Goal: Contribute content: Contribute content

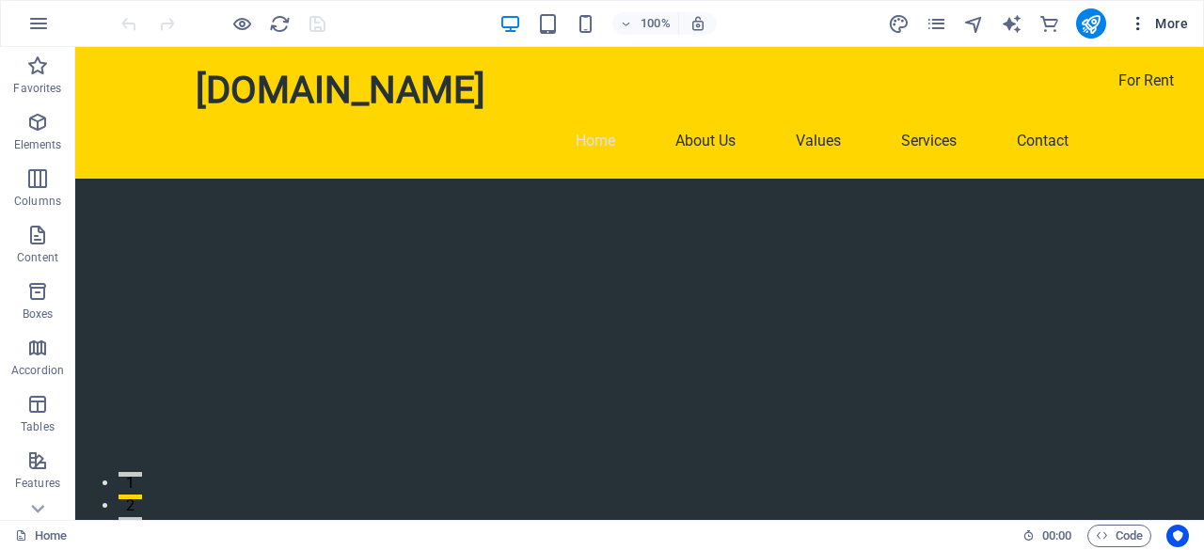
click at [1138, 23] on icon "button" at bounding box center [1137, 23] width 19 height 19
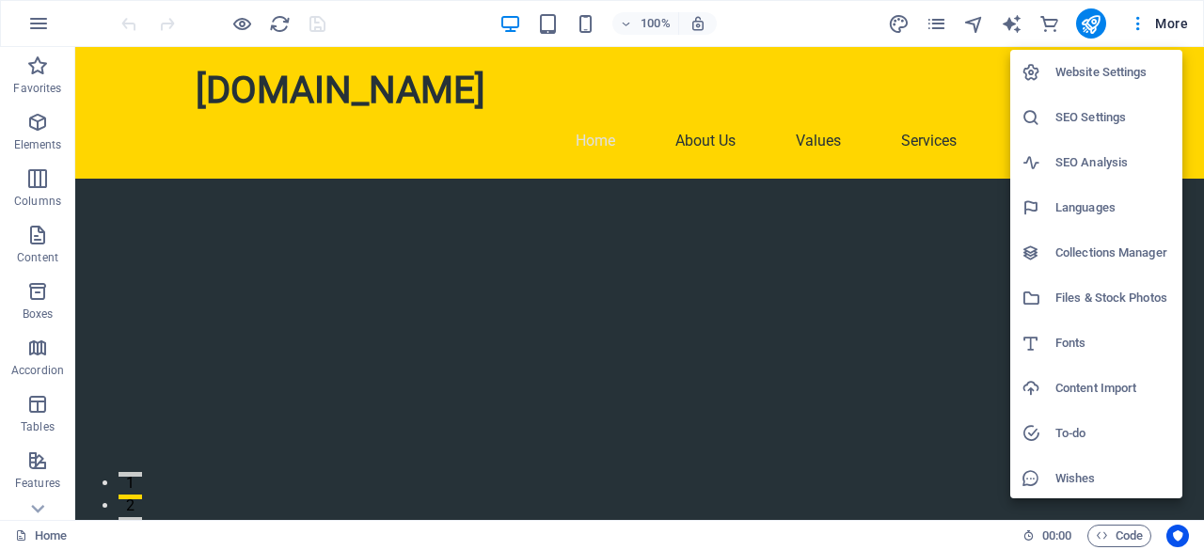
click at [1062, 292] on h6 "Files & Stock Photos" at bounding box center [1113, 298] width 116 height 23
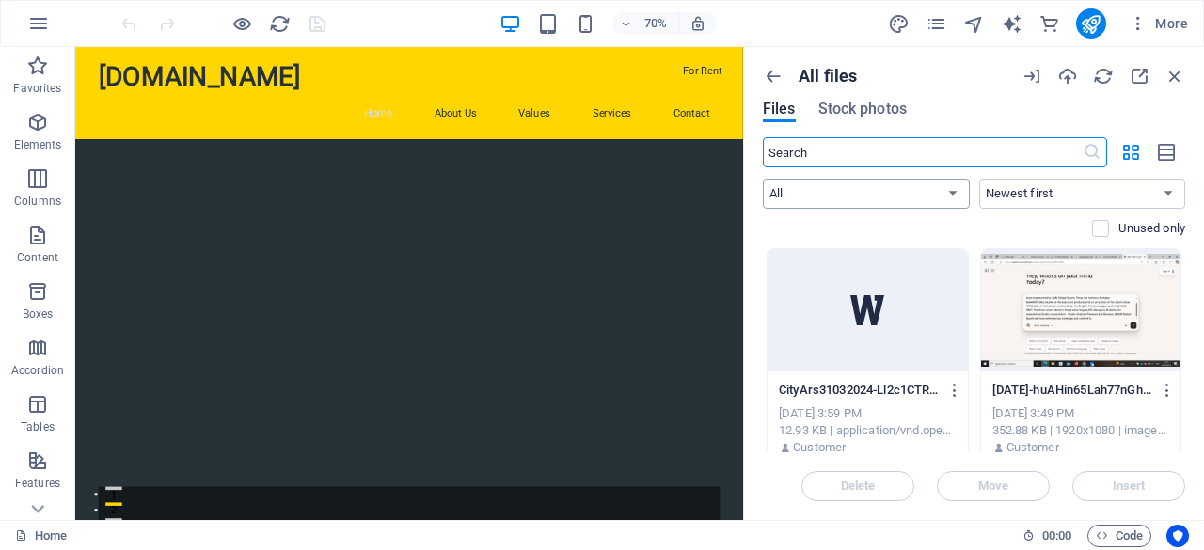
click at [952, 194] on select "All Images Documents Audio Video Vector Other" at bounding box center [866, 194] width 207 height 30
select select "document"
click at [763, 179] on select "All Images Documents Audio Video Vector Other" at bounding box center [866, 194] width 207 height 30
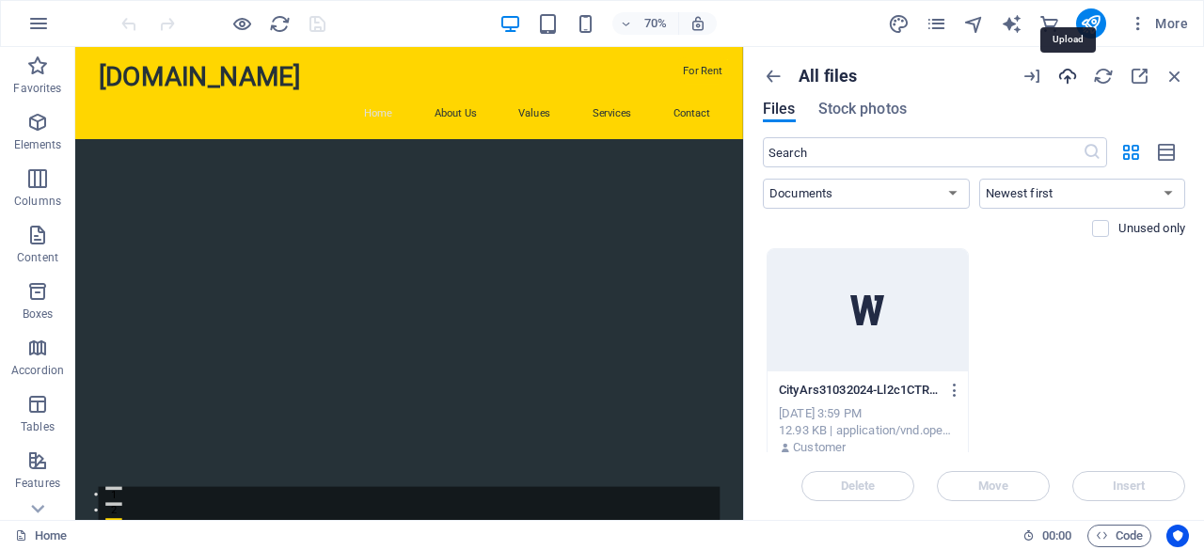
click at [1067, 80] on icon "button" at bounding box center [1067, 76] width 21 height 21
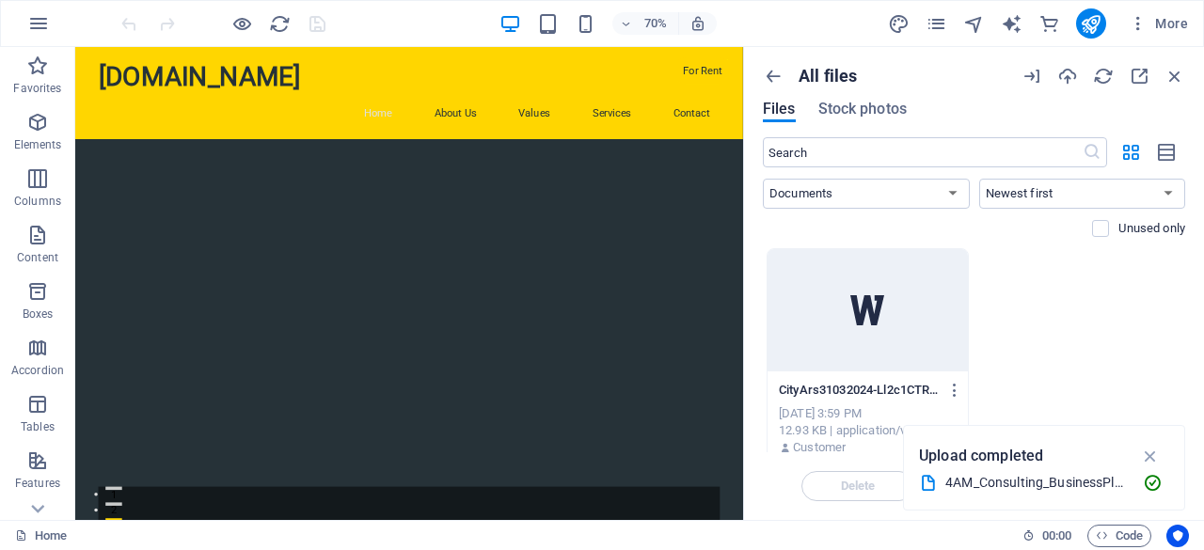
click at [1038, 478] on div "4AM_Consulting_BusinessPlan_BiApproach.pptx" at bounding box center [1036, 483] width 182 height 22
click at [1029, 73] on icon "button" at bounding box center [1031, 76] width 21 height 21
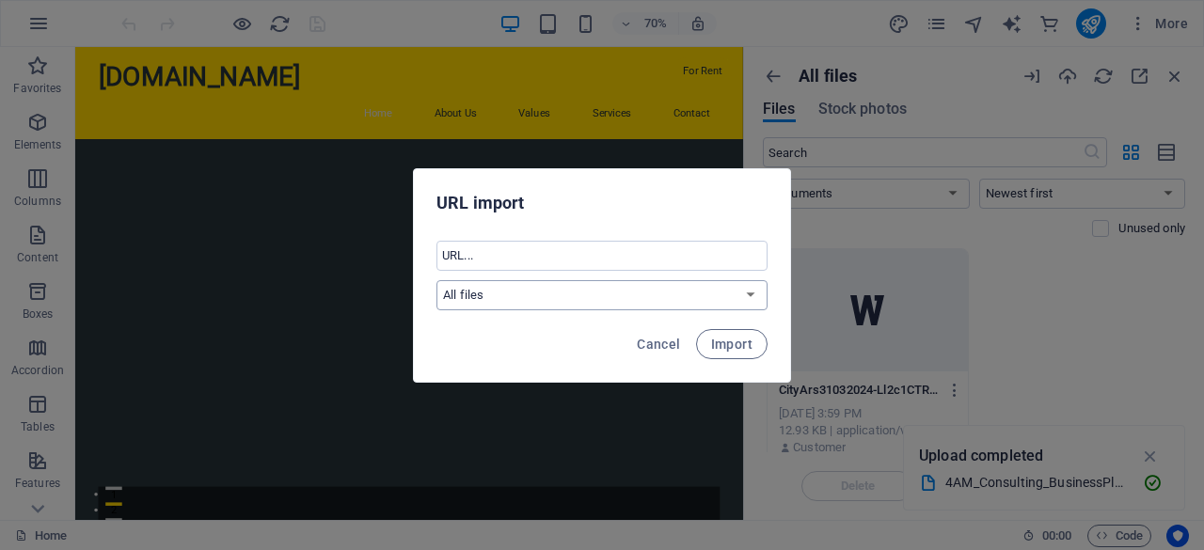
click at [752, 297] on select "All files" at bounding box center [601, 295] width 331 height 30
click at [753, 297] on select "All files" at bounding box center [601, 295] width 331 height 30
click at [668, 343] on span "Cancel" at bounding box center [658, 344] width 43 height 15
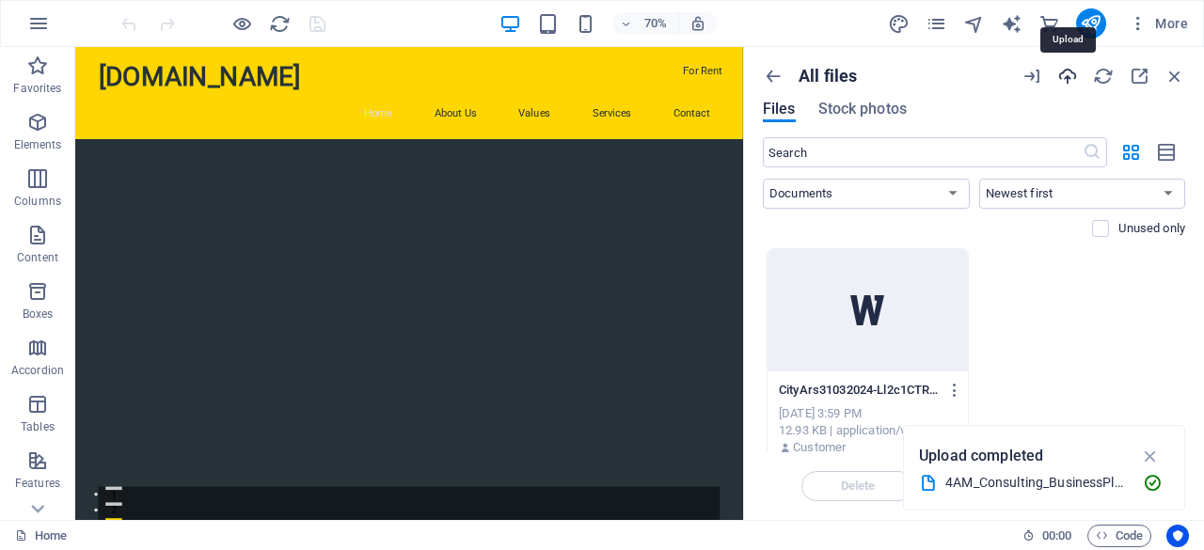
click at [1070, 74] on icon "button" at bounding box center [1067, 76] width 21 height 21
click at [1002, 482] on div "4AM_Consulting_BusinessPlan_BiApproach.pptx" at bounding box center [1036, 483] width 182 height 22
click at [1128, 535] on span "Code" at bounding box center [1118, 536] width 47 height 23
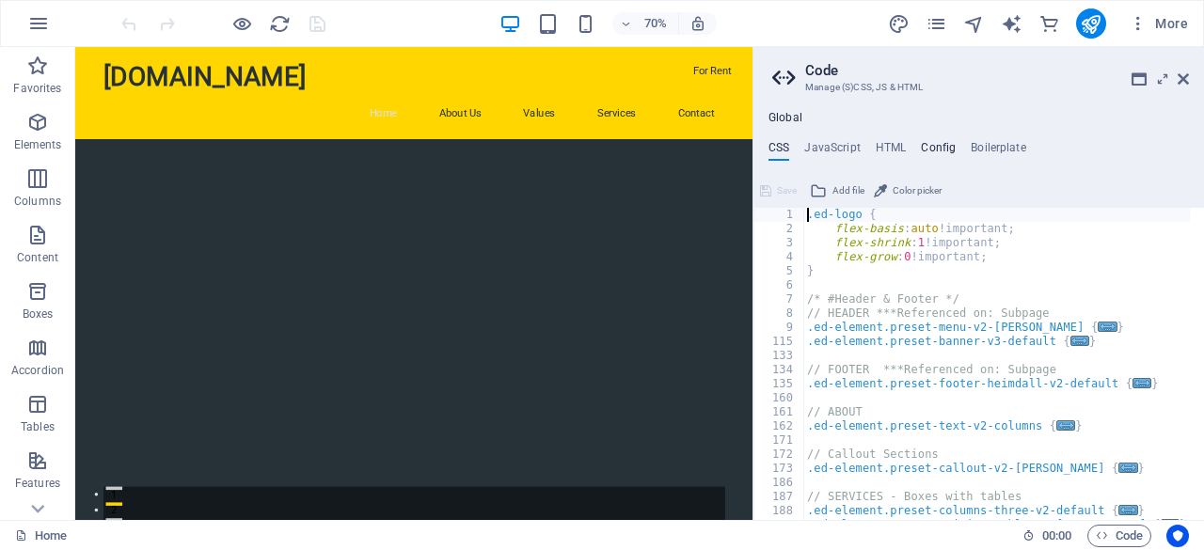
click at [944, 149] on h4 "Config" at bounding box center [937, 151] width 35 height 21
type textarea "$color-background: #263238;"
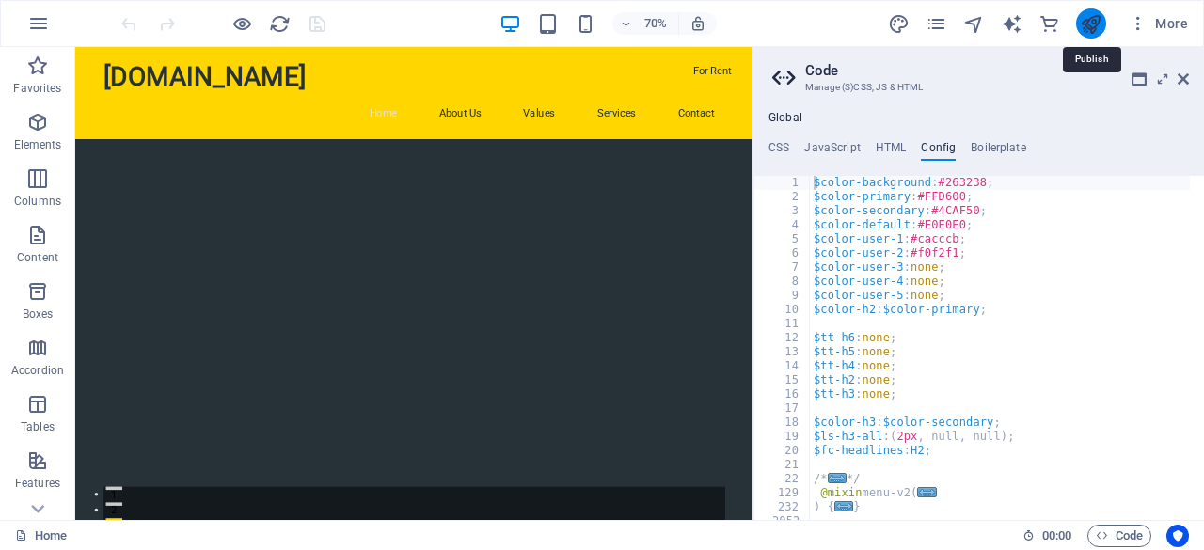
click at [1083, 23] on icon "publish" at bounding box center [1090, 24] width 22 height 22
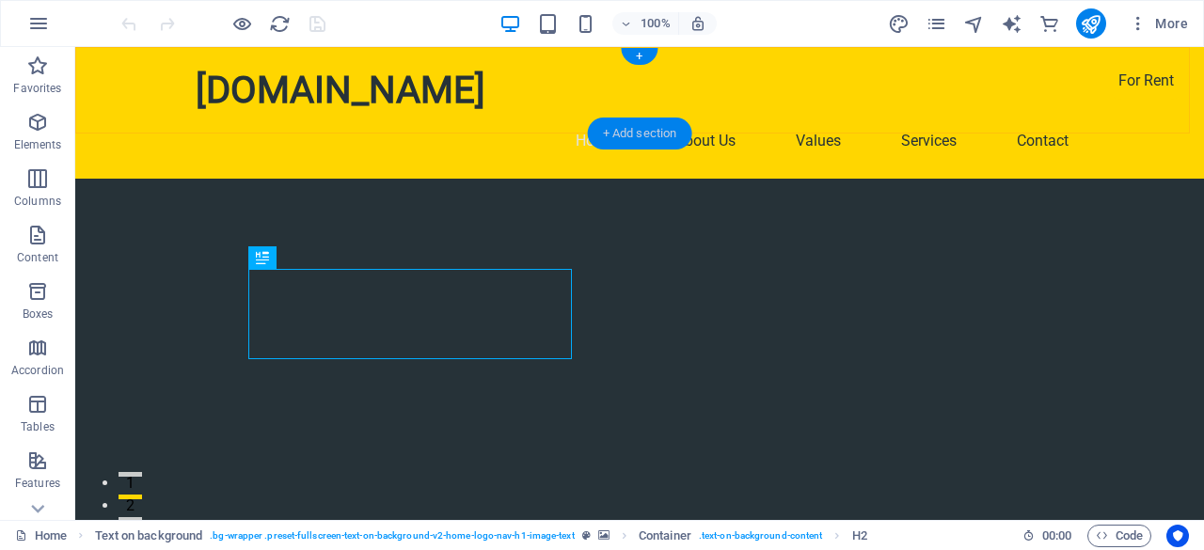
click at [622, 134] on div "+ Add section" at bounding box center [640, 134] width 104 height 32
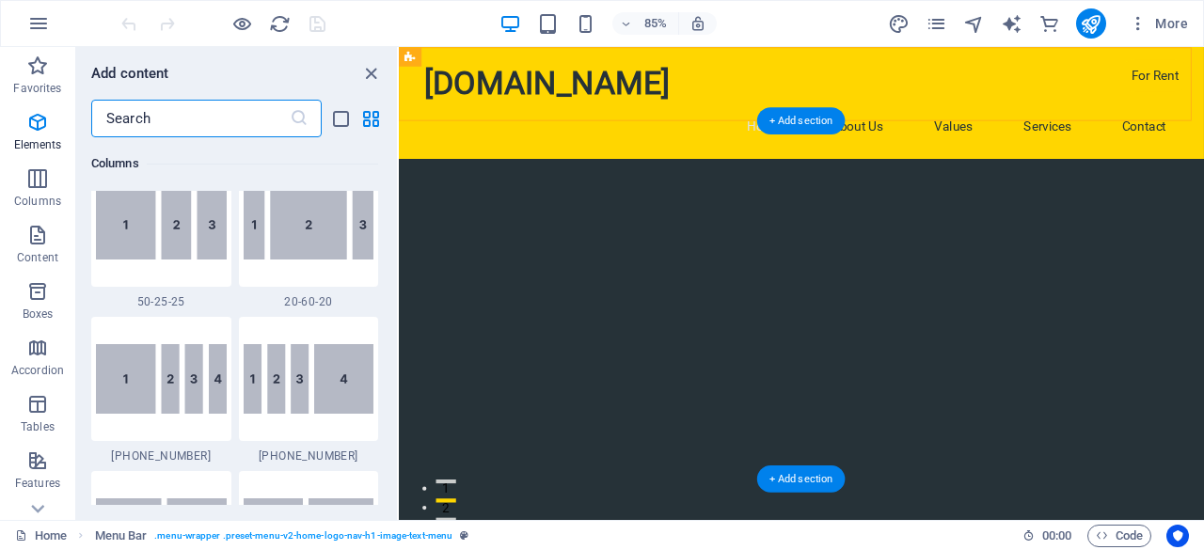
scroll to position [3290, 0]
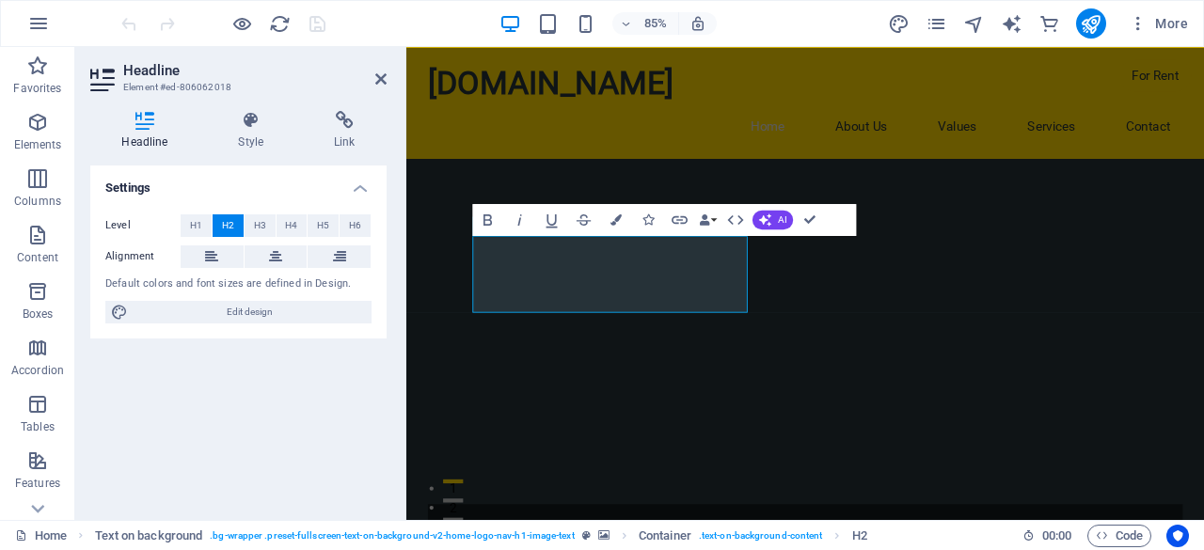
click at [1015, 441] on div at bounding box center [875, 344] width 938 height 331
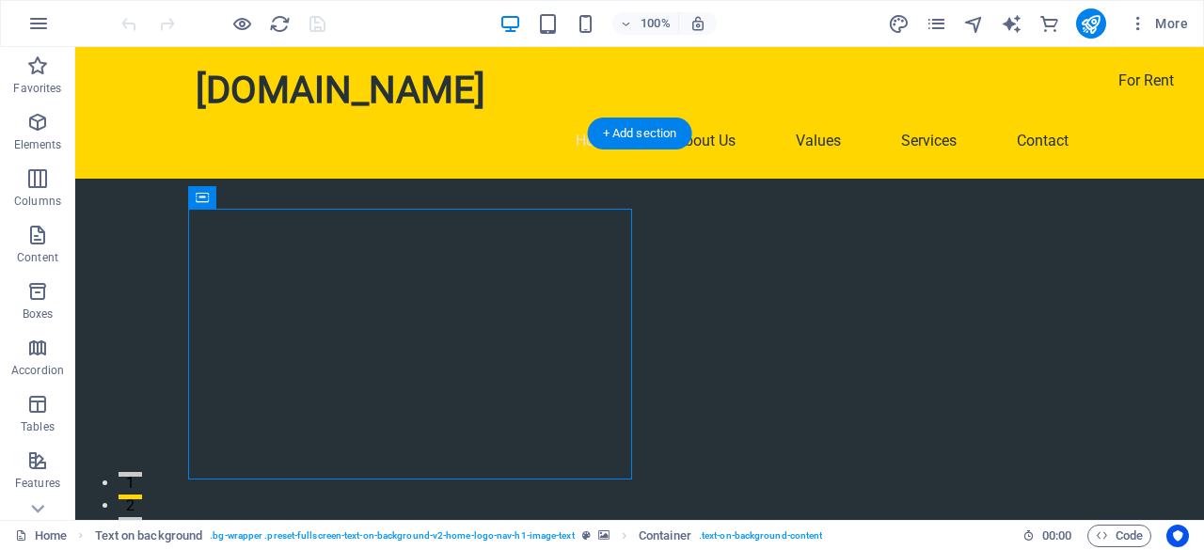
drag, startPoint x: 351, startPoint y: 221, endPoint x: 340, endPoint y: 208, distance: 16.7
drag, startPoint x: 397, startPoint y: 208, endPoint x: 265, endPoint y: 179, distance: 134.8
click at [265, 179] on div at bounding box center [639, 389] width 1128 height 421
drag, startPoint x: 274, startPoint y: 245, endPoint x: 87, endPoint y: 147, distance: 210.7
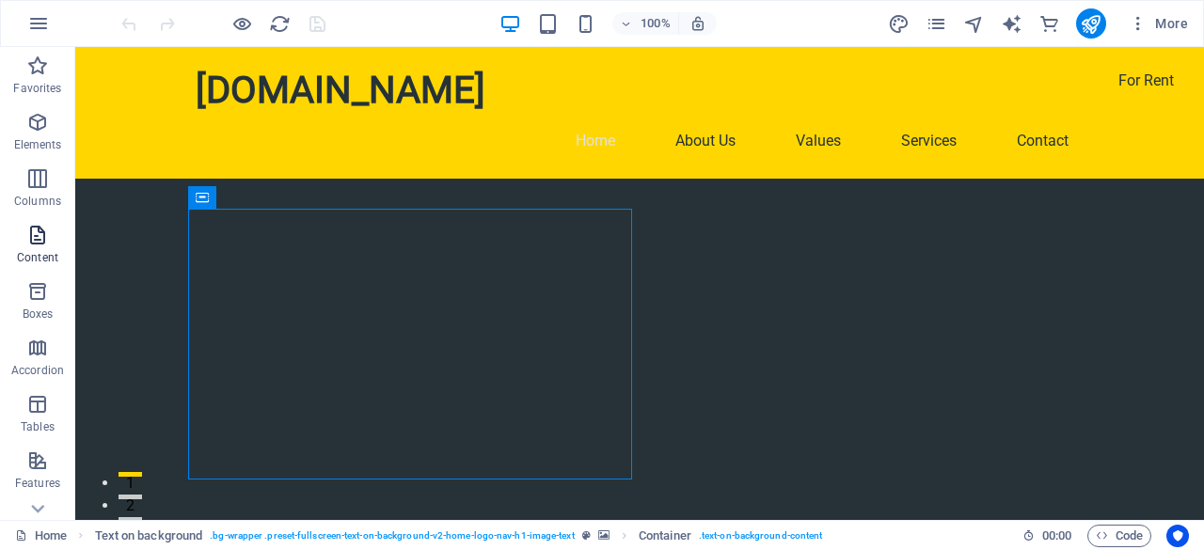
click at [38, 244] on icon "button" at bounding box center [37, 235] width 23 height 23
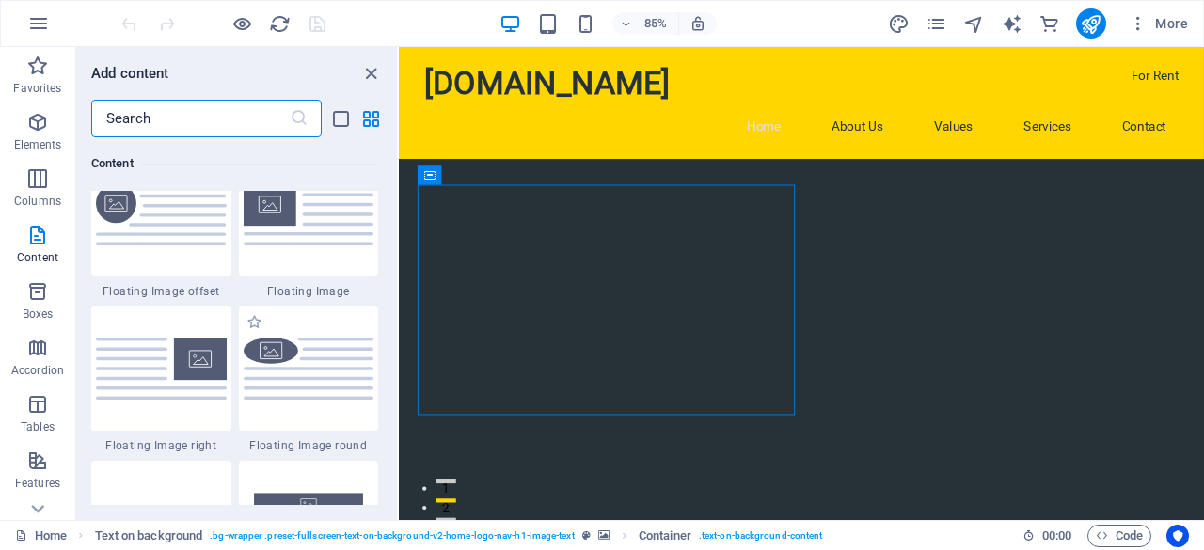
scroll to position [3948, 0]
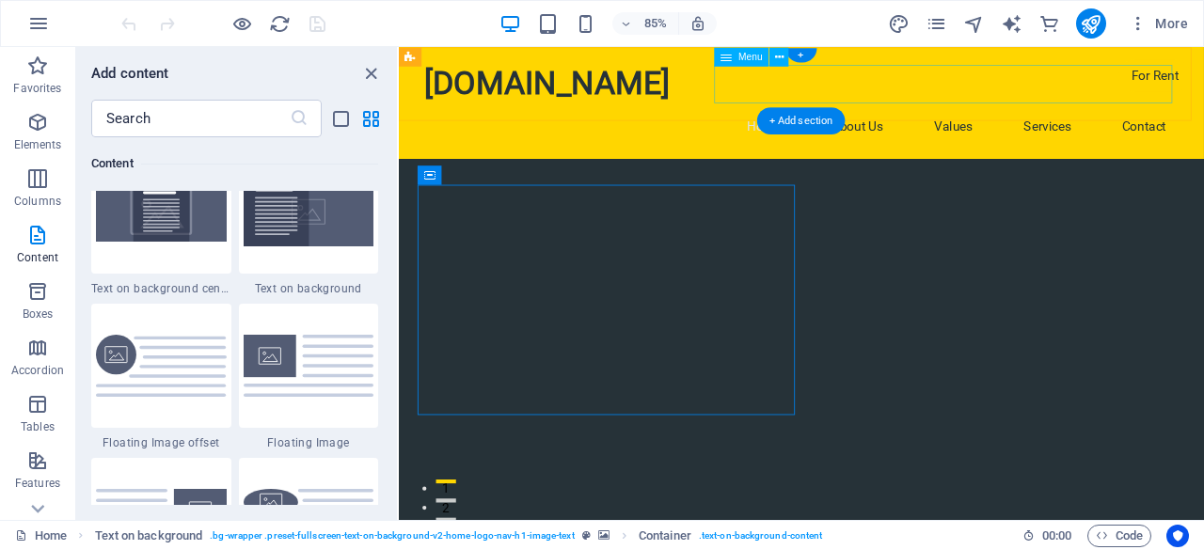
click at [1151, 118] on nav "Home About Us Values Services Contact" at bounding box center [873, 140] width 888 height 45
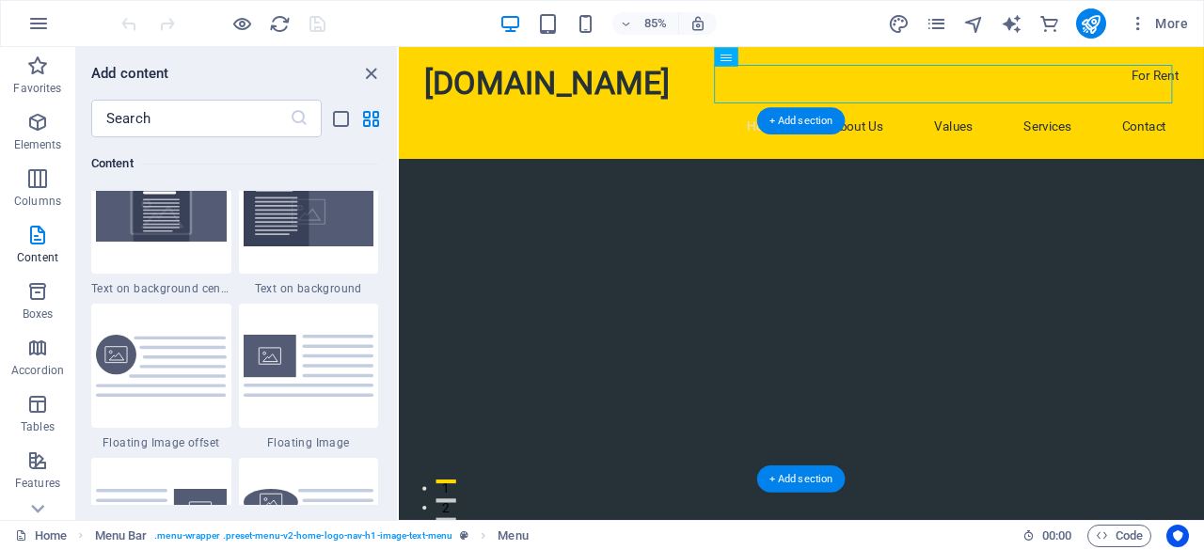
click at [1073, 336] on div at bounding box center [872, 389] width 947 height 421
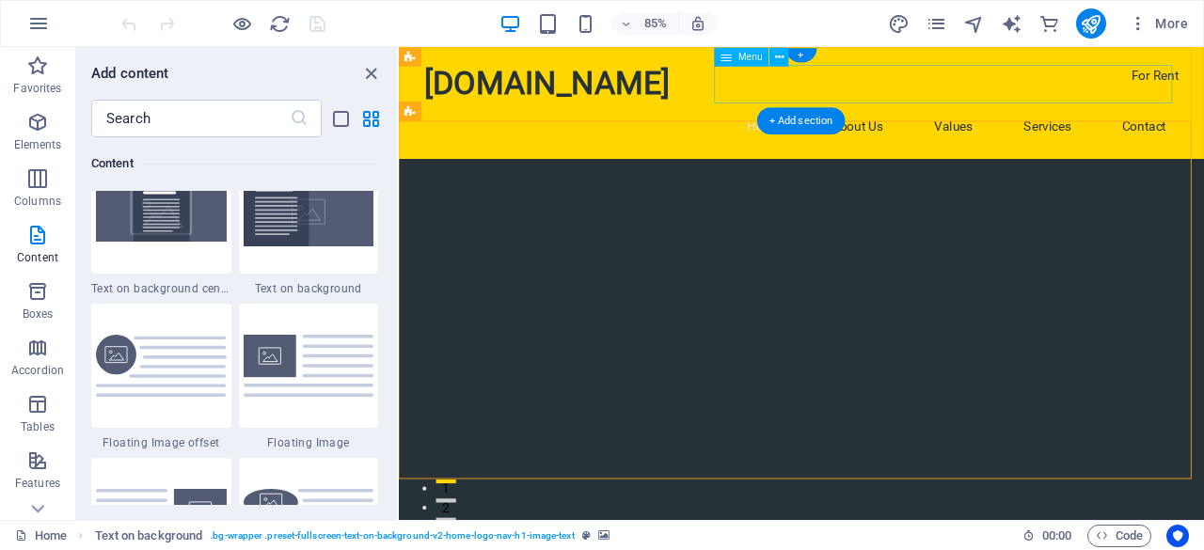
click at [1156, 118] on nav "Home About Us Values Services Contact" at bounding box center [873, 140] width 888 height 45
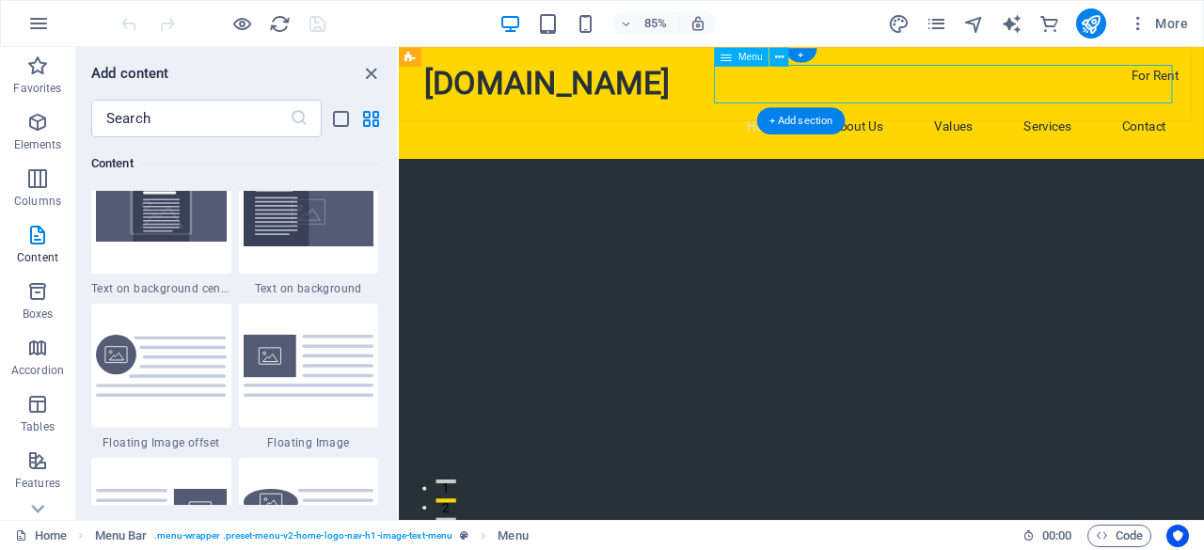
click at [1156, 118] on nav "Home About Us Values Services Contact" at bounding box center [873, 140] width 888 height 45
click at [1160, 118] on nav "Home About Us Values Services Contact" at bounding box center [873, 140] width 888 height 45
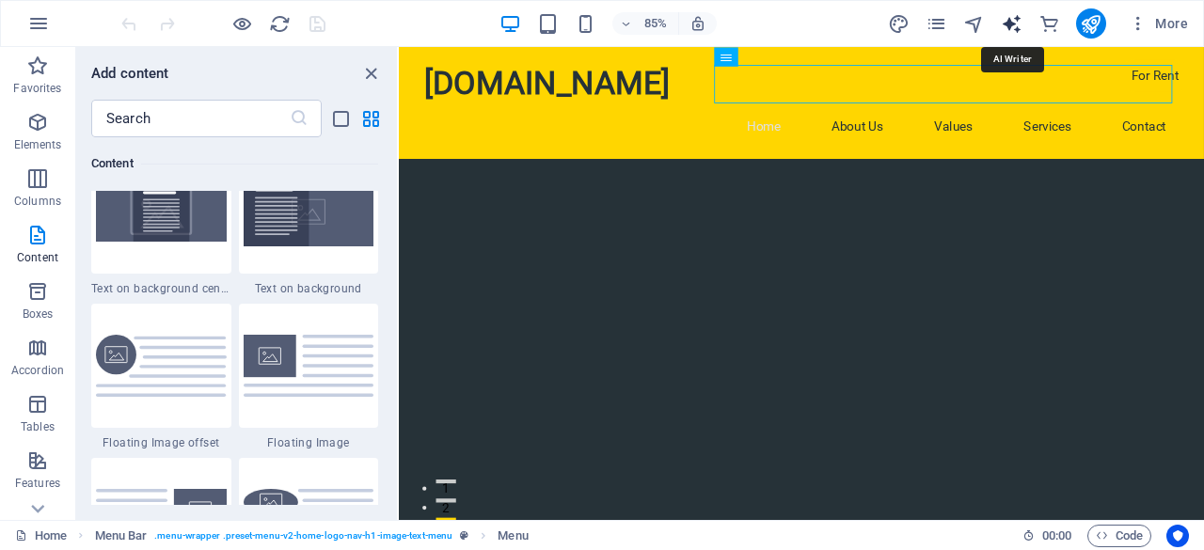
click at [1008, 24] on icon "text_generator" at bounding box center [1011, 24] width 22 height 22
select select "English"
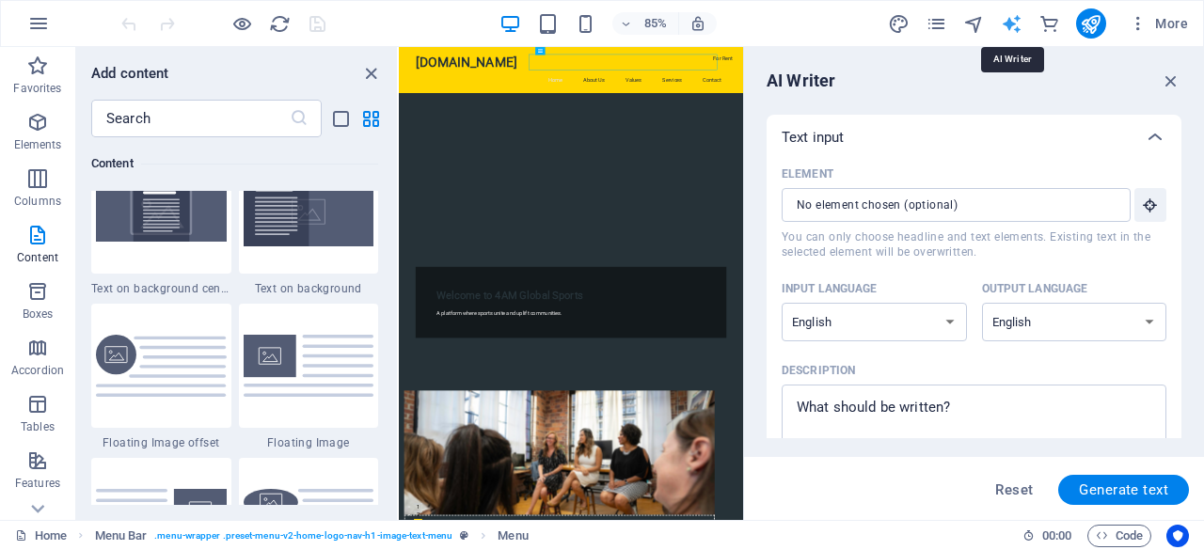
scroll to position [0, 0]
type textarea "x"
click at [842, 418] on textarea "Description x ​" at bounding box center [974, 424] width 366 height 61
type textarea "u"
type textarea "x"
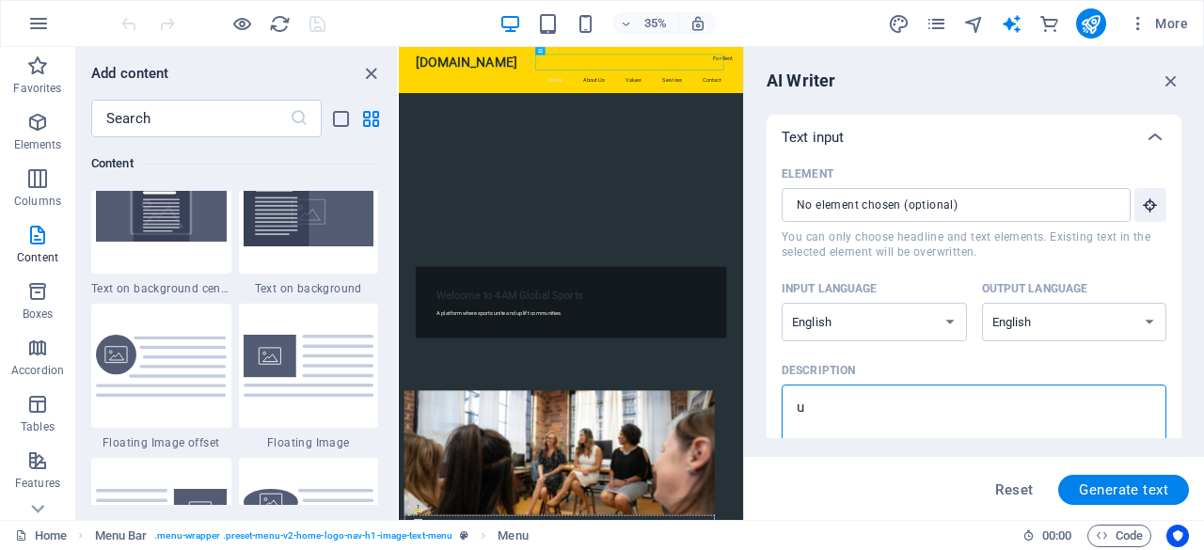
type textarea "up"
type textarea "x"
type textarea "upl"
type textarea "x"
type textarea "uplo"
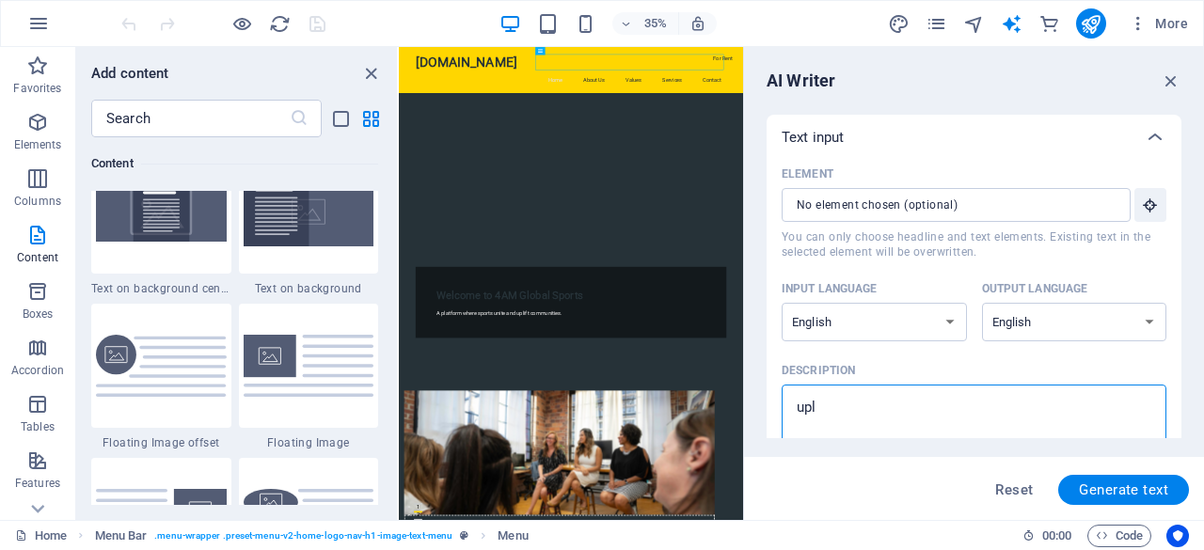
type textarea "x"
type textarea "uploa"
type textarea "x"
type textarea "upload"
type textarea "x"
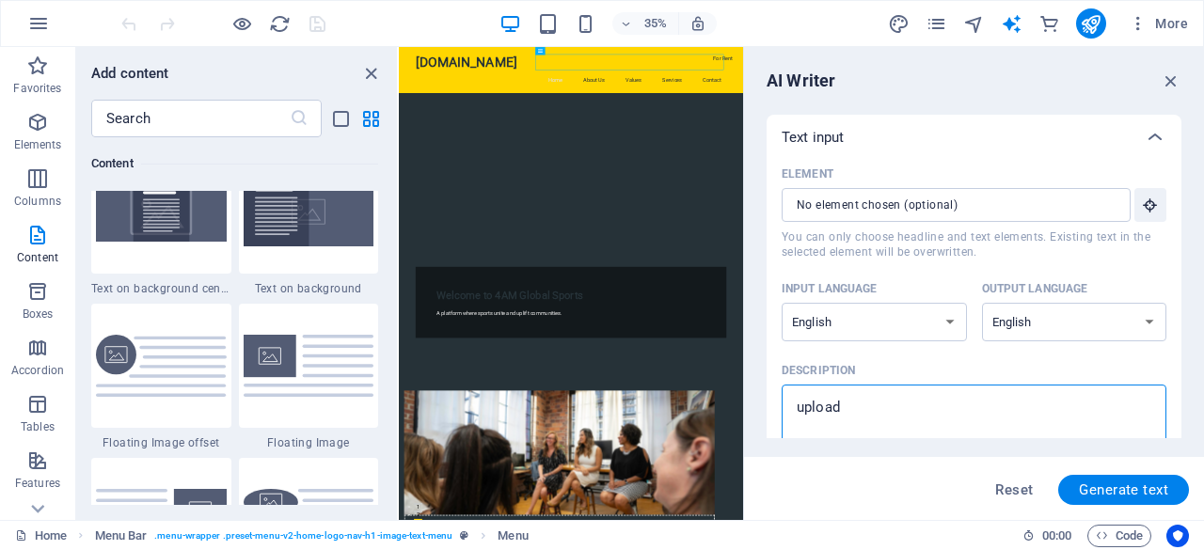
type textarea "upload"
type textarea "x"
type textarea "upload 4"
type textarea "x"
type textarea "upload 4a"
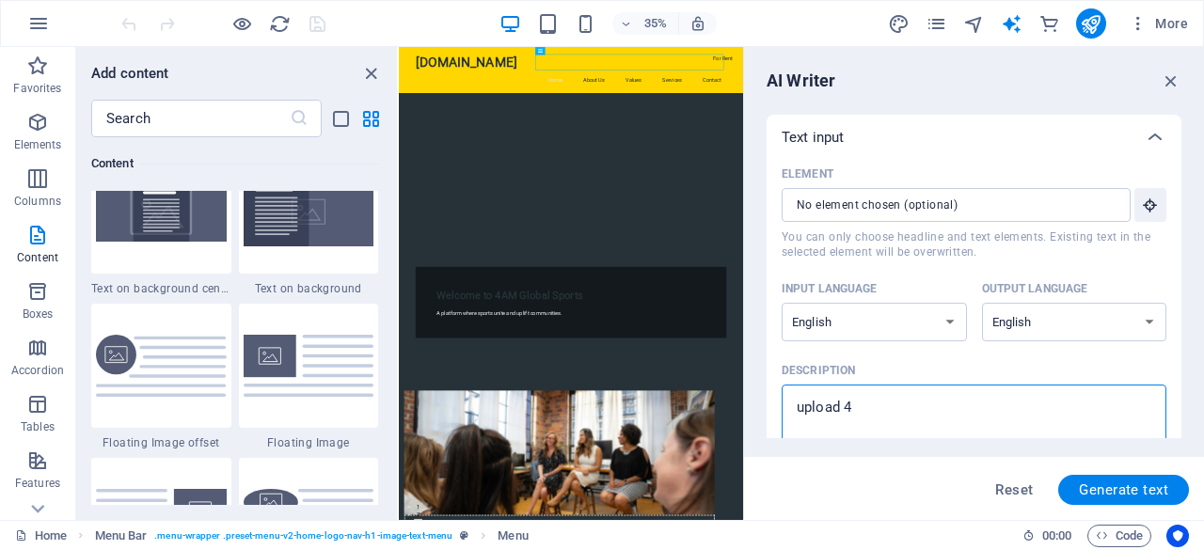
type textarea "x"
type textarea "upload 4am"
type textarea "x"
type textarea "upload 4am"
type textarea "x"
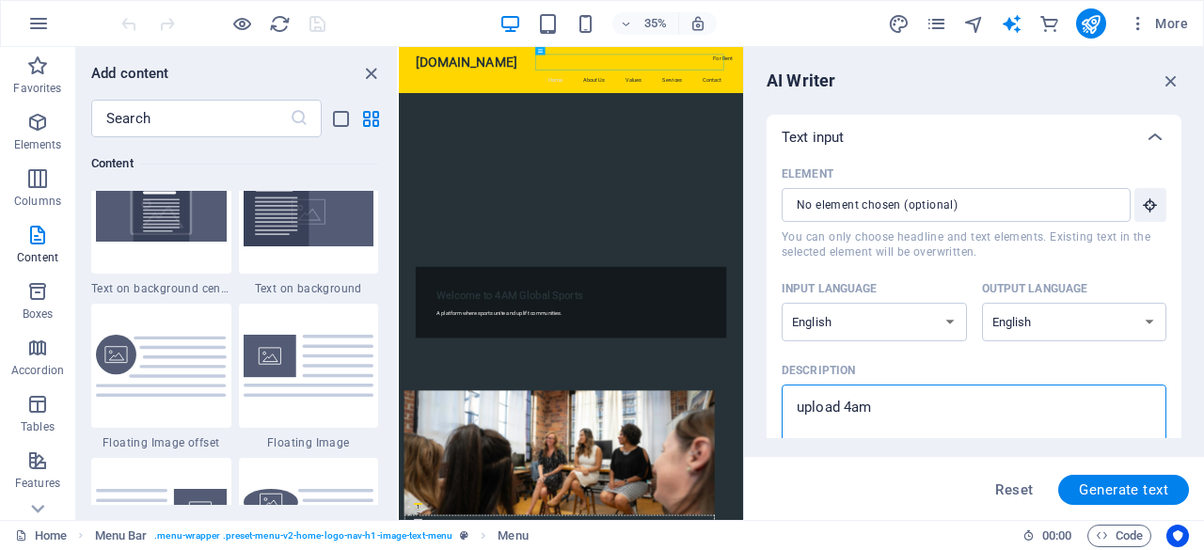
type textarea "upload 4am"
type textarea "x"
type textarea "upload 4a"
type textarea "x"
type textarea "upload 4"
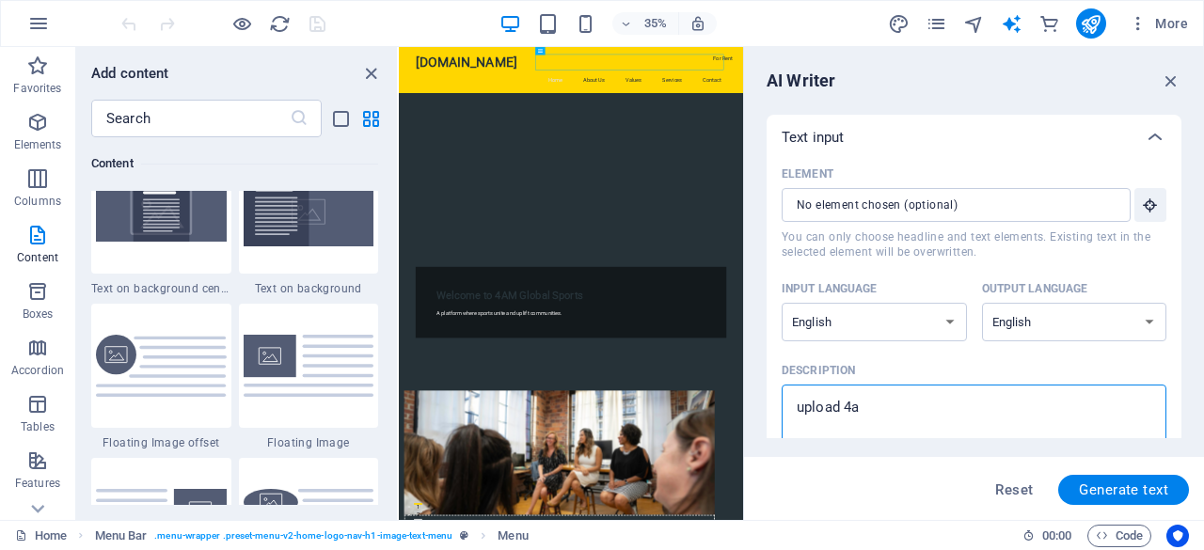
type textarea "x"
type textarea "upload 4A"
type textarea "x"
type textarea "upload 4AM"
type textarea "x"
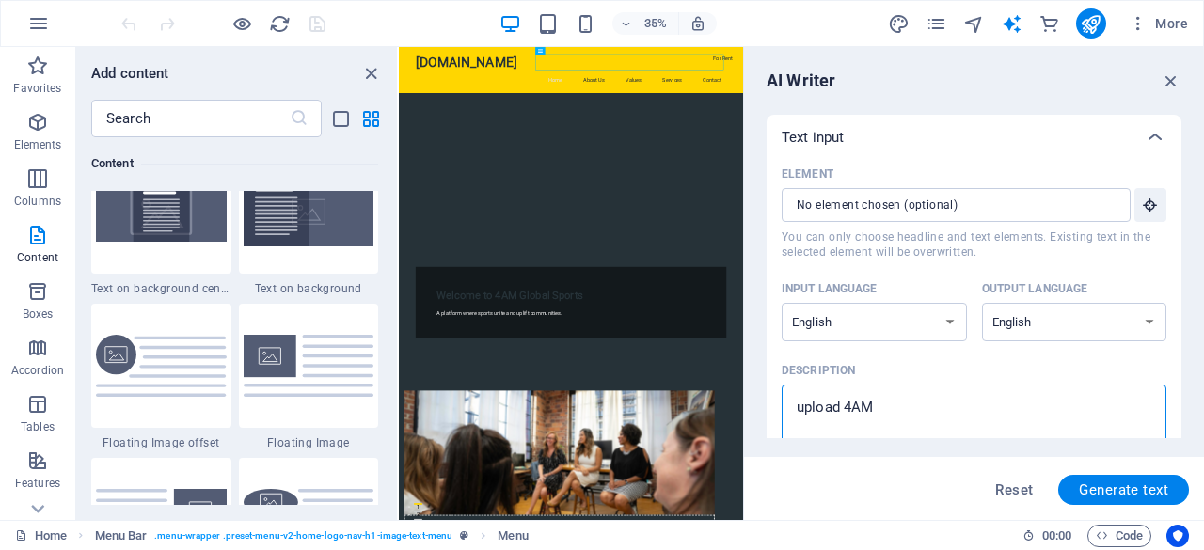
type textarea "upload 4AM"
type textarea "x"
type textarea "upload 4AM C"
type textarea "x"
type textarea "upload 4AM Co"
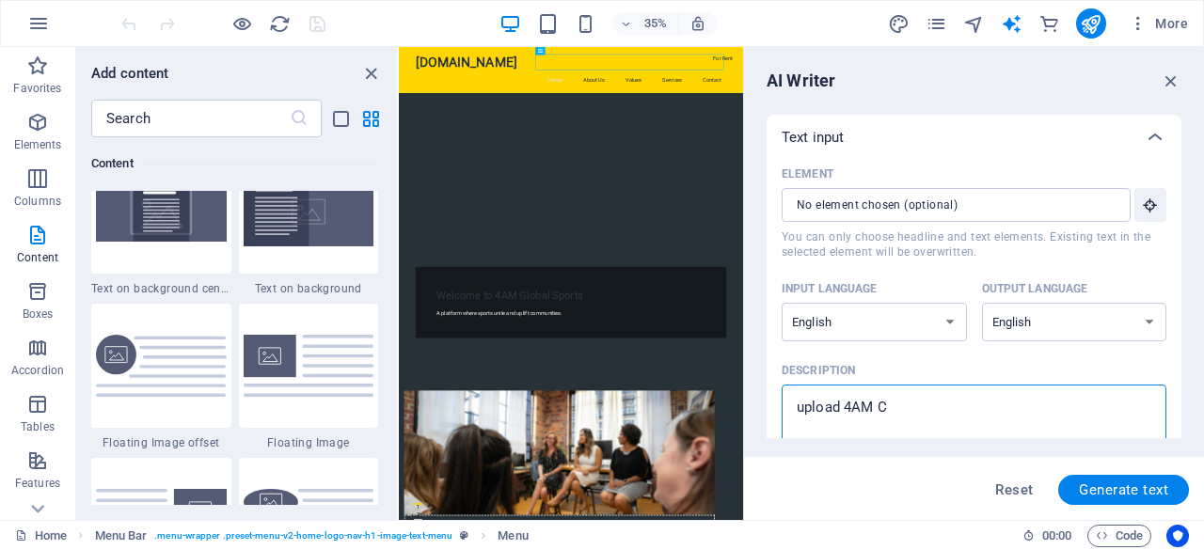
type textarea "x"
type textarea "upload 4AM Cos"
type textarea "x"
type textarea "upload 4AM Co"
type textarea "x"
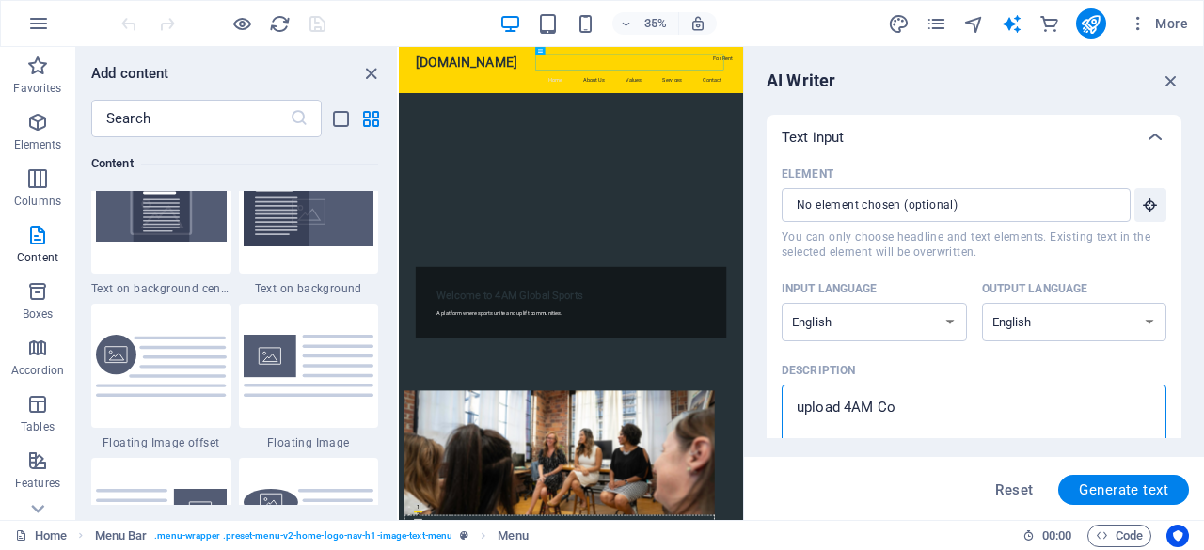
type textarea "upload 4AM Con"
type textarea "x"
type textarea "upload 4AM Cons"
type textarea "x"
type textarea "upload 4AM Consu"
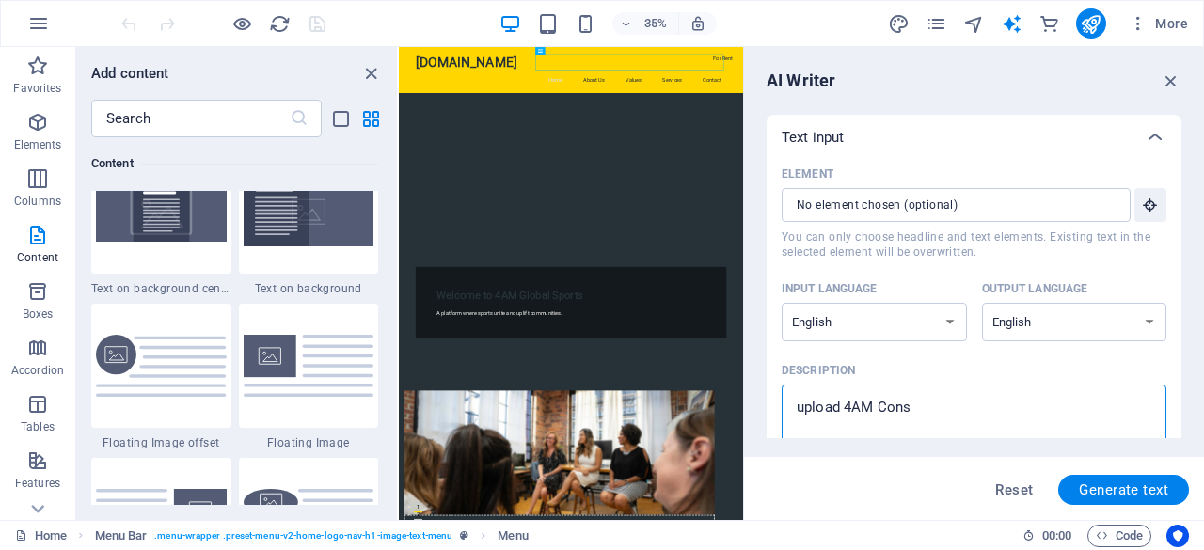
type textarea "x"
type textarea "upload 4AM Consul"
type textarea "x"
type textarea "upload 4AM Consult"
type textarea "x"
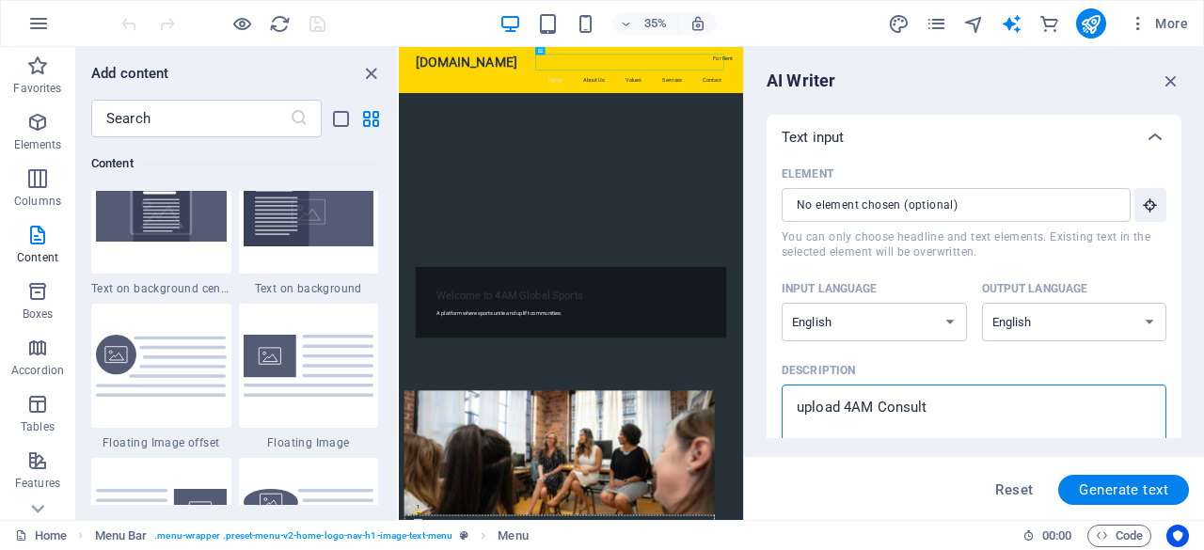
type textarea "upload 4AM Consulti"
type textarea "x"
type textarea "upload 4AM Consultin"
type textarea "x"
type textarea "upload 4AM Consulting"
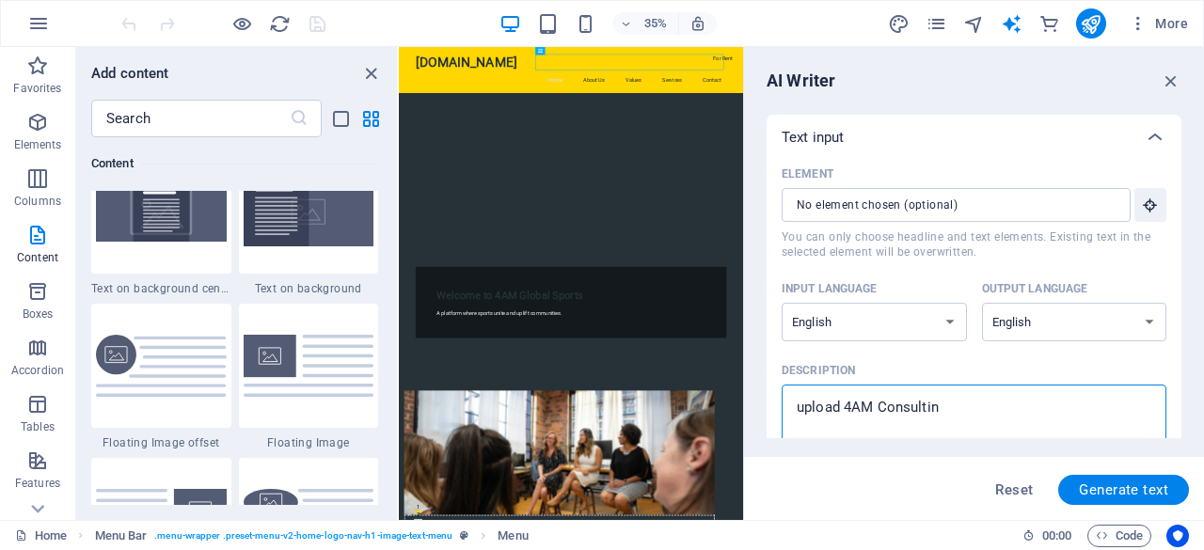
type textarea "x"
type textarea "upload 4AM Consulting"
type textarea "x"
type textarea "upload 4AM Consulting &"
type textarea "x"
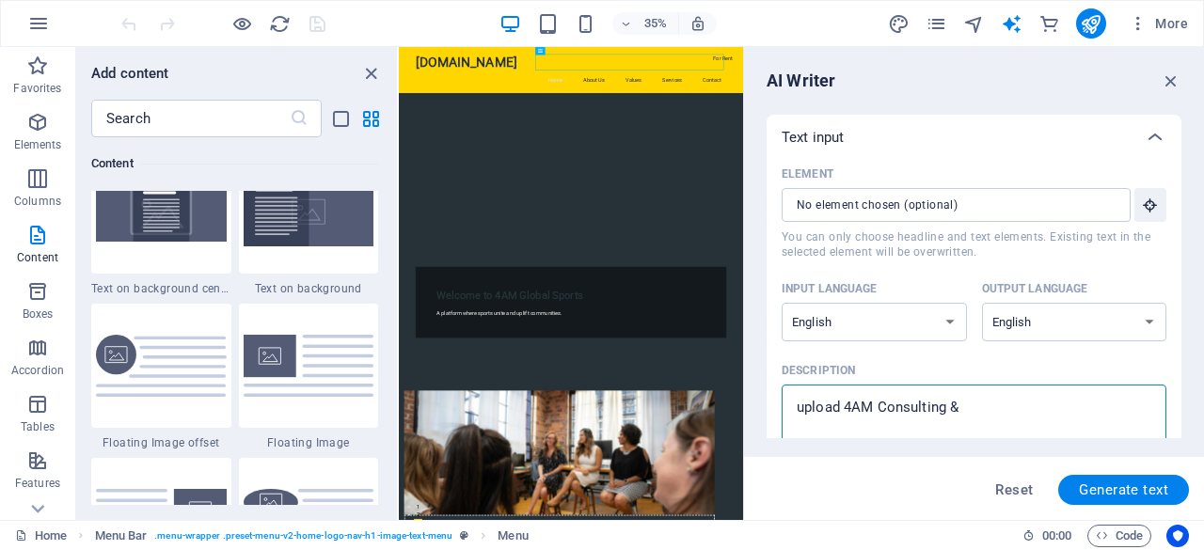
type textarea "upload 4AM Consulting &"
type textarea "x"
type textarea "upload 4AM Consulting & P"
type textarea "x"
type textarea "upload 4AM Consulting & Pr"
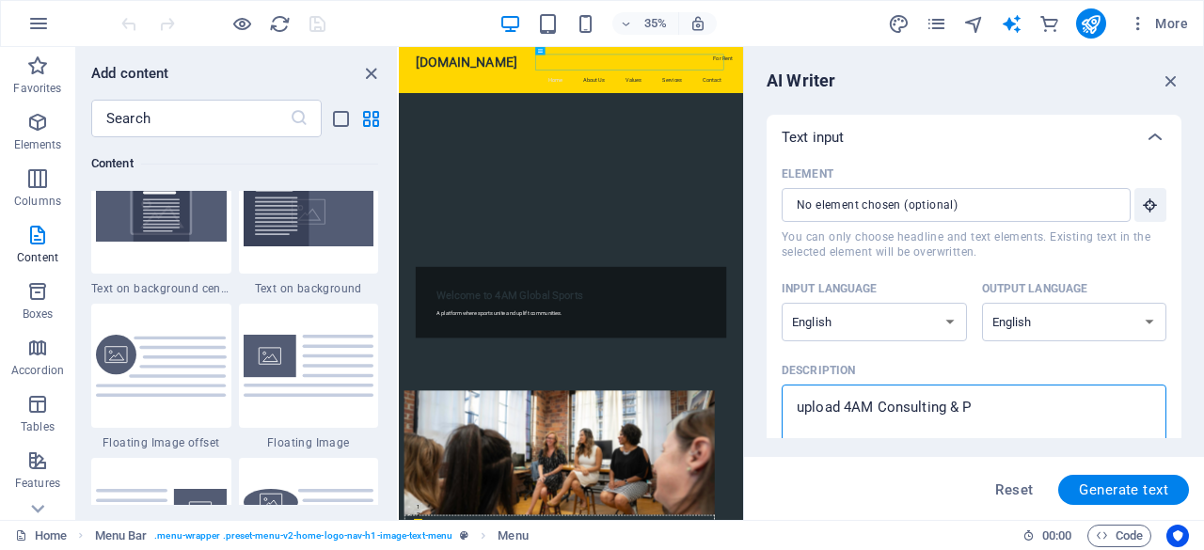
type textarea "x"
type textarea "upload 4AM Consulting & Pro"
type textarea "x"
type textarea "upload 4AM Consulting & Proj"
type textarea "x"
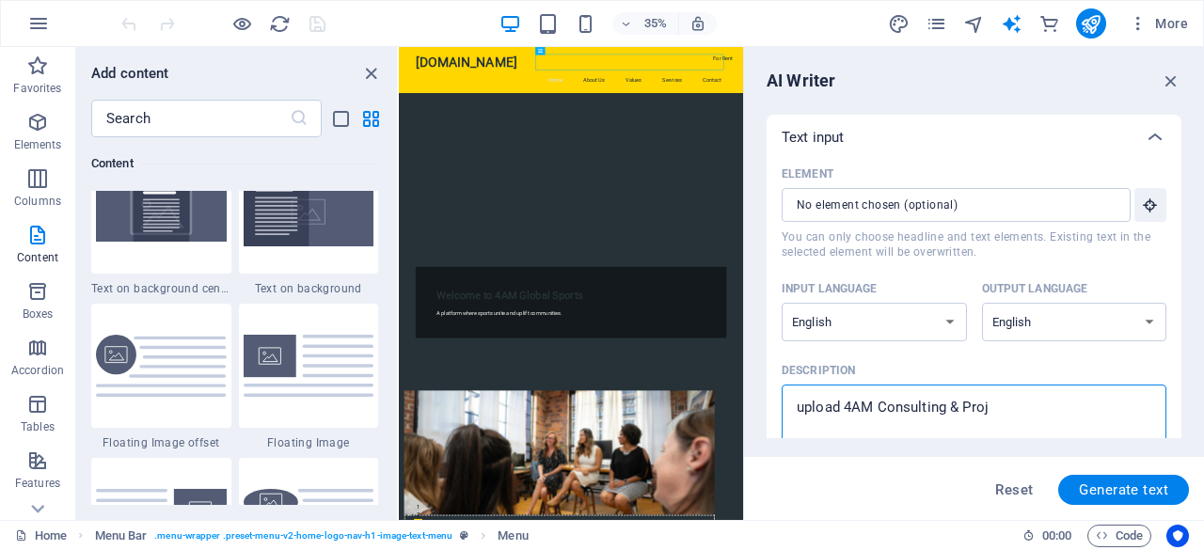
type textarea "upload 4AM Consulting & Proje"
type textarea "x"
type textarea "upload 4AM Consulting & Projec"
type textarea "x"
type textarea "upload 4AM Consulting & Project"
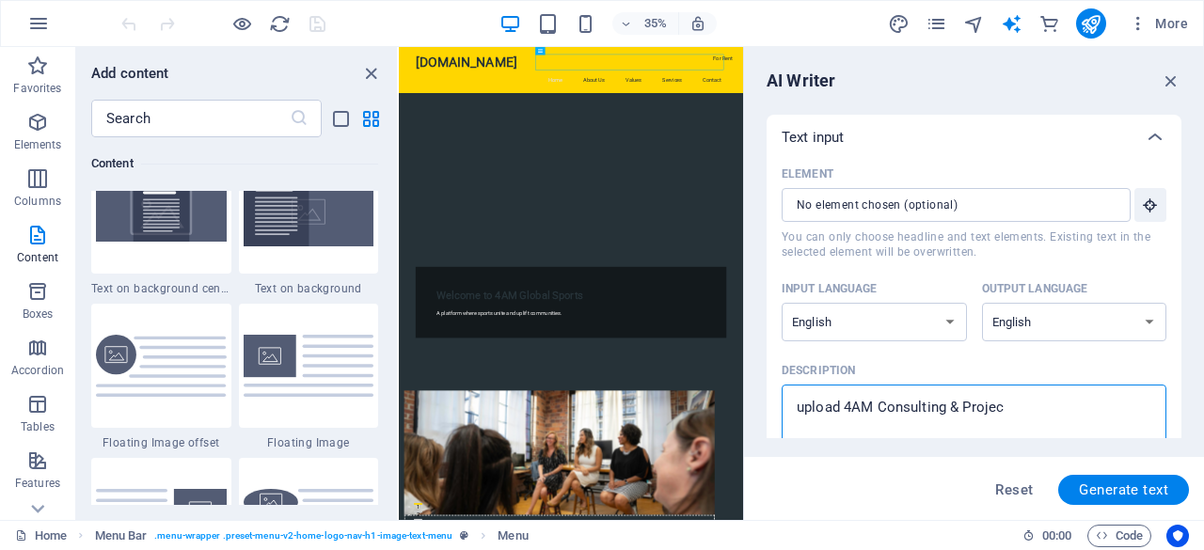
type textarea "x"
type textarea "upload 4AM Consulting & Projects"
type textarea "x"
type textarea "upload 4AM Consulting & Projects"
type textarea "x"
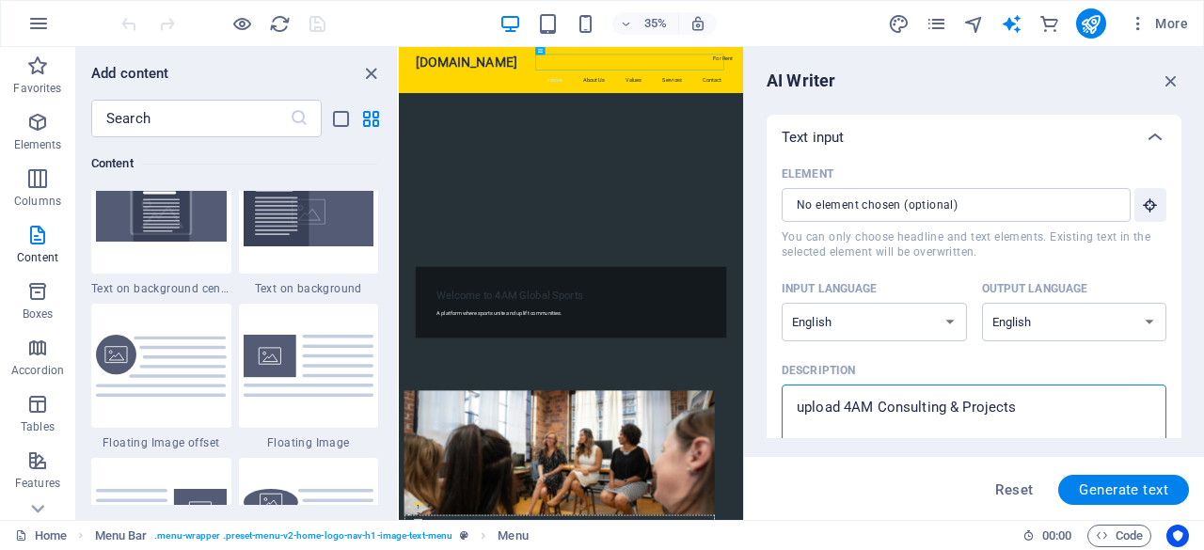
type textarea "upload 4AM Consulting & Projects P"
type textarea "x"
type textarea "upload 4AM Consulting & Projects Pt"
type textarea "x"
type textarea "upload 4AM Consulting & Projects Pty"
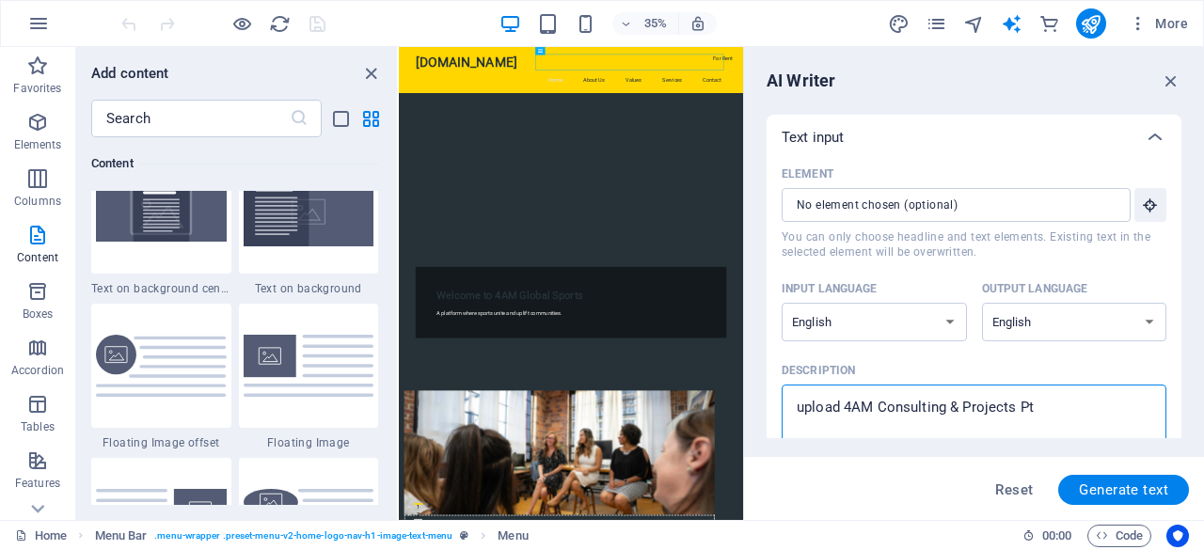
type textarea "x"
type textarea "upload 4AM Consulting & Projects Pty"
type textarea "x"
type textarea "upload 4AM Consulting & Projects Pty L"
type textarea "x"
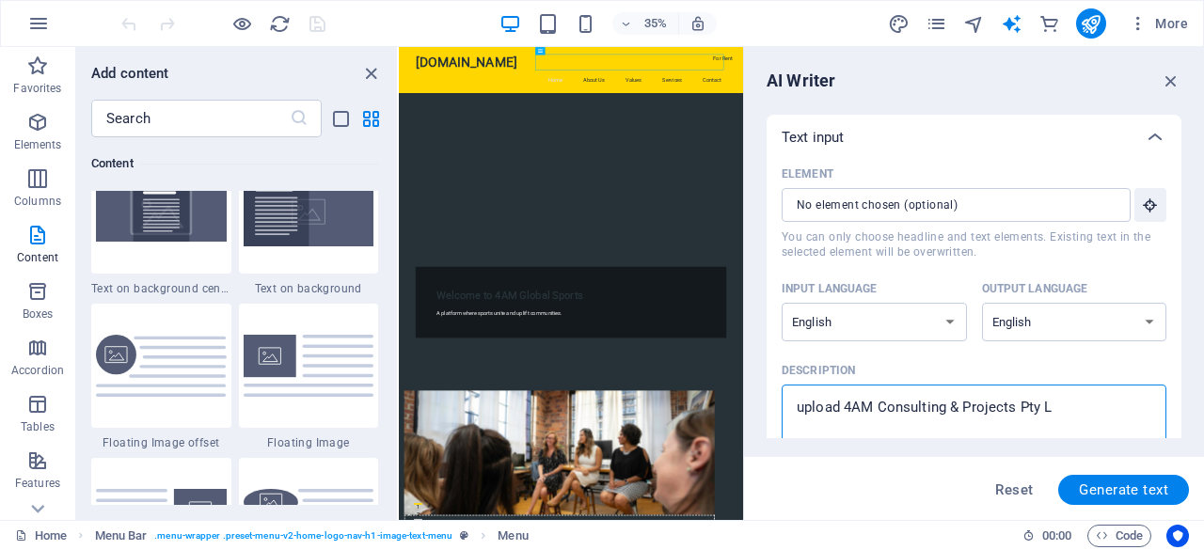
type textarea "upload 4AM Consulting & Projects Pty Lt"
type textarea "x"
type textarea "upload 4AM Consulting & Projects Pty Ltd"
type textarea "x"
type textarea "upload 4AM Consulting & Projects Pty Ltd"
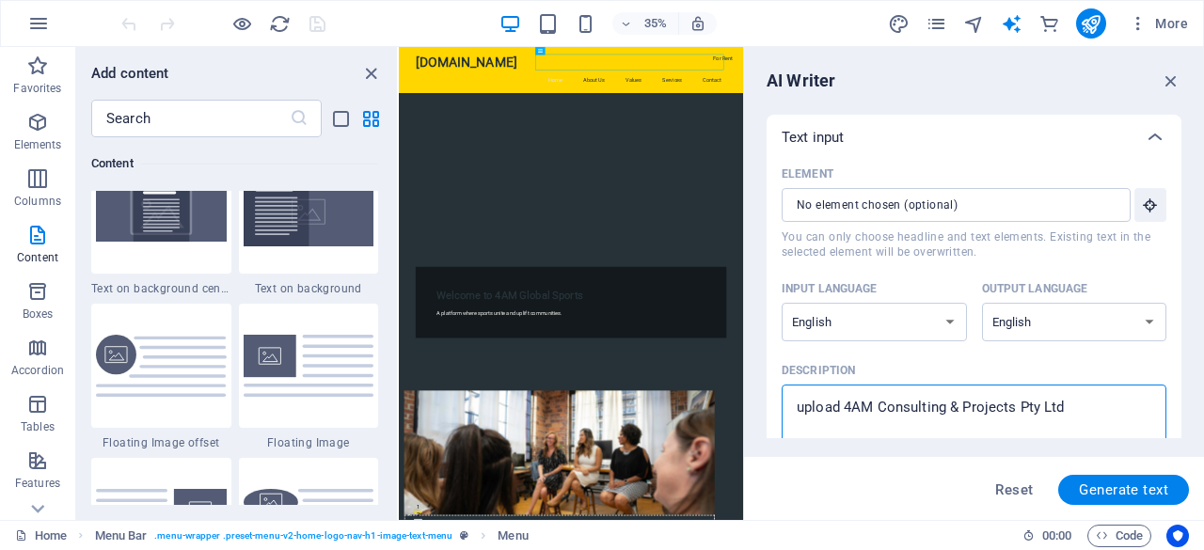
type textarea "x"
type textarea "upload 4AM Consulting & Projects Pty Ltd s"
type textarea "x"
type textarea "upload 4AM Consulting & Projects Pty Ltd se"
type textarea "x"
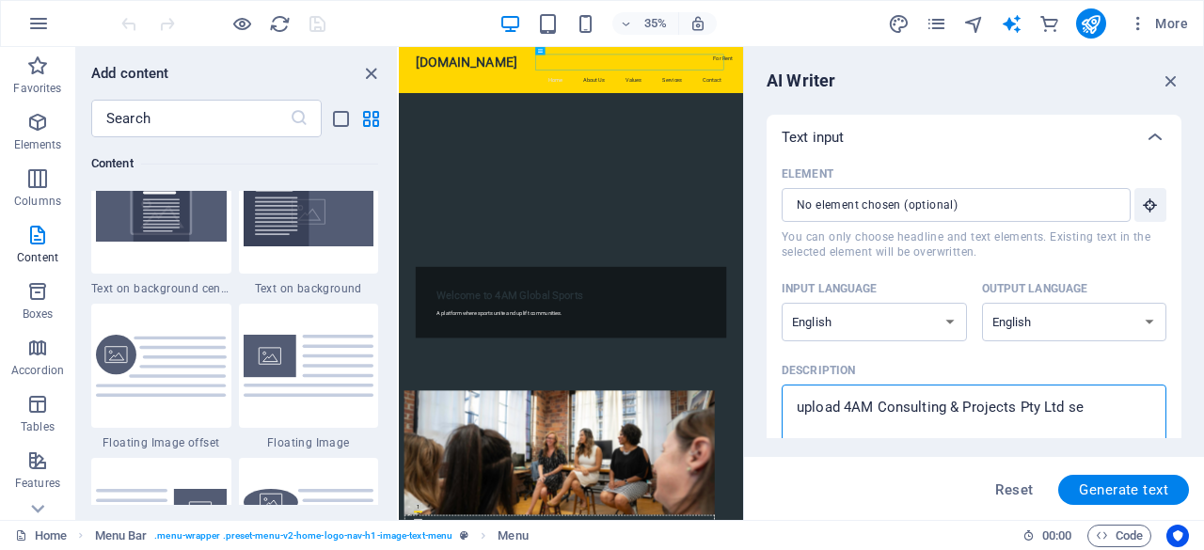
type textarea "upload 4AM Consulting & Projects Pty Ltd ser"
type textarea "x"
type textarea "upload 4AM Consulting & Projects Pty Ltd serv"
type textarea "x"
type textarea "upload 4AM Consulting & Projects Pty Ltd servi"
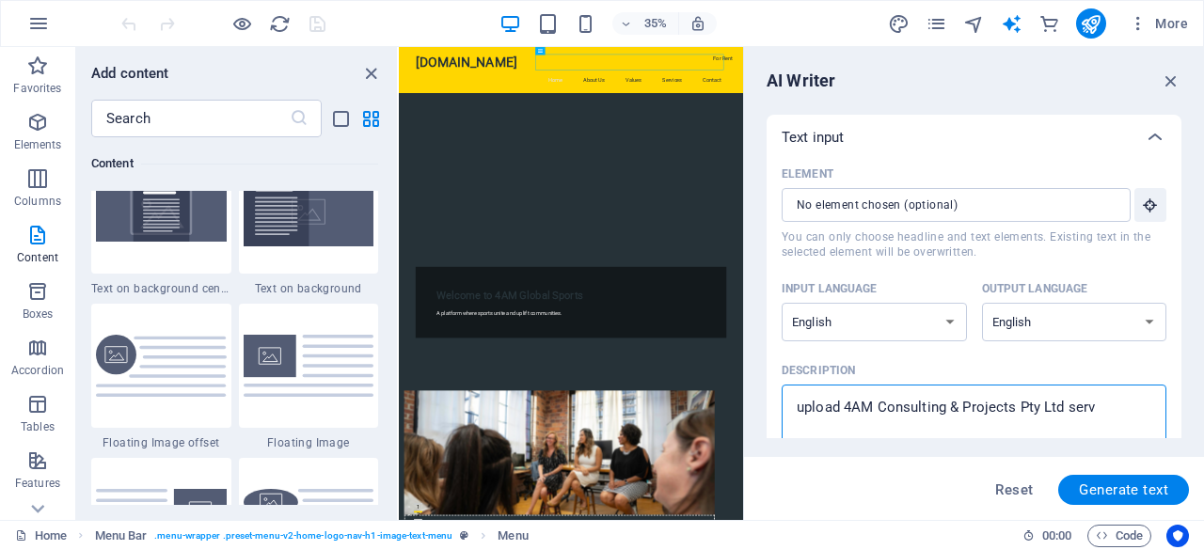
type textarea "x"
type textarea "upload 4AM Consulting & Projects Pty Ltd servic"
type textarea "x"
type textarea "upload 4AM Consulting & Projects Pty Ltd service"
type textarea "x"
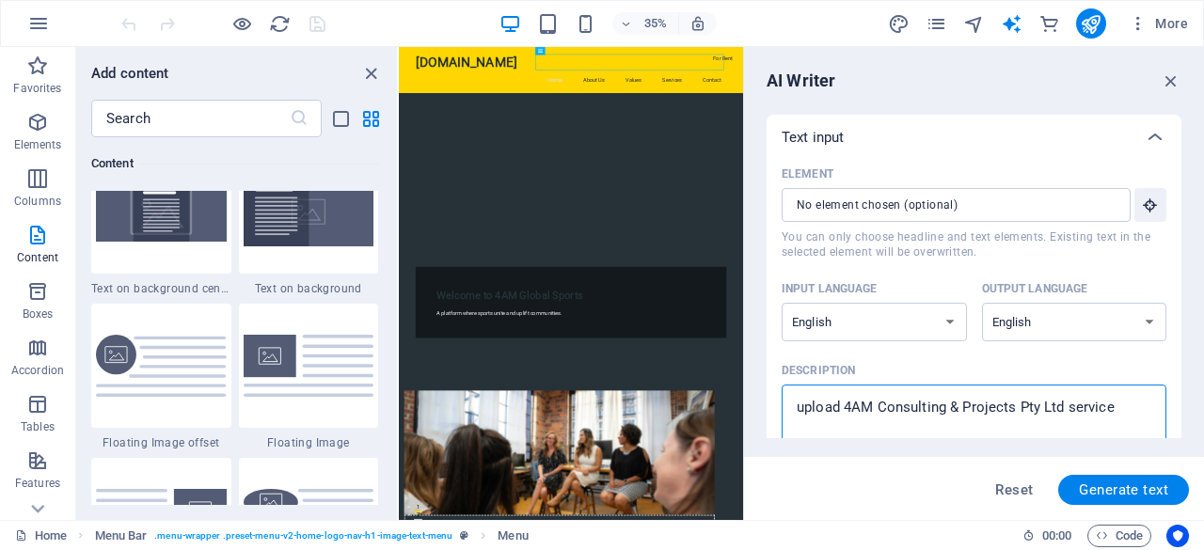
type textarea "upload 4AM Consulting & Projects Pty Ltd services"
type textarea "x"
type textarea "upload 4AM Consulting & Projects Pty Ltd services"
type textarea "x"
type textarea "upload 4AM Consulting & Projects Pty Ltd services"
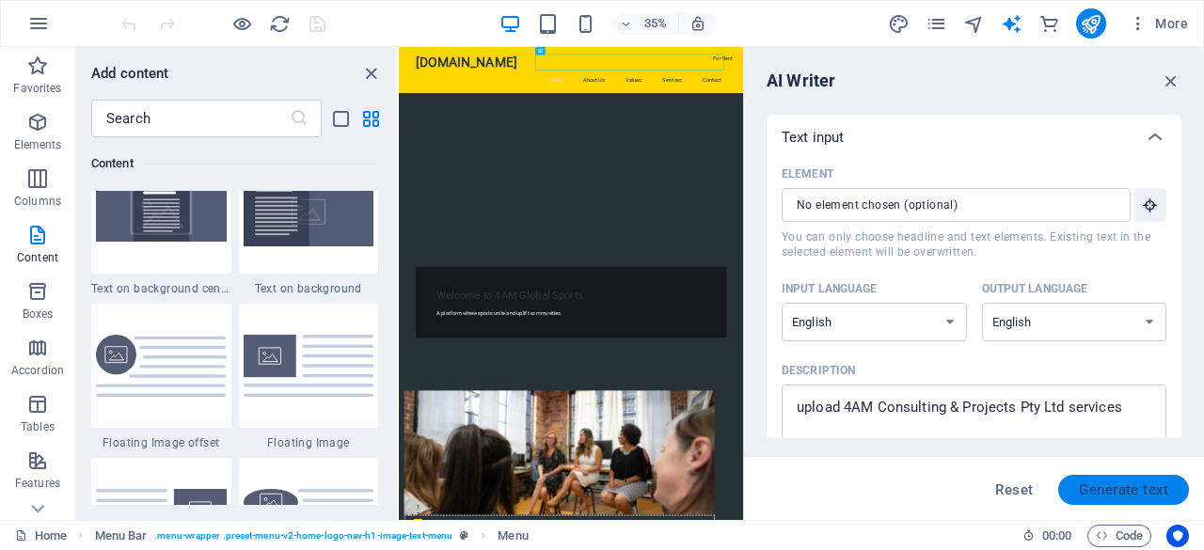
click at [1118, 493] on span "Generate text" at bounding box center [1122, 489] width 89 height 15
type textarea "x"
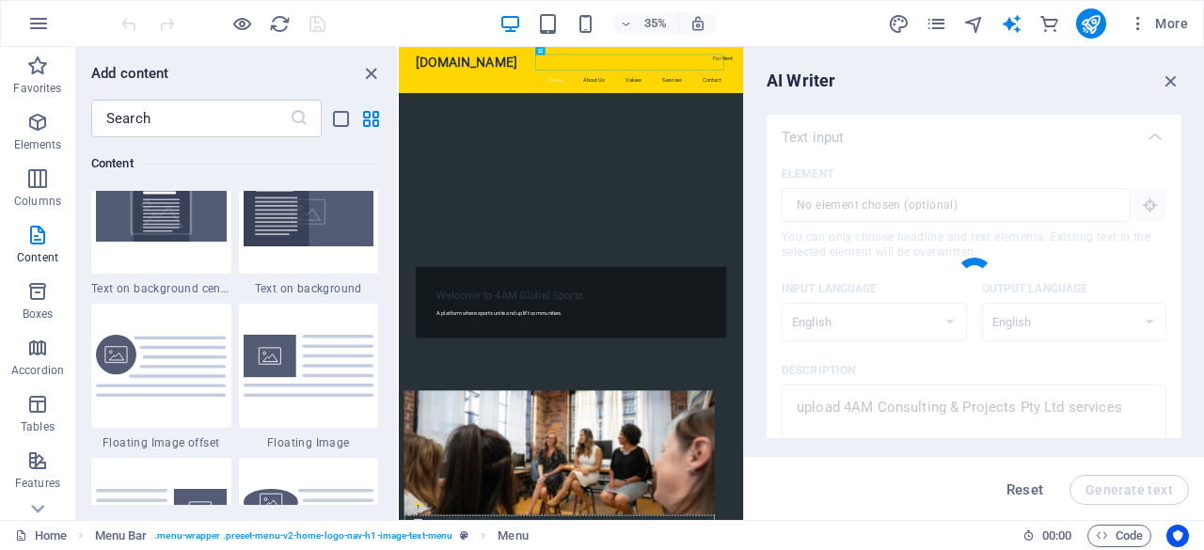
type textarea "x"
type textarea "4AM Consulting & Projects Pty Ltd offers a range of services designed to foster…"
type textarea "x"
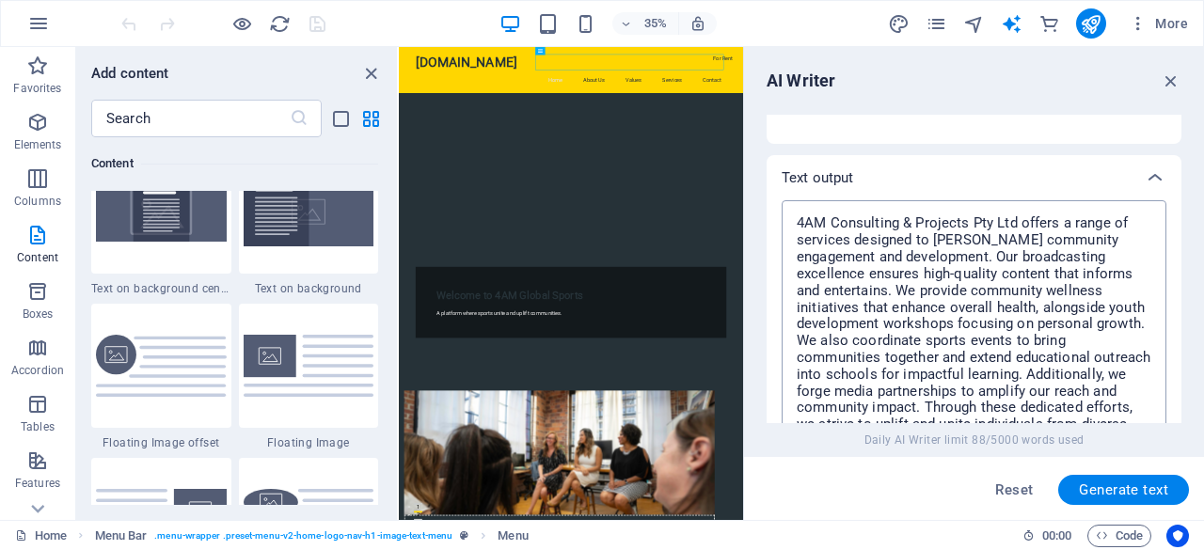
scroll to position [790, 0]
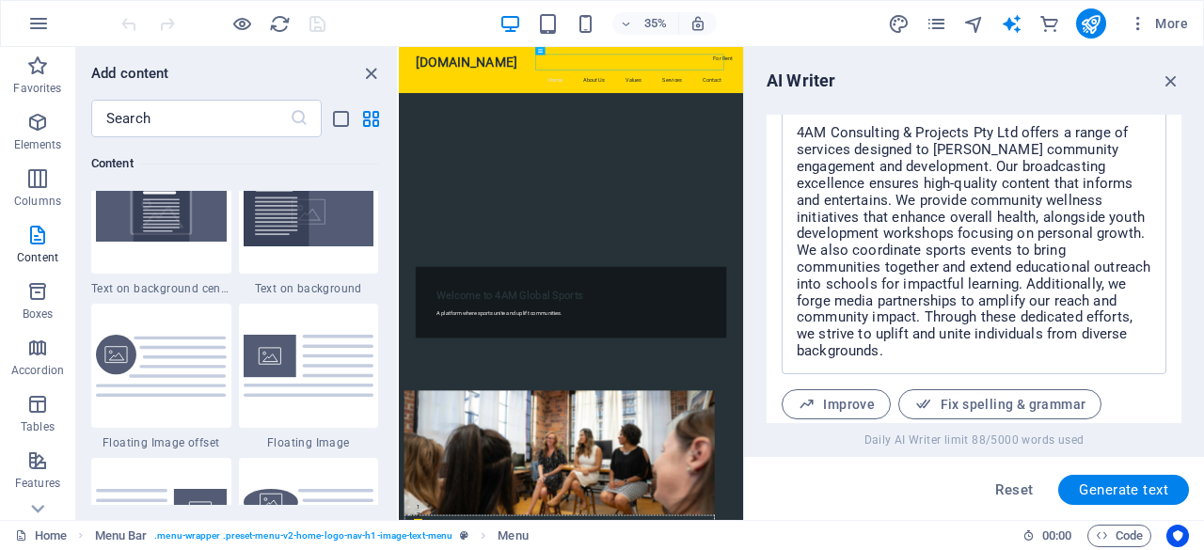
click at [842, 401] on span "Improve" at bounding box center [835, 405] width 77 height 18
type textarea "x"
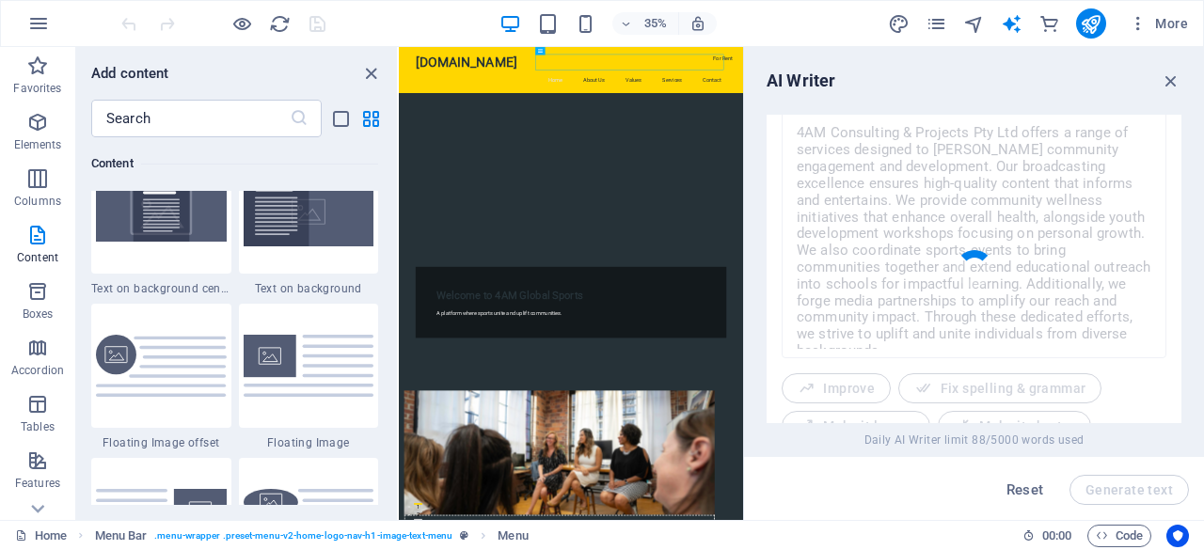
type textarea "x"
type textarea "4AM Consulting & Projects Pty Ltd offers a comprehensive array of services aime…"
type textarea "x"
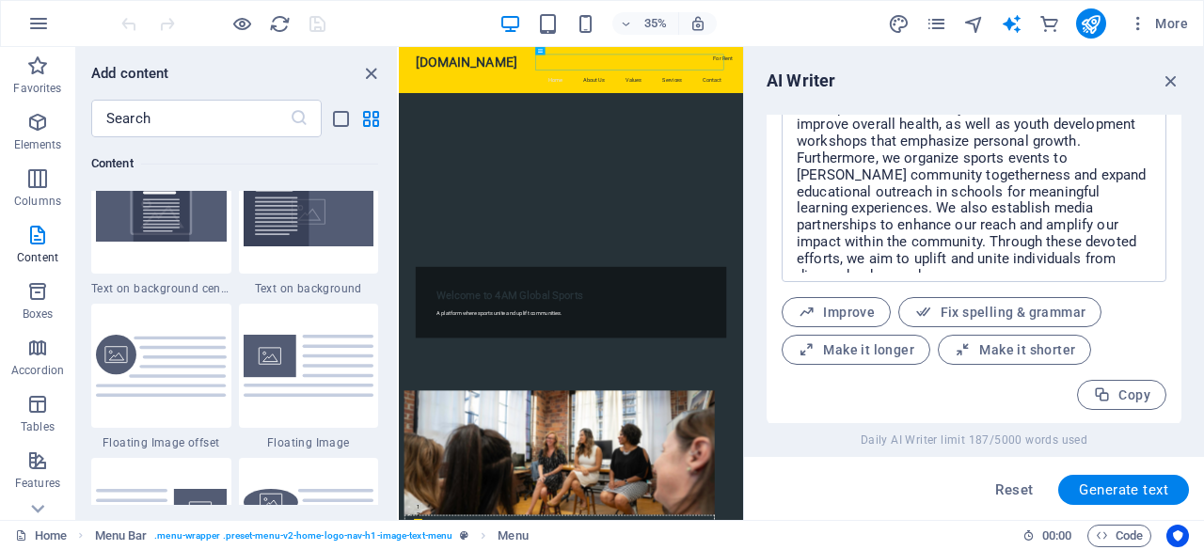
scroll to position [901, 0]
click at [1130, 394] on span "Copy" at bounding box center [1121, 394] width 57 height 18
type textarea "x"
click at [1159, 494] on div at bounding box center [890, 389] width 983 height 421
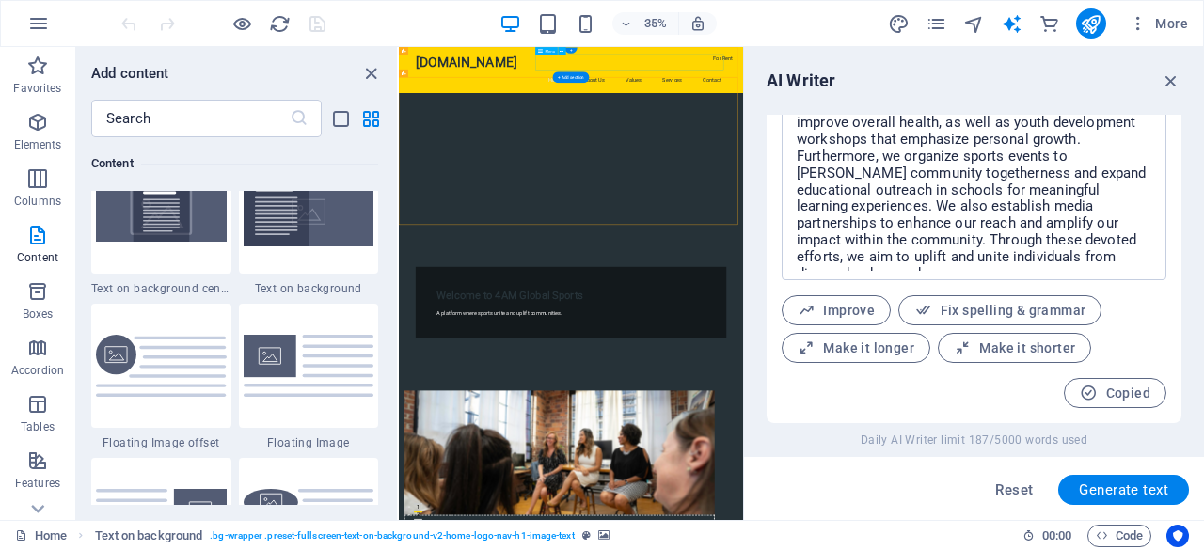
click at [1189, 118] on nav "Home About Us Values Services Contact" at bounding box center [891, 140] width 888 height 45
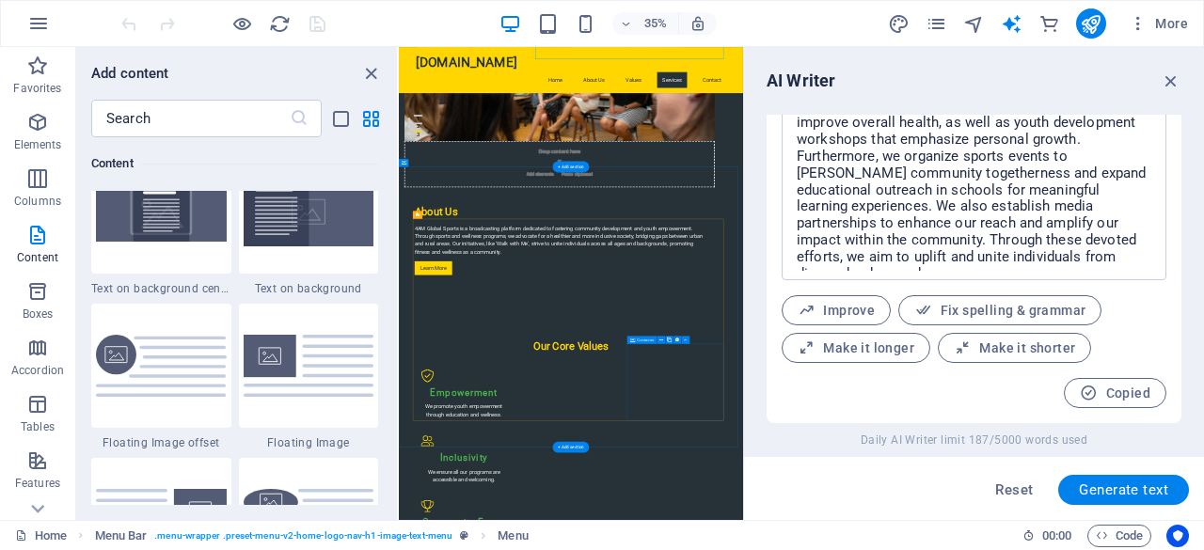
scroll to position [1128, 0]
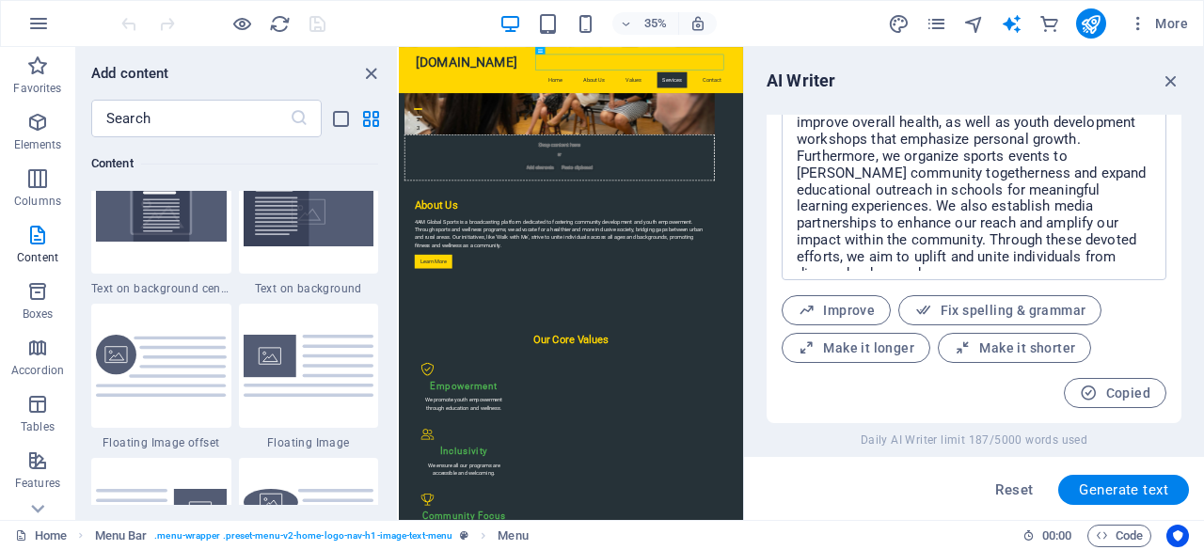
click at [942, 494] on div "Reset Generate text" at bounding box center [974, 490] width 430 height 30
click at [370, 73] on icon "close panel" at bounding box center [371, 74] width 22 height 22
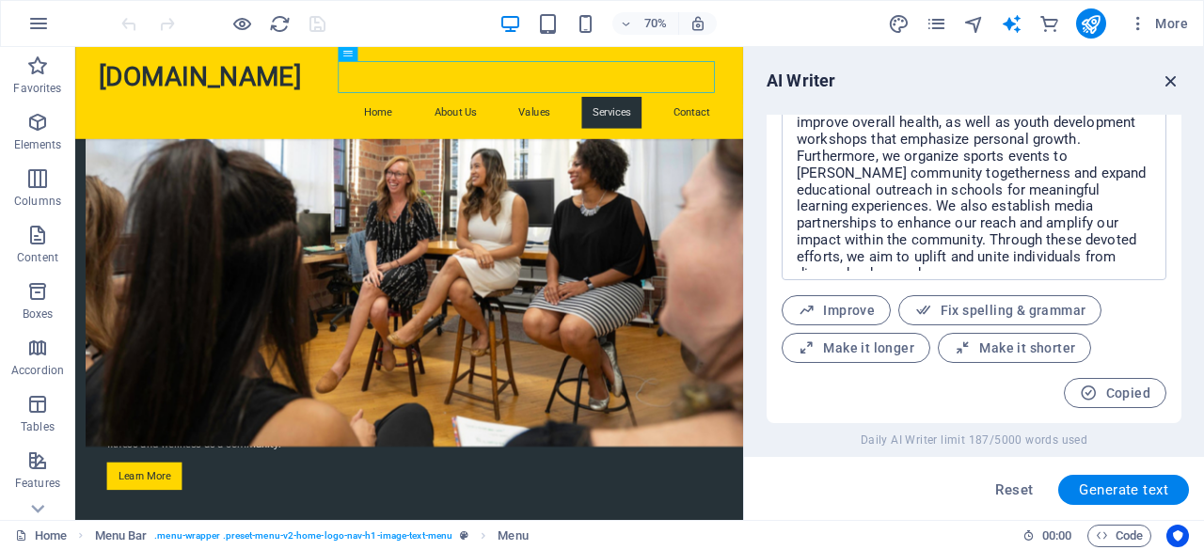
click at [1169, 79] on icon "button" at bounding box center [1170, 81] width 21 height 21
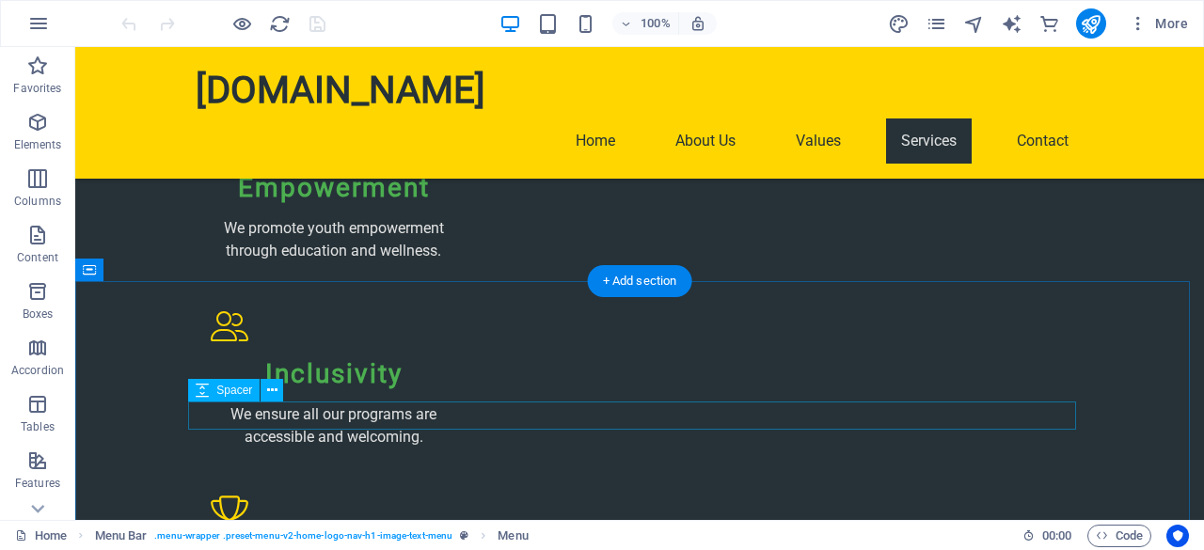
scroll to position [1974, 0]
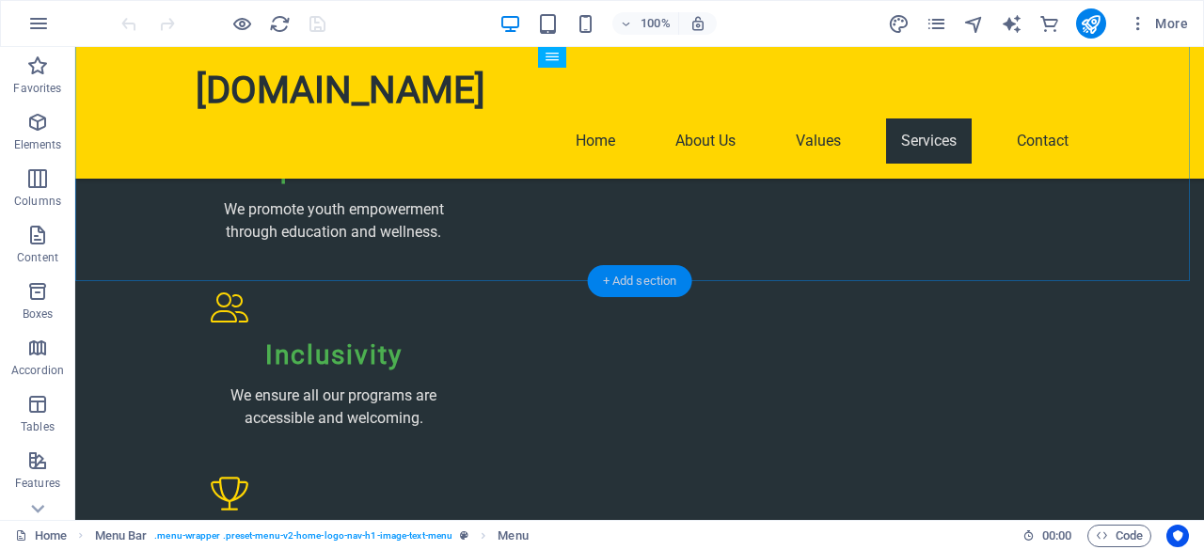
click at [626, 283] on div "+ Add section" at bounding box center [640, 281] width 104 height 32
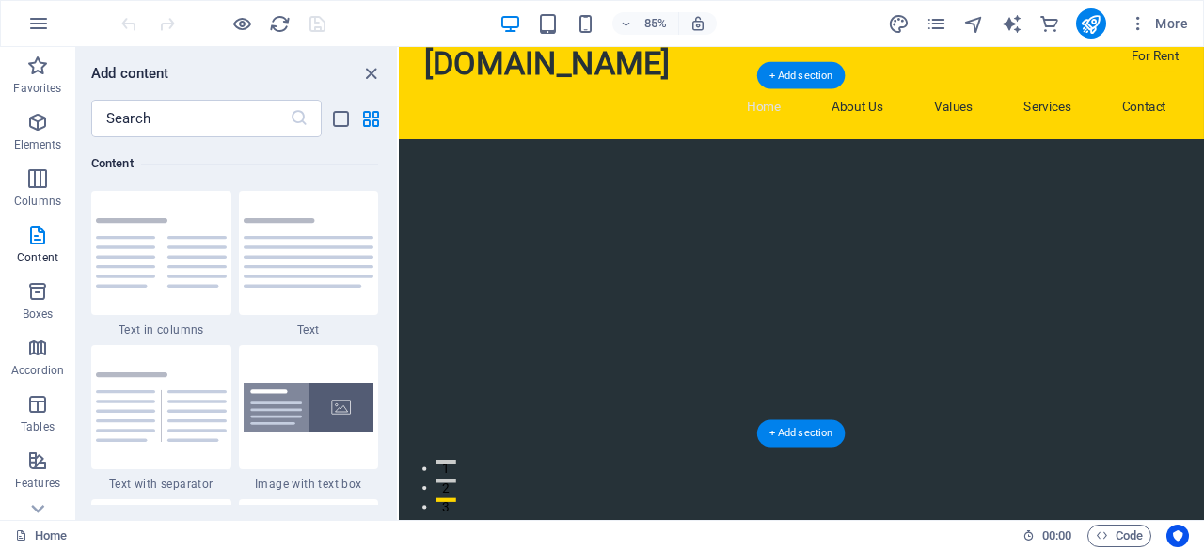
scroll to position [0, 0]
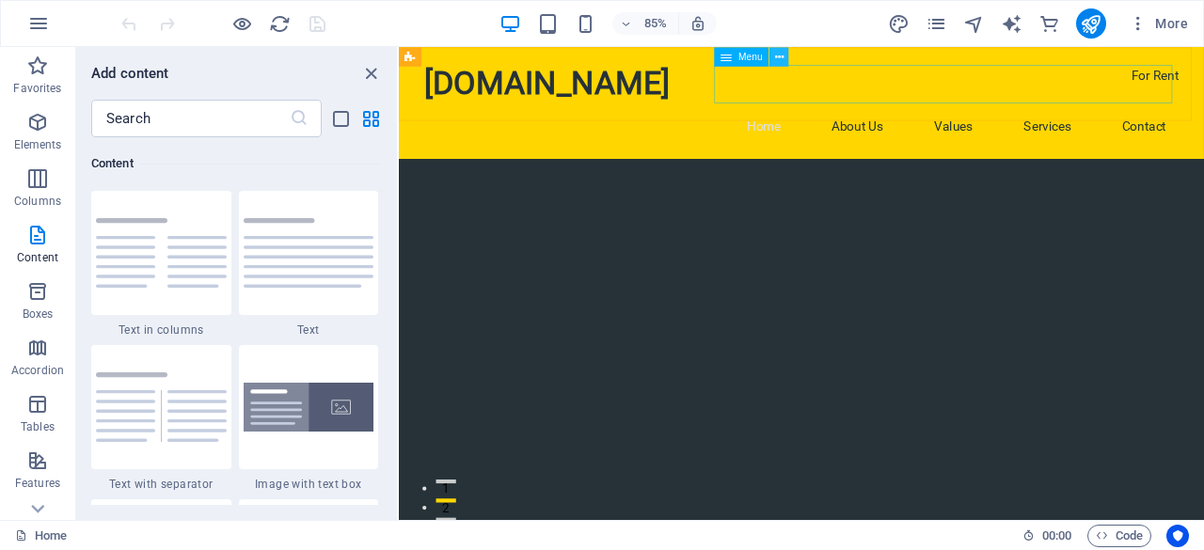
click at [780, 56] on icon at bounding box center [779, 56] width 8 height 17
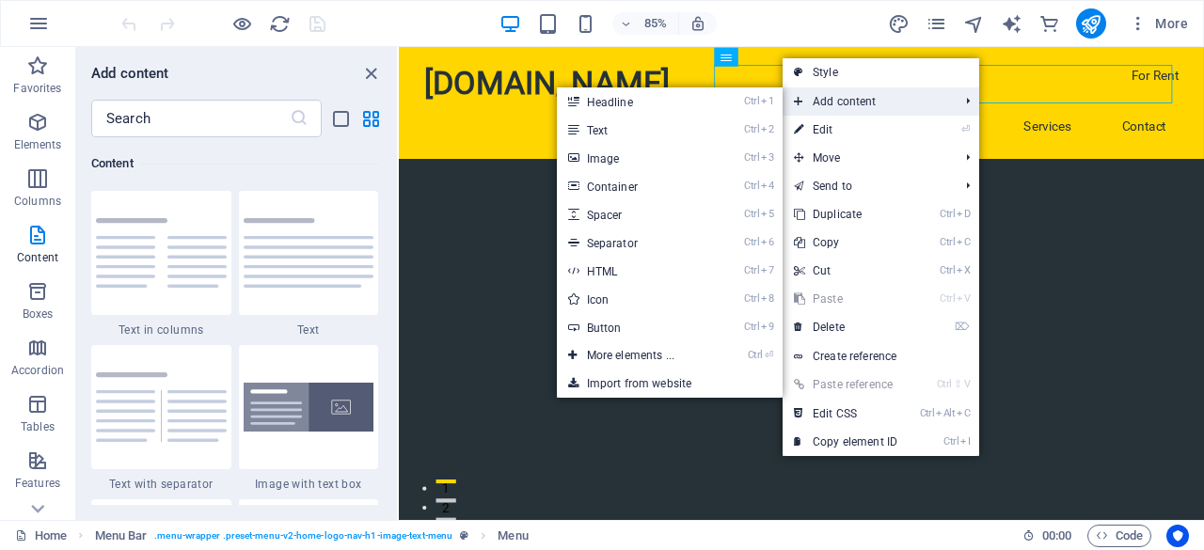
click at [820, 99] on span "Add content" at bounding box center [866, 101] width 168 height 28
drag, startPoint x: 605, startPoint y: 132, endPoint x: 234, endPoint y: 99, distance: 371.9
click at [606, 132] on link "Ctrl 2 Text" at bounding box center [634, 130] width 155 height 28
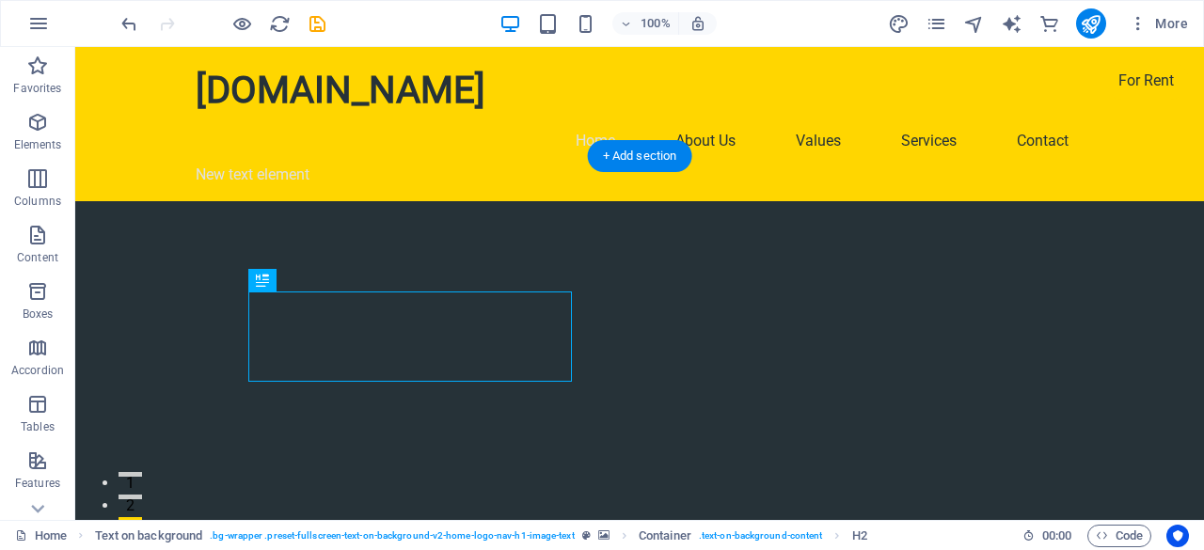
click at [789, 249] on div at bounding box center [639, 411] width 1128 height 421
drag, startPoint x: 818, startPoint y: 93, endPoint x: 767, endPoint y: 86, distance: 51.3
click at [818, 118] on nav "Home About Us Values Services Contact" at bounding box center [640, 140] width 888 height 45
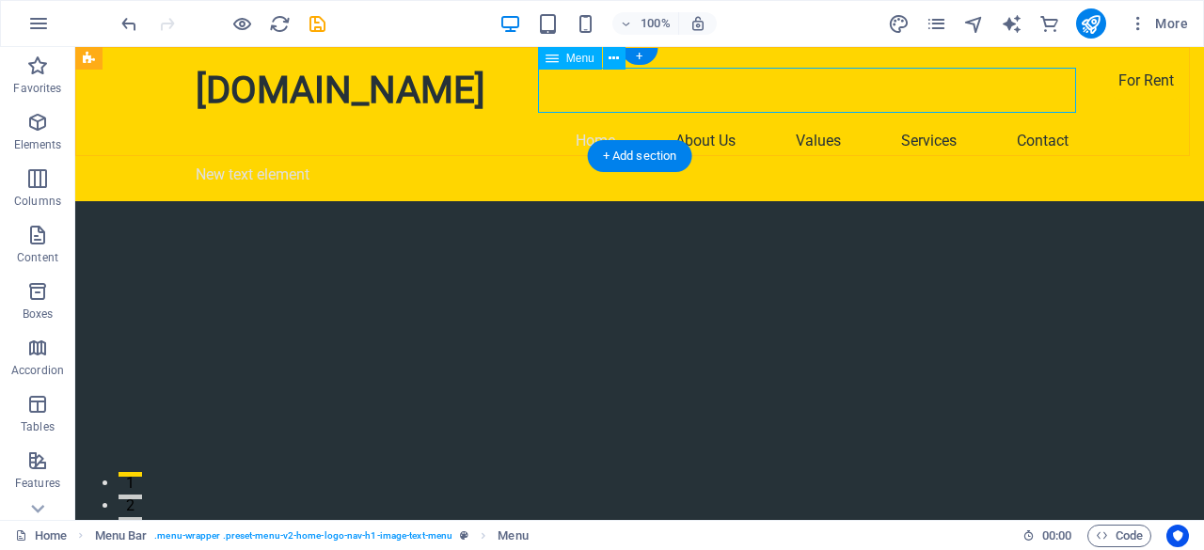
click at [703, 118] on nav "Home About Us Values Services Contact" at bounding box center [640, 140] width 888 height 45
click at [645, 157] on div "+ Add section" at bounding box center [640, 156] width 104 height 32
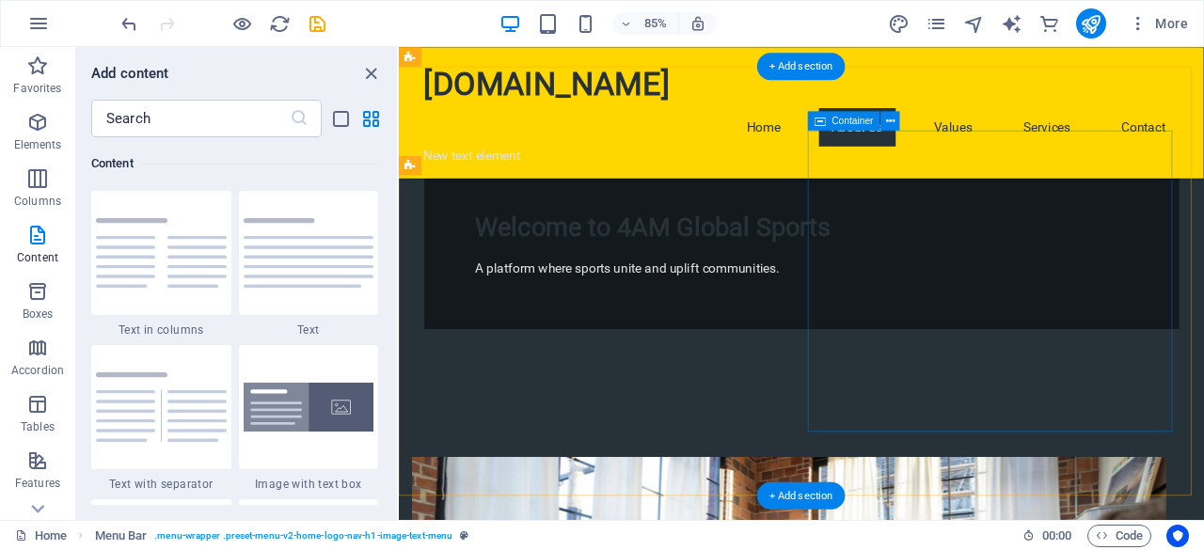
scroll to position [376, 0]
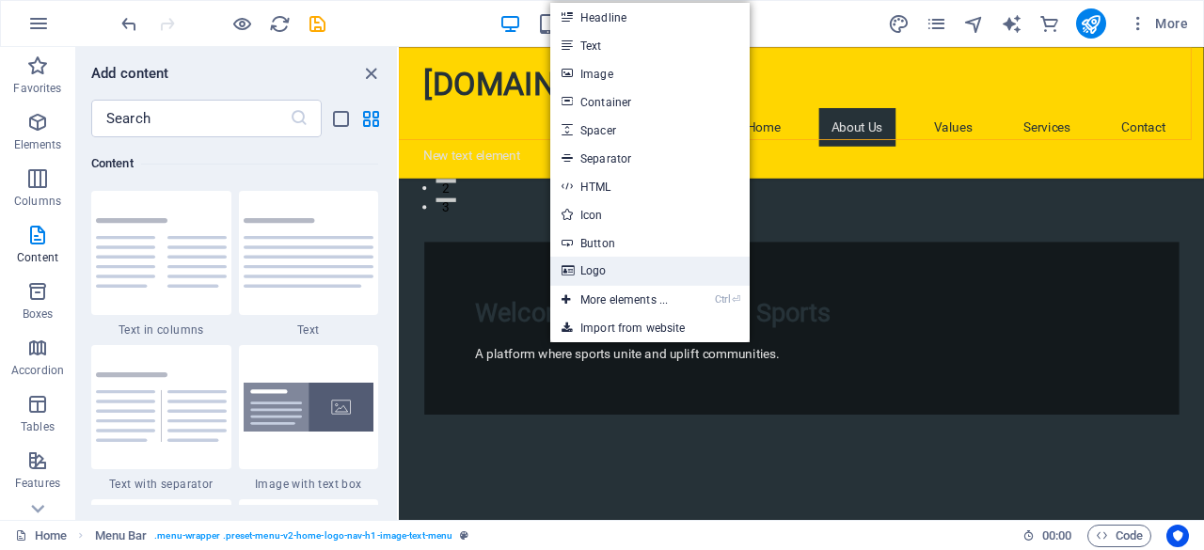
click at [594, 272] on link "Logo" at bounding box center [649, 271] width 199 height 28
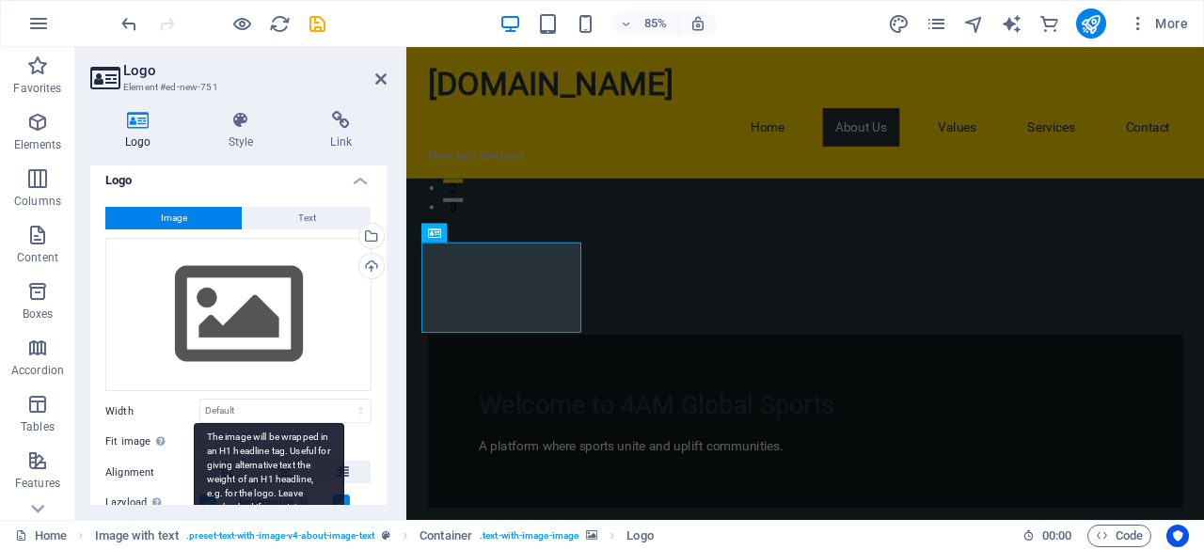
scroll to position [0, 0]
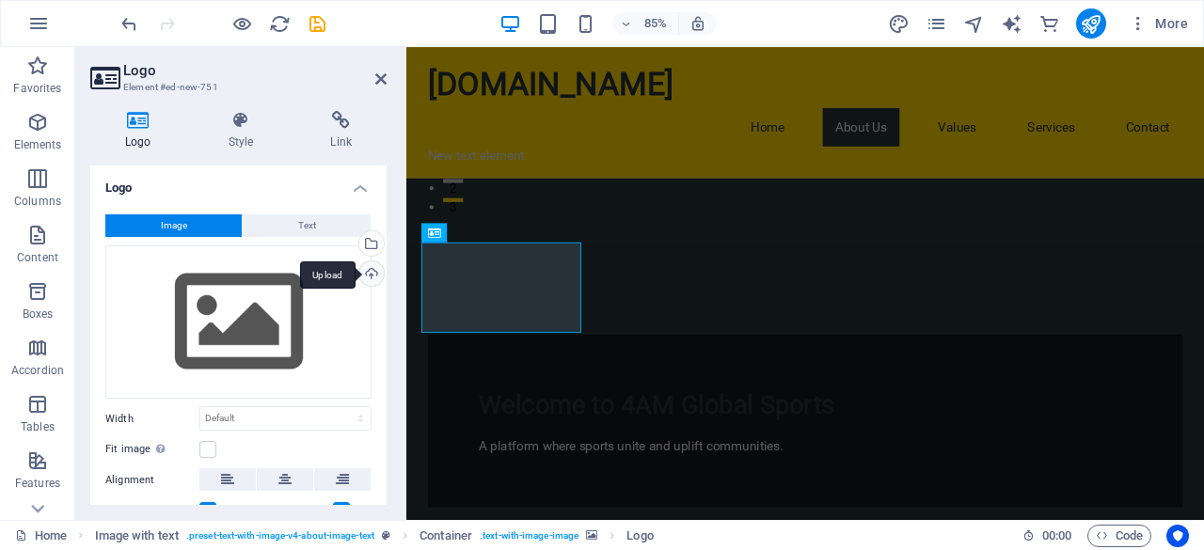
click at [363, 273] on div "Upload" at bounding box center [369, 275] width 28 height 28
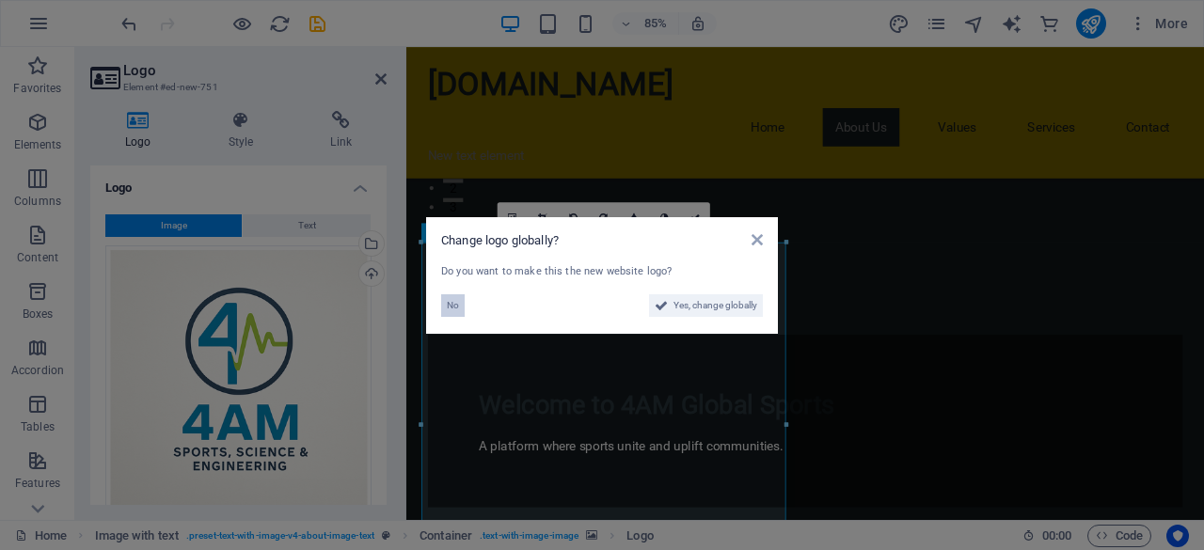
click at [446, 304] on button "No" at bounding box center [453, 305] width 24 height 23
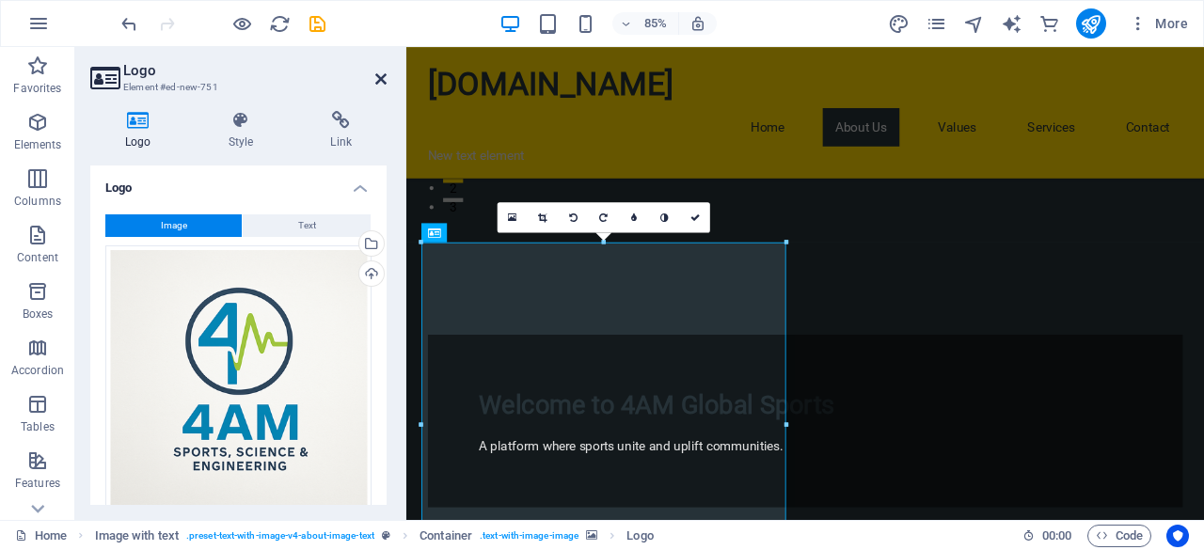
click at [384, 81] on icon at bounding box center [380, 78] width 11 height 15
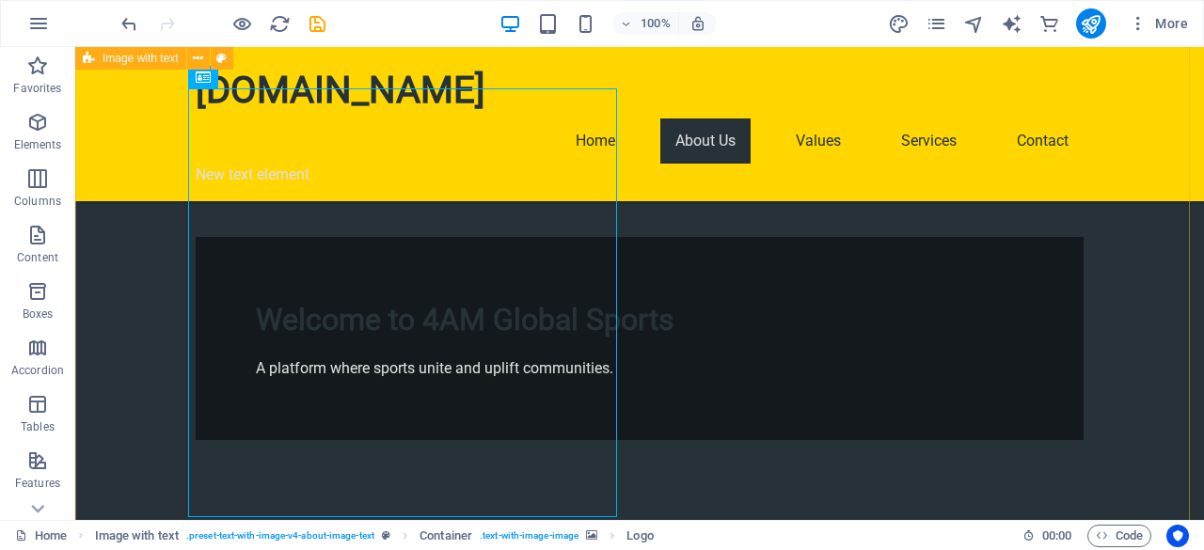
scroll to position [470, 0]
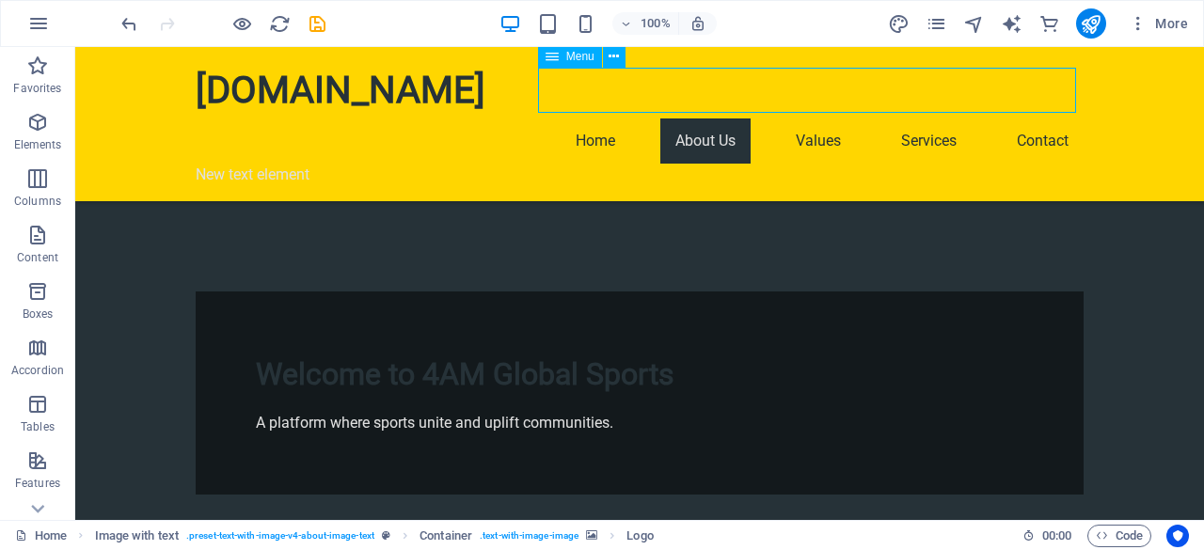
click at [585, 118] on nav "Home About Us Values Services Contact" at bounding box center [640, 140] width 888 height 45
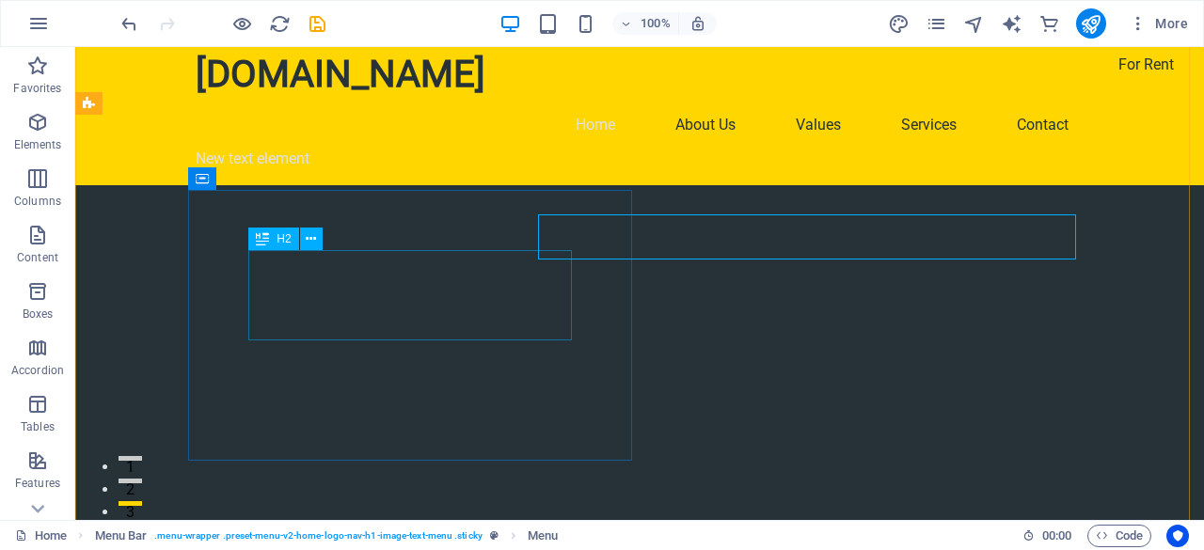
scroll to position [0, 0]
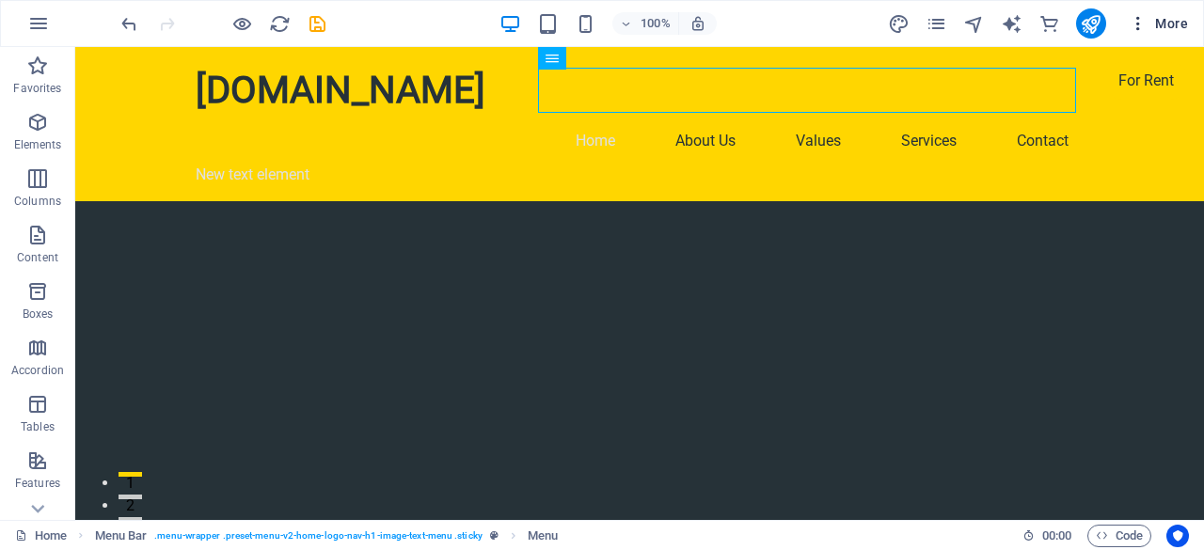
click at [1167, 23] on span "More" at bounding box center [1157, 23] width 59 height 19
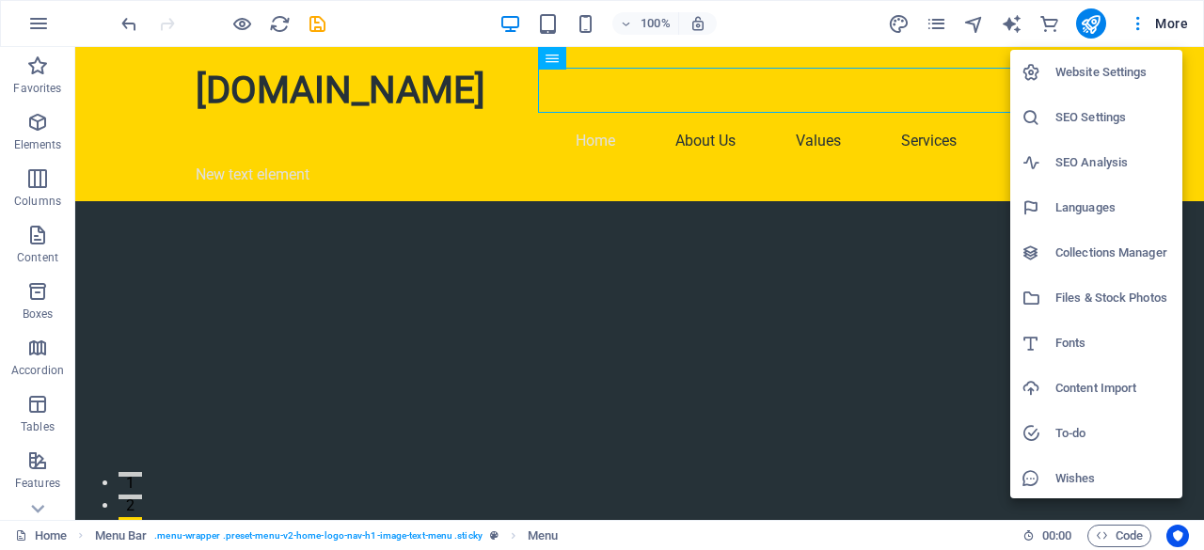
click at [1085, 72] on h6 "Website Settings" at bounding box center [1113, 72] width 116 height 23
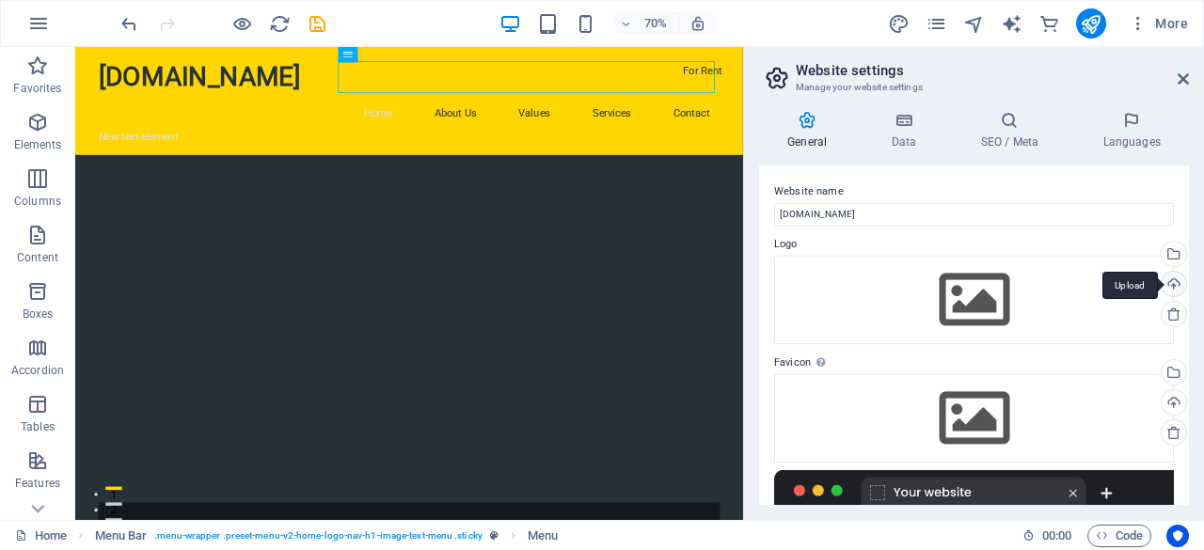
click at [1173, 286] on div "Upload" at bounding box center [1171, 286] width 28 height 28
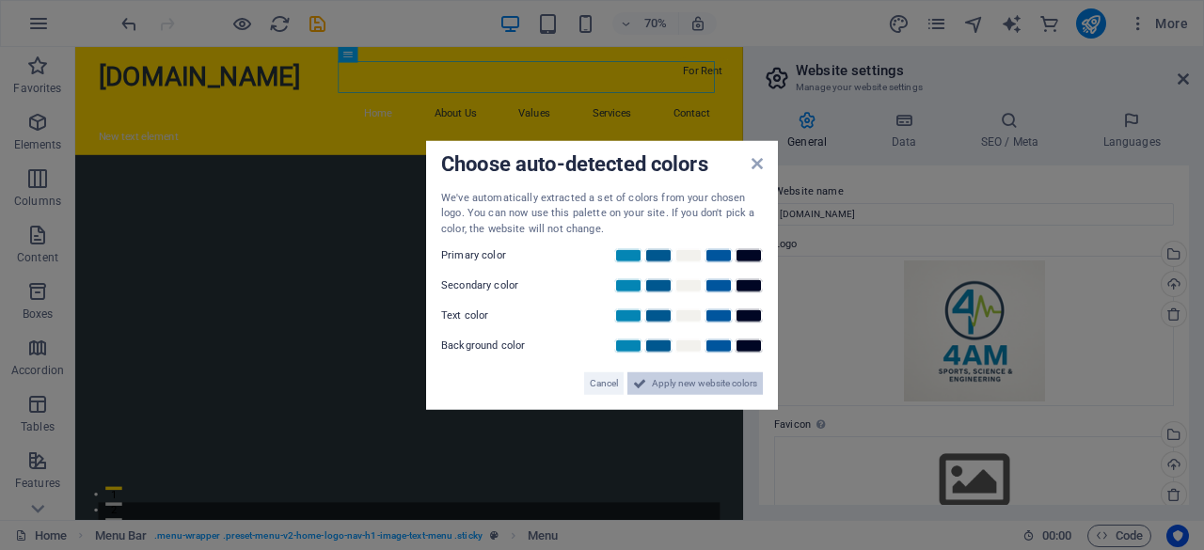
click at [690, 384] on span "Apply new website colors" at bounding box center [704, 383] width 105 height 23
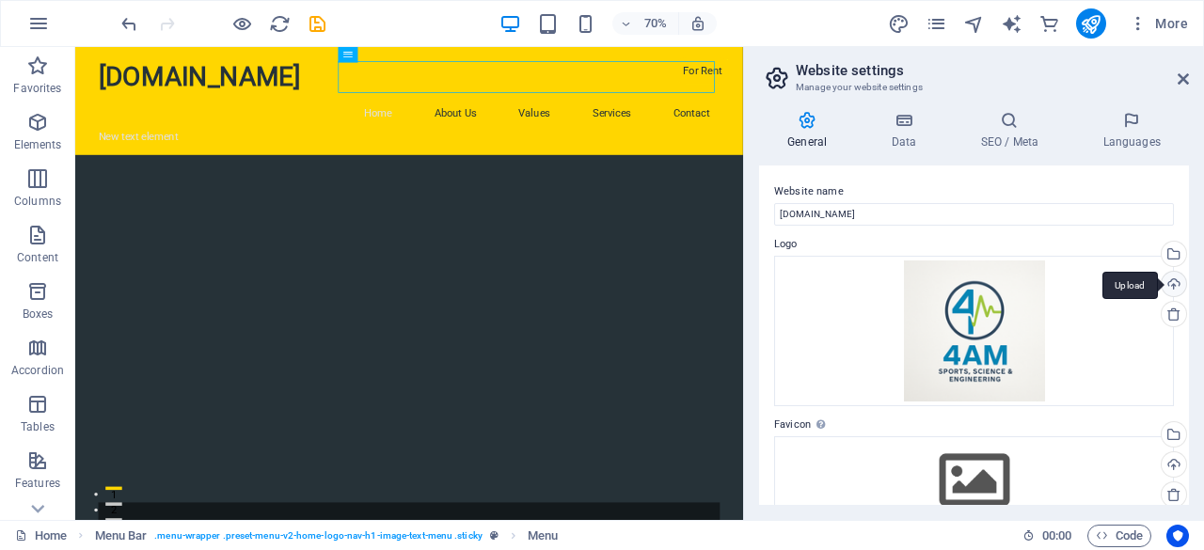
click at [1172, 286] on div "Upload" at bounding box center [1171, 286] width 28 height 28
click at [905, 136] on h4 "Data" at bounding box center [906, 130] width 89 height 39
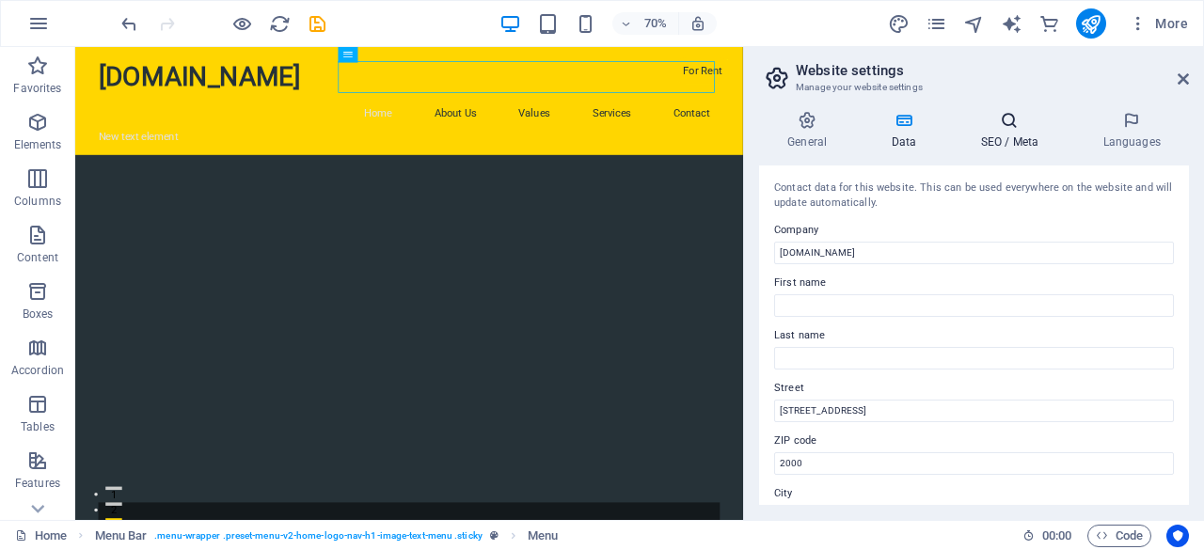
click at [1010, 121] on icon at bounding box center [1009, 120] width 115 height 19
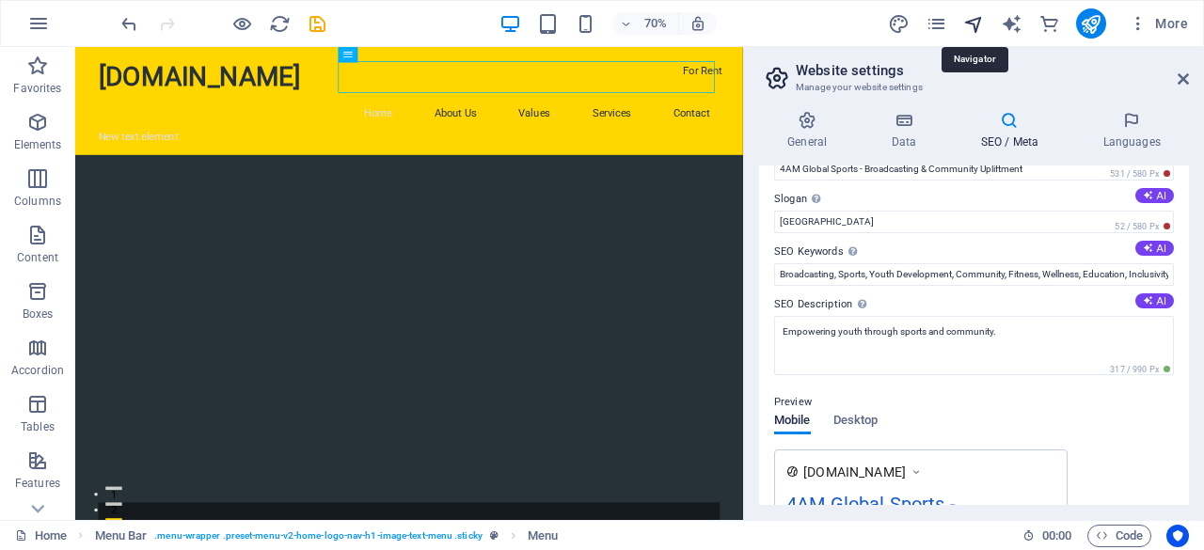
click at [977, 25] on icon "navigator" at bounding box center [974, 24] width 22 height 22
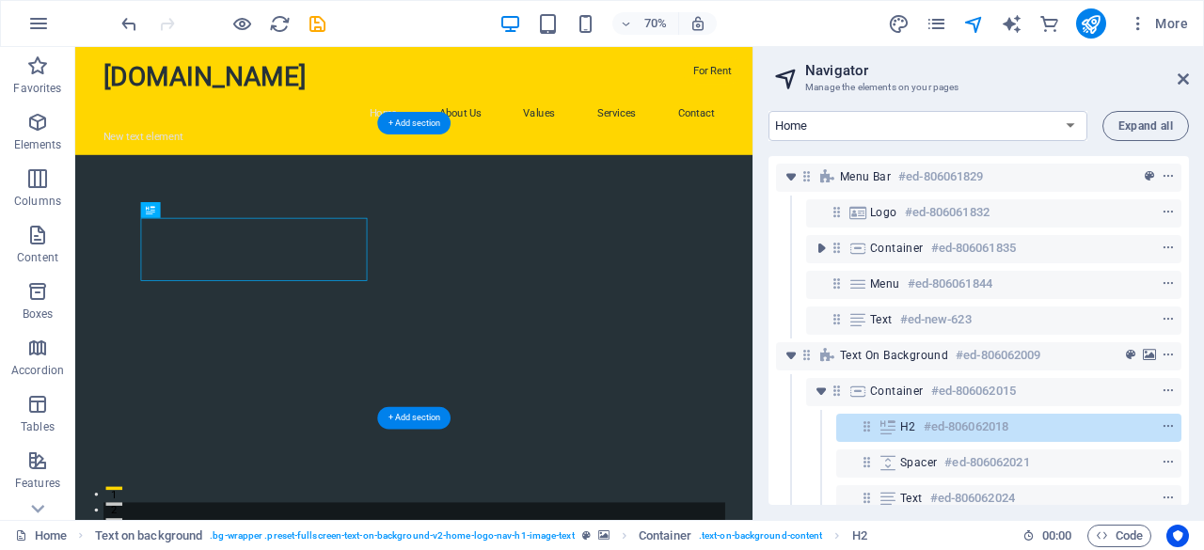
click at [732, 319] on div at bounding box center [559, 411] width 968 height 421
click at [727, 118] on nav "Home About Us Values Services Contact" at bounding box center [560, 140] width 888 height 45
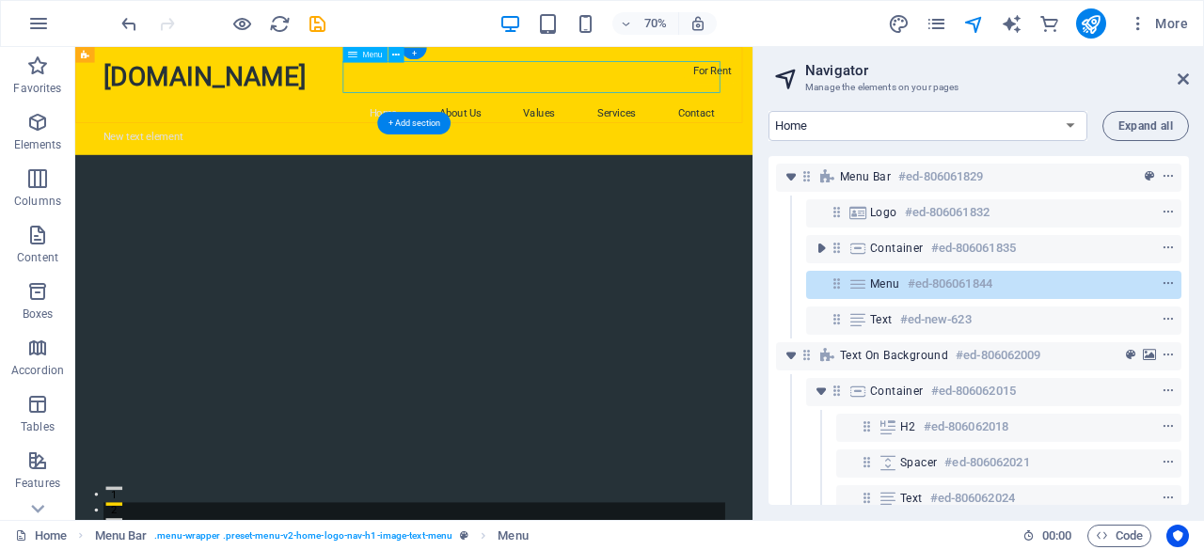
click at [846, 118] on nav "Home About Us Values Services Contact" at bounding box center [560, 140] width 888 height 45
click at [427, 125] on div "+ Add section" at bounding box center [413, 123] width 73 height 23
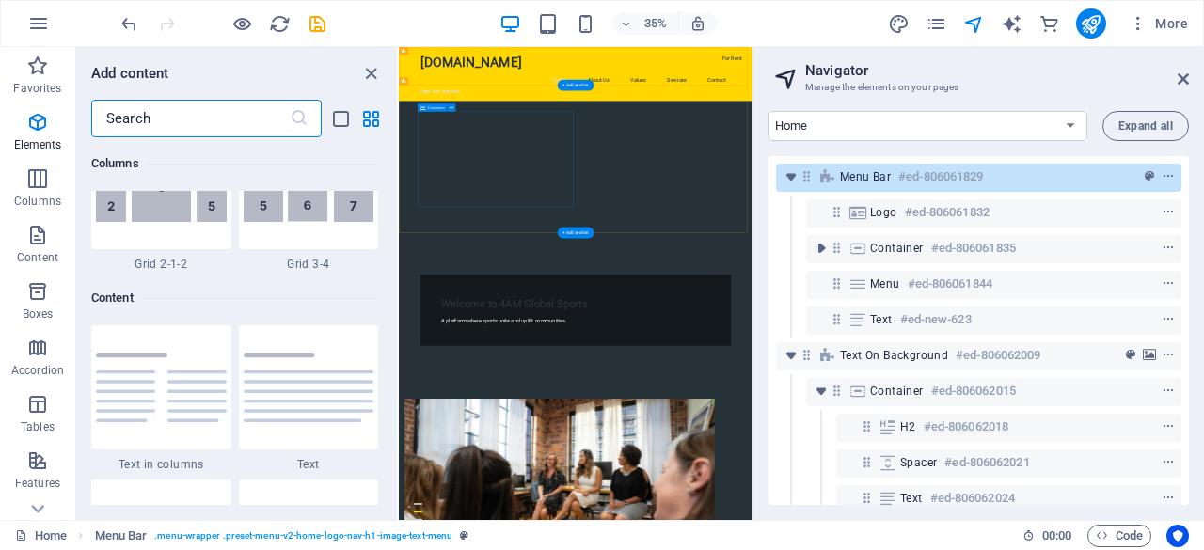
scroll to position [3290, 0]
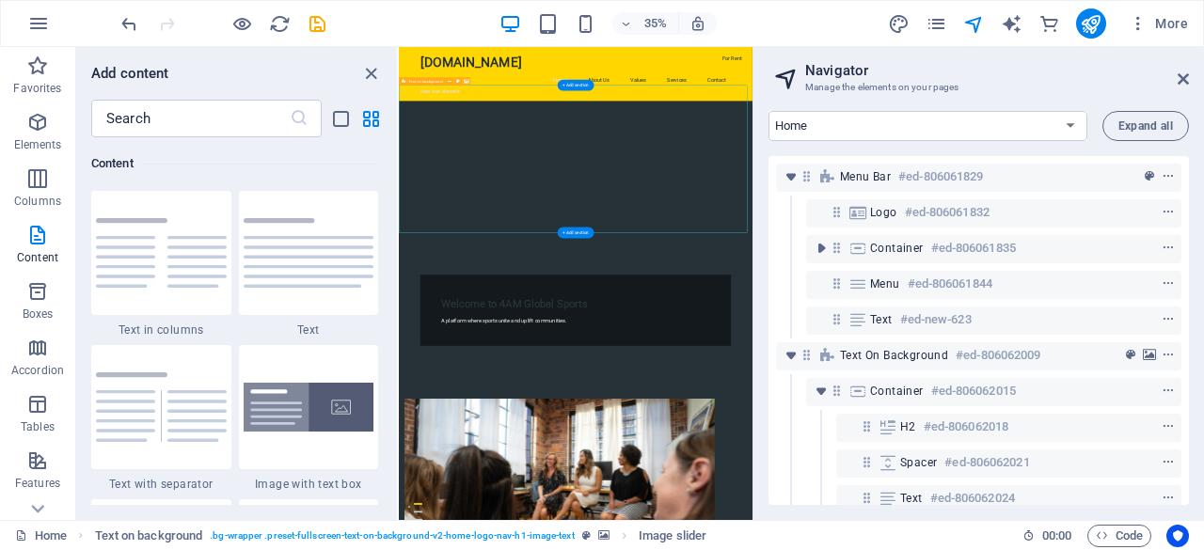
click at [1132, 302] on div at bounding box center [904, 411] width 1010 height 421
drag, startPoint x: 1213, startPoint y: 165, endPoint x: 1154, endPoint y: 409, distance: 250.6
click at [1154, 409] on div at bounding box center [904, 411] width 1010 height 421
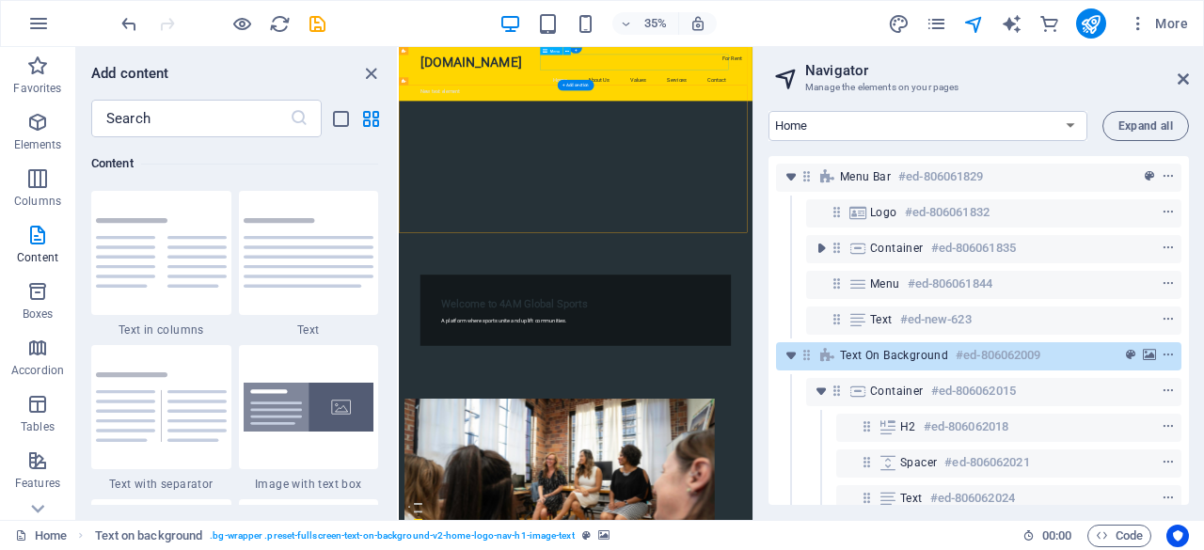
click at [1175, 118] on nav "Home About Us Values Services Contact" at bounding box center [904, 140] width 888 height 45
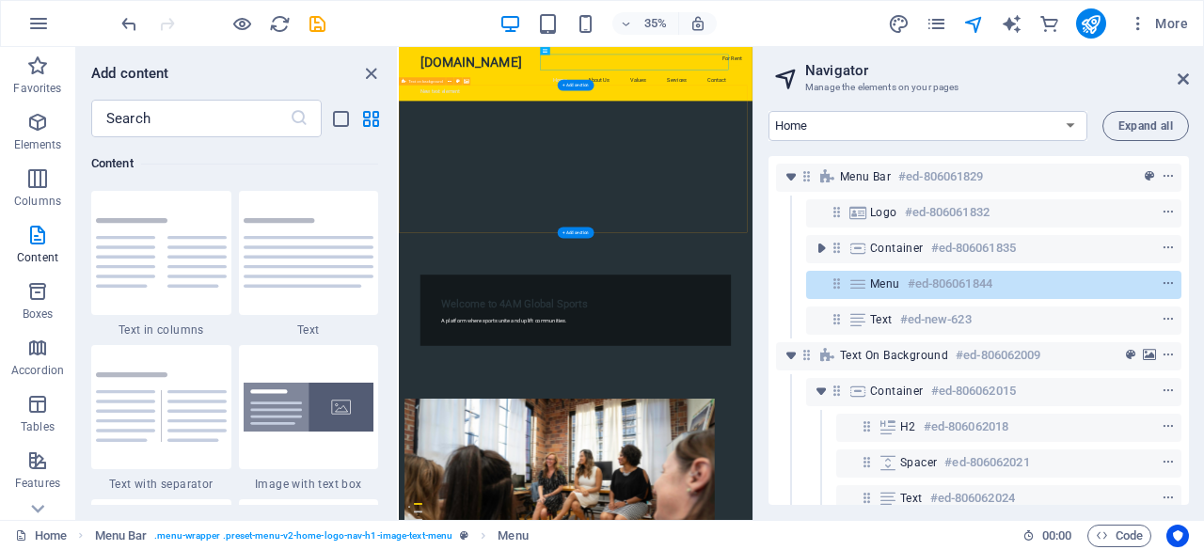
click at [1074, 440] on div at bounding box center [904, 411] width 1010 height 421
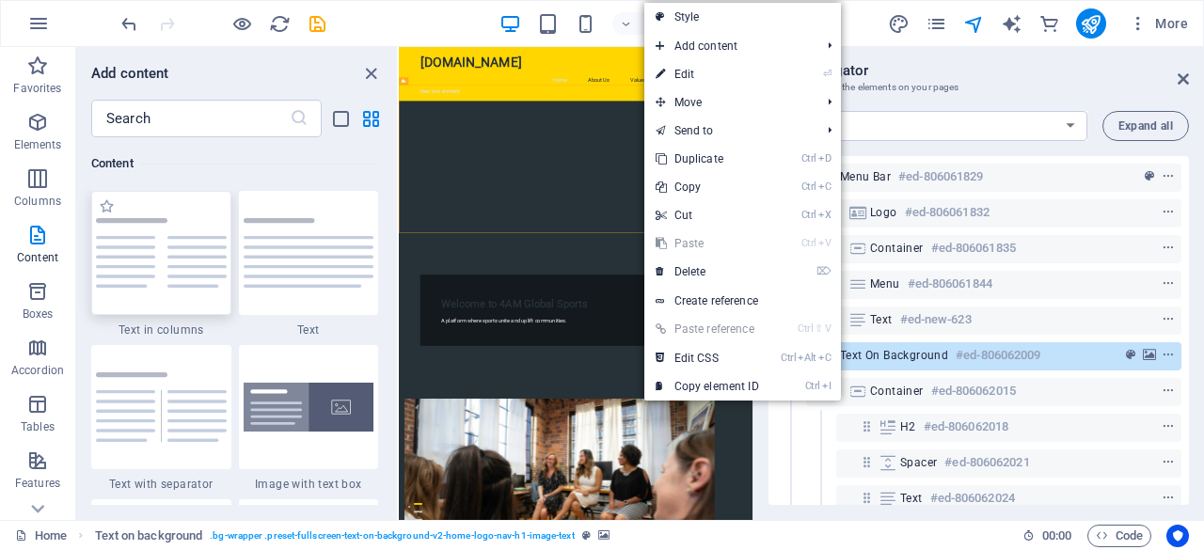
click at [143, 218] on img at bounding box center [161, 253] width 131 height 70
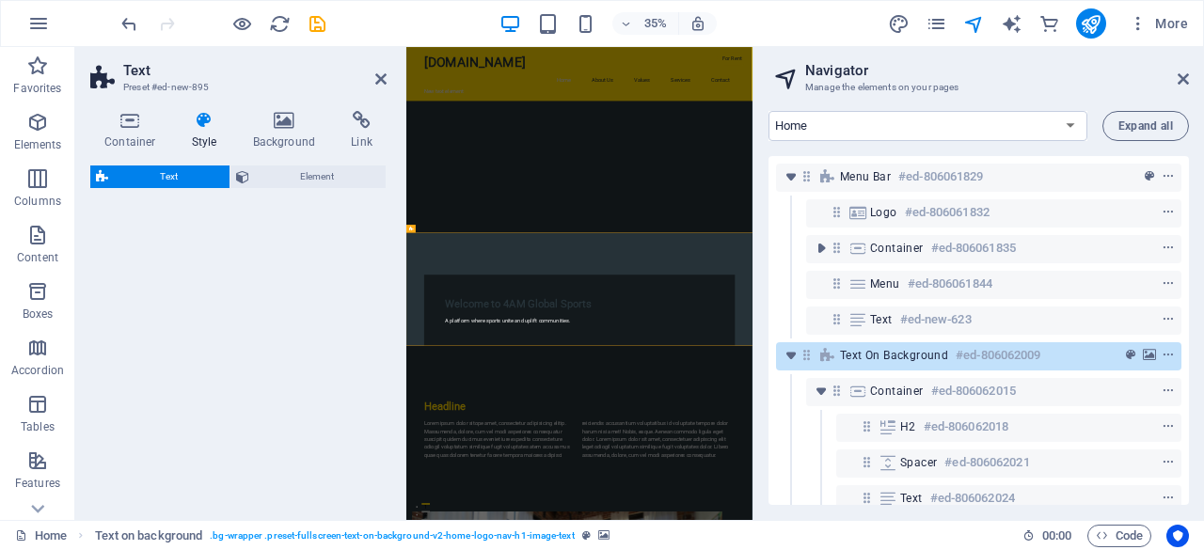
select select "rem"
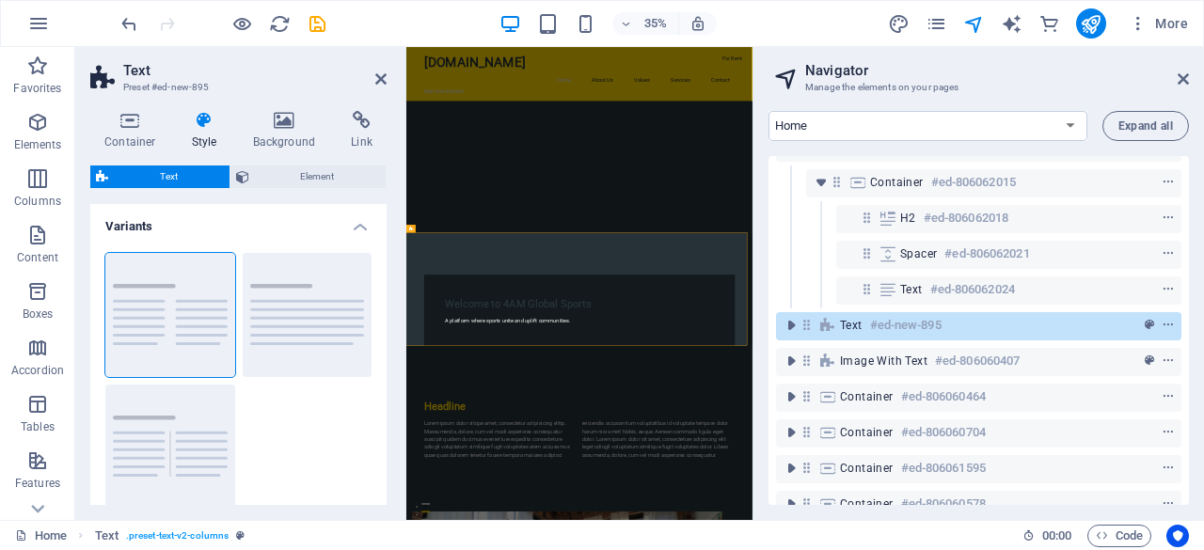
scroll to position [212, 0]
drag, startPoint x: 150, startPoint y: 221, endPoint x: 36, endPoint y: 245, distance: 117.3
click at [35, 242] on icon "button" at bounding box center [37, 235] width 23 height 23
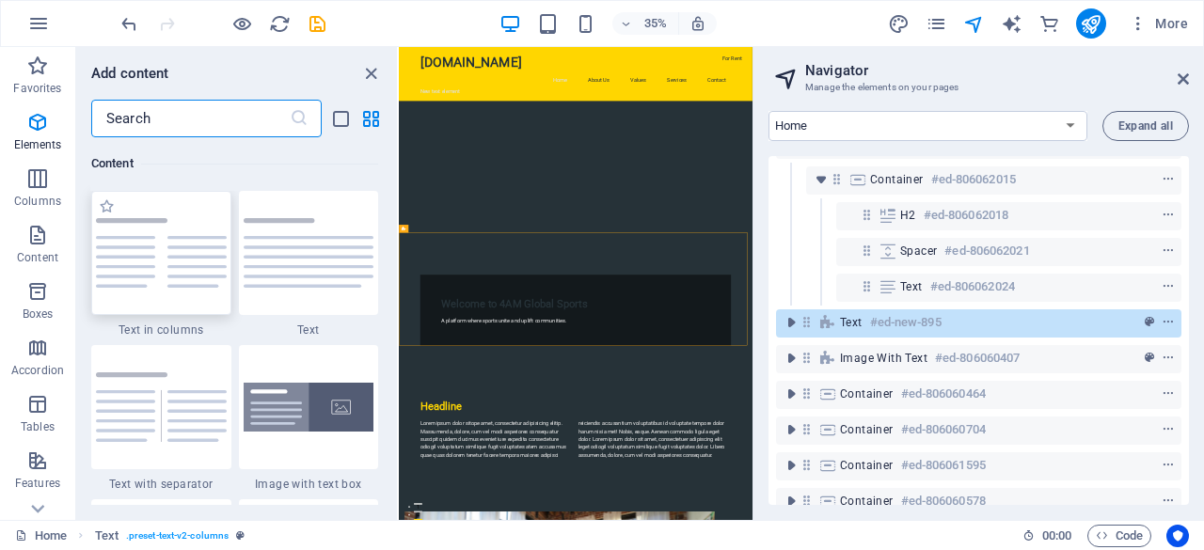
scroll to position [3290, 0]
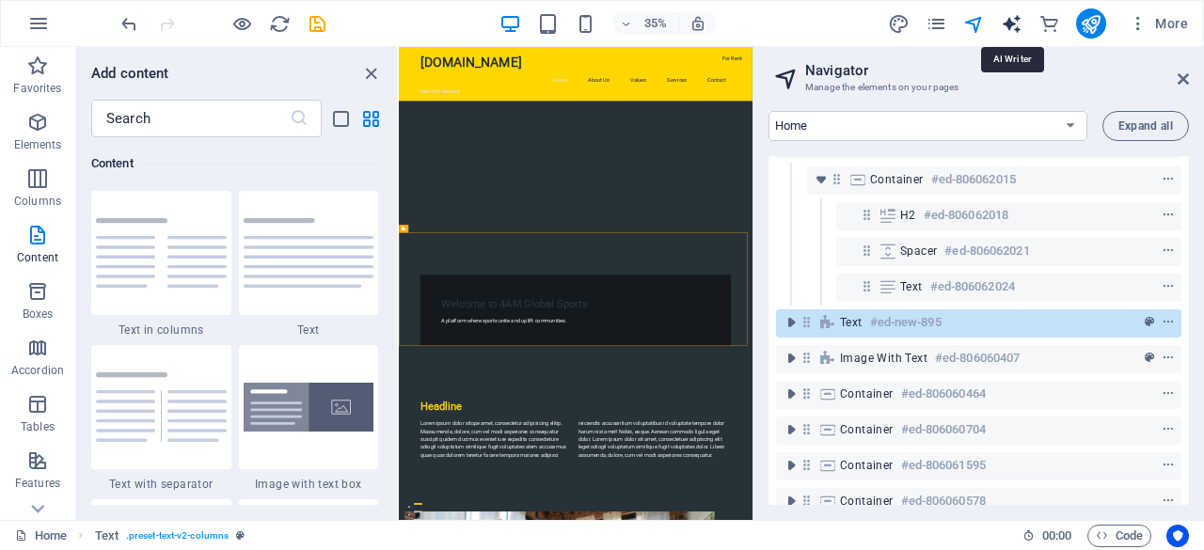
click at [1012, 22] on icon "text_generator" at bounding box center [1011, 24] width 22 height 22
select select "English"
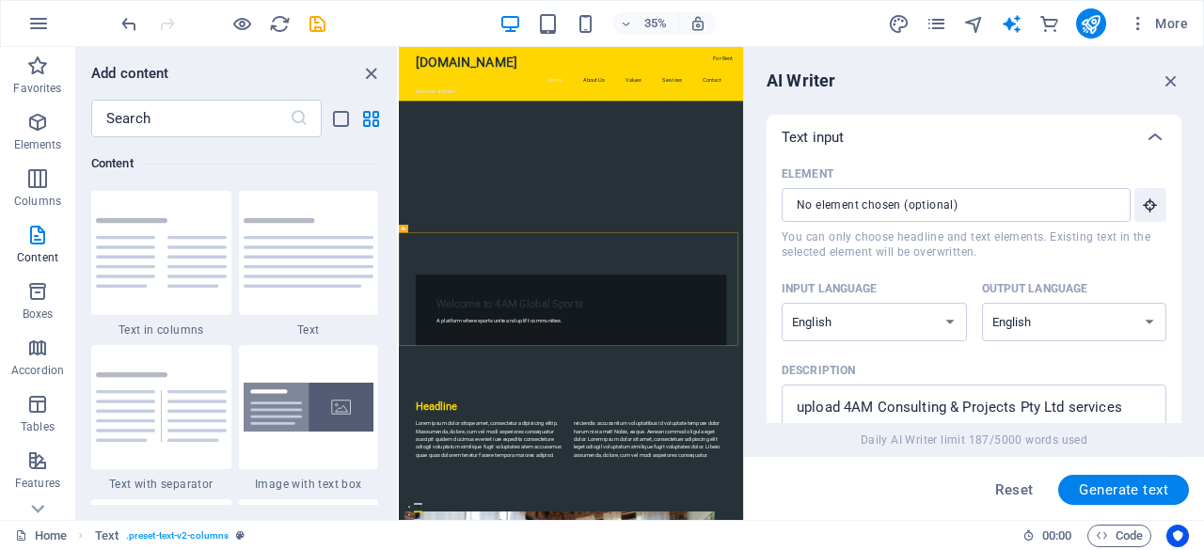
drag, startPoint x: 810, startPoint y: 131, endPoint x: 790, endPoint y: 133, distance: 20.8
click at [790, 133] on p "Text input" at bounding box center [812, 137] width 62 height 19
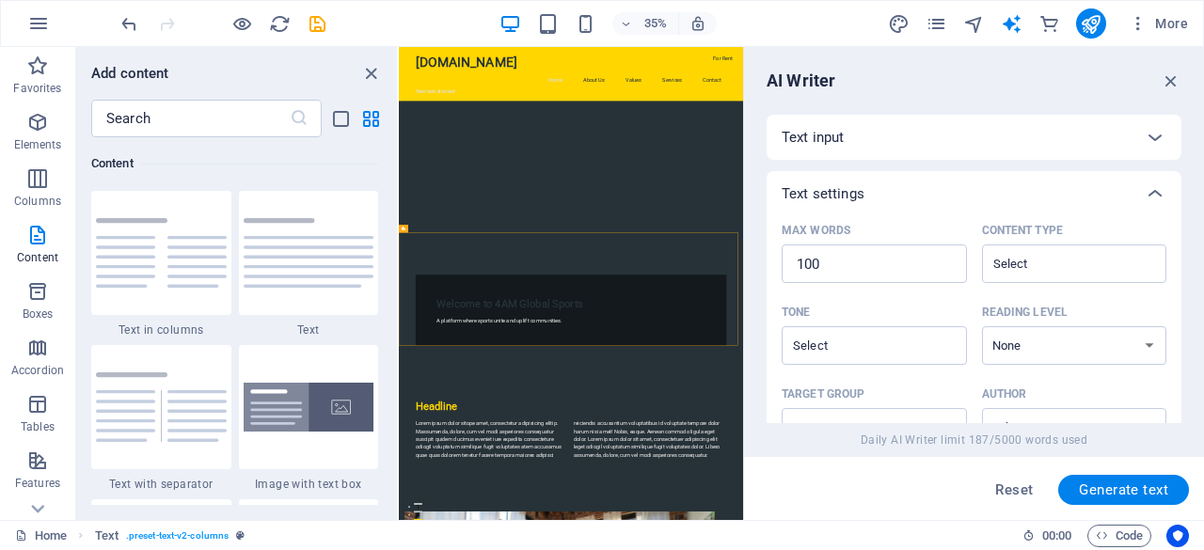
drag, startPoint x: 857, startPoint y: 125, endPoint x: 801, endPoint y: 136, distance: 57.5
click at [801, 136] on p "Text input" at bounding box center [812, 137] width 62 height 19
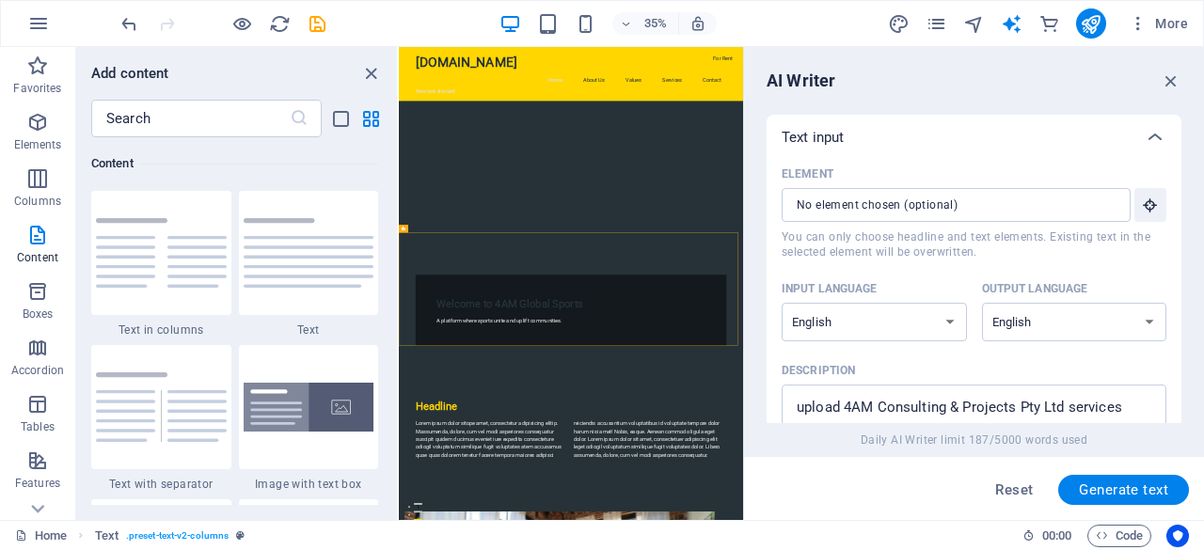
click at [825, 125] on div "Text input" at bounding box center [973, 137] width 415 height 45
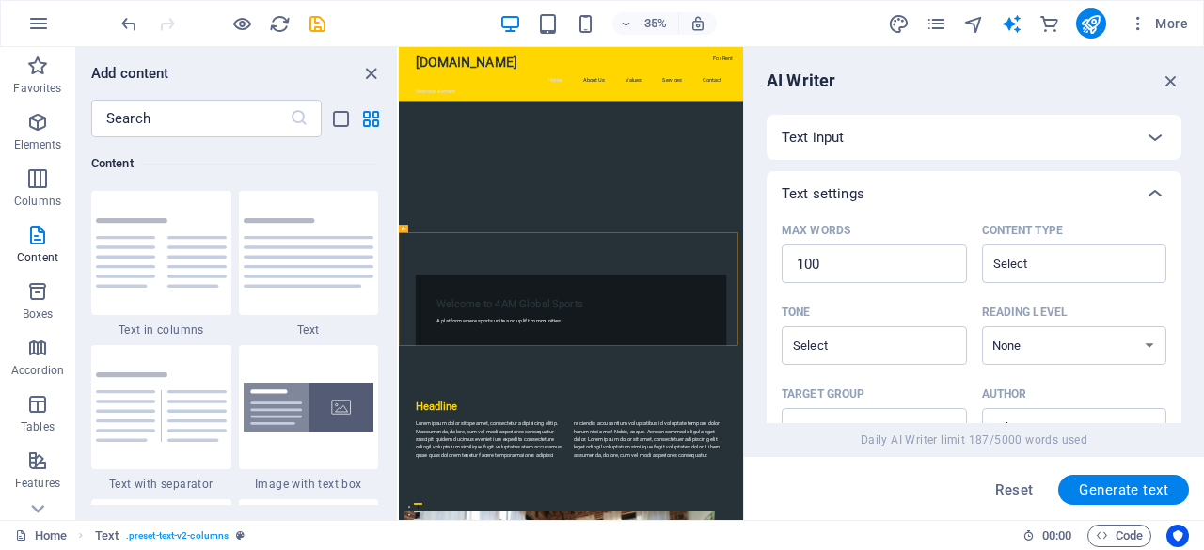
click at [823, 135] on p "Text input" at bounding box center [812, 137] width 62 height 19
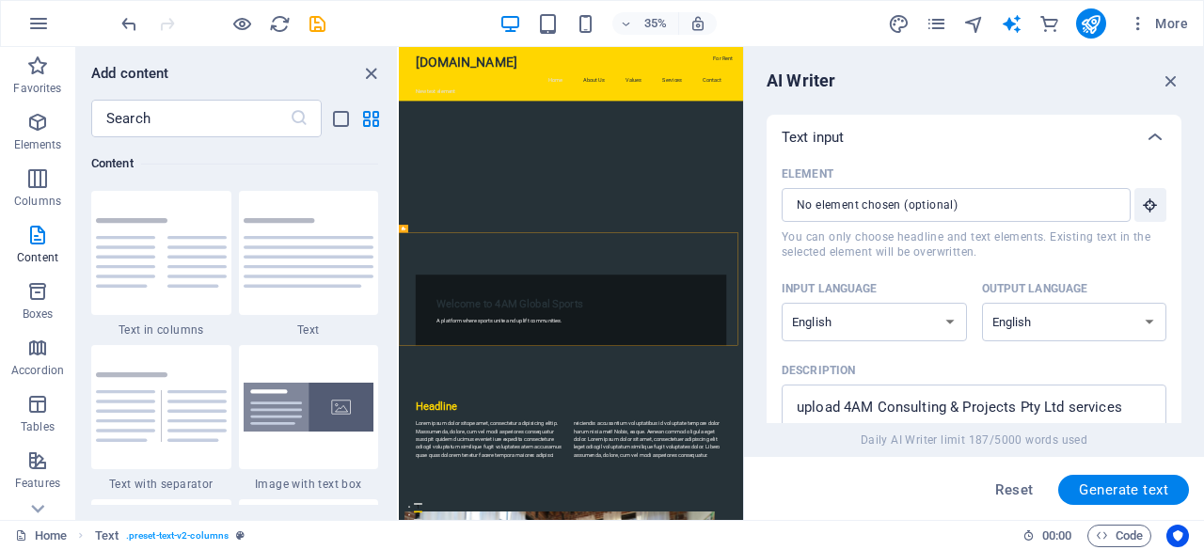
click at [877, 129] on div "Text input" at bounding box center [956, 137] width 351 height 19
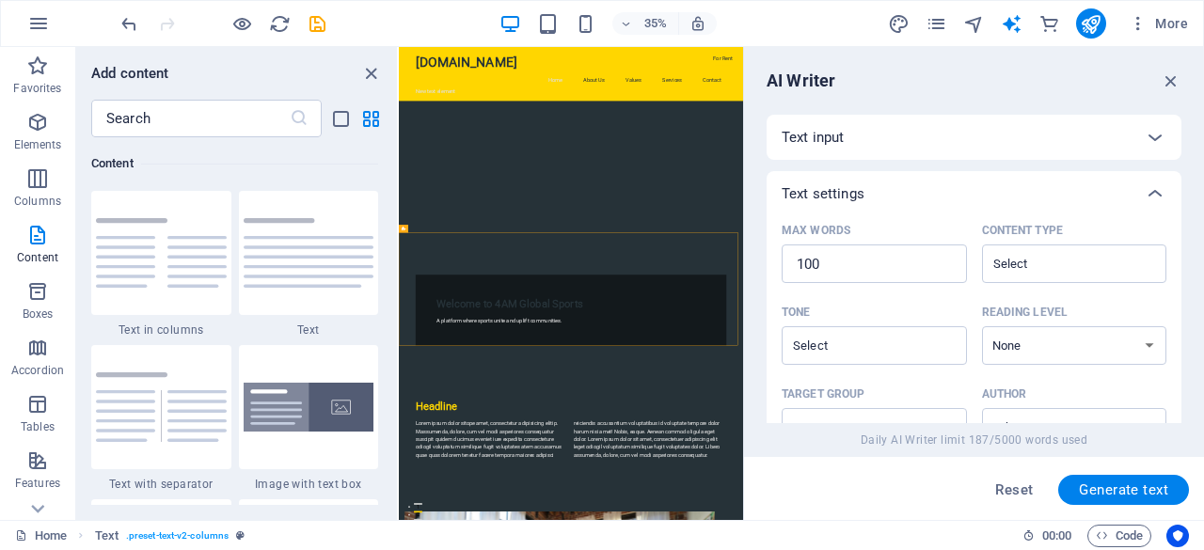
click at [901, 132] on div "Text input" at bounding box center [956, 137] width 351 height 19
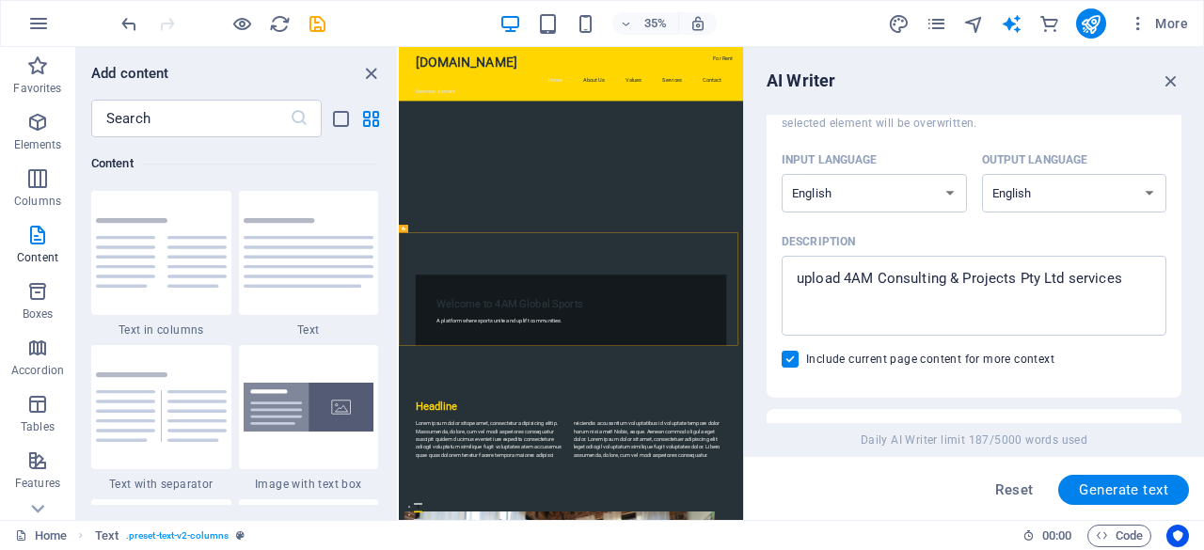
scroll to position [188, 0]
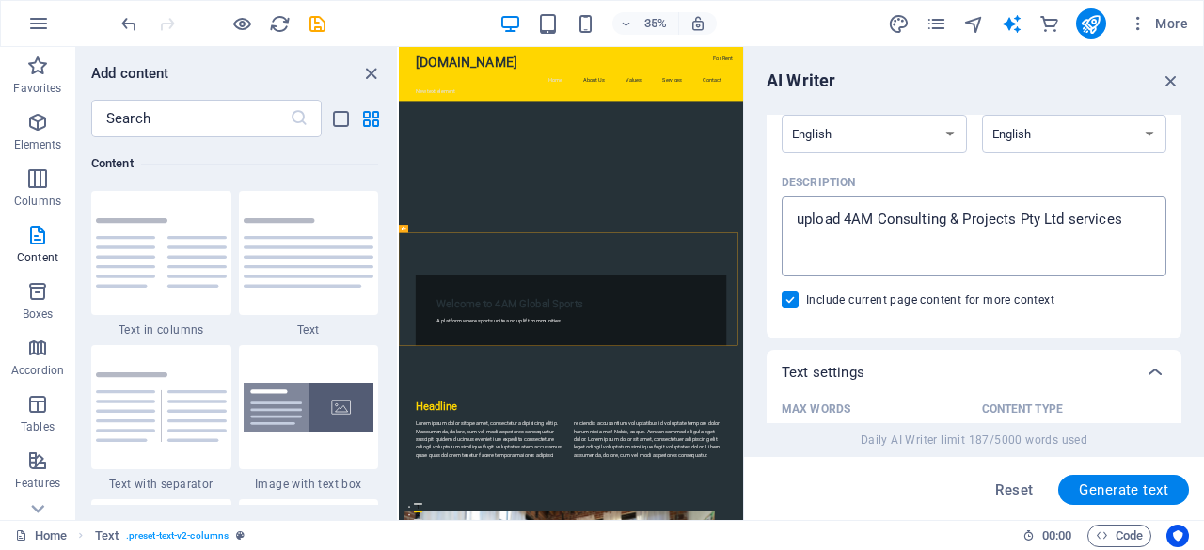
type textarea "x"
click at [1123, 221] on textarea "upload 4AM Consulting & Projects Pty Ltd services" at bounding box center [974, 236] width 366 height 61
type textarea "upload 4AM Consulting & Projects Pty Ltd services."
type textarea "x"
type textarea "upload 4AM Consulting & Projects Pty Ltd services."
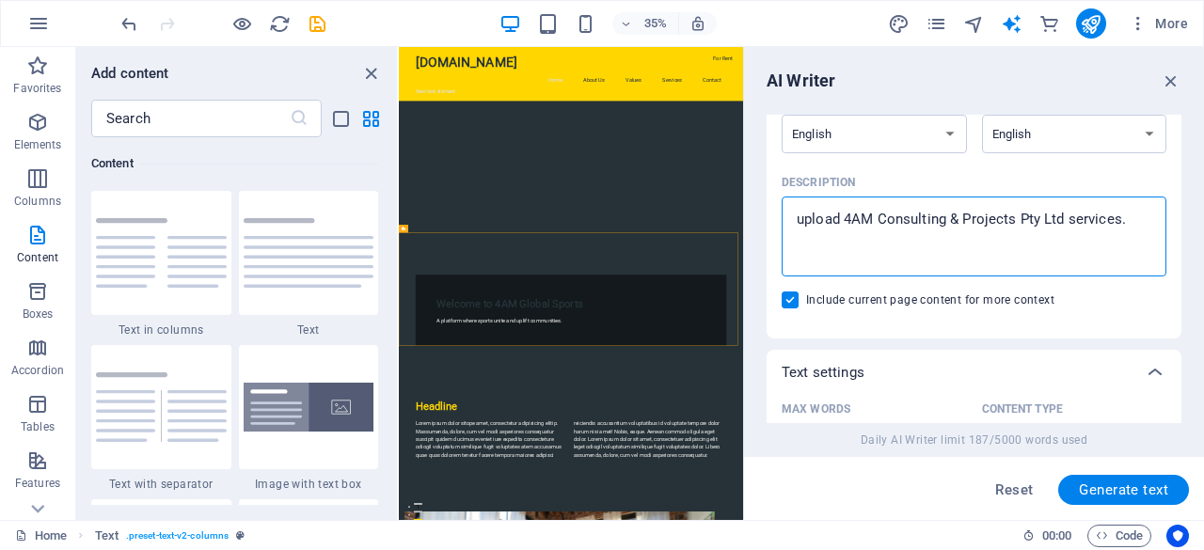
type textarea "x"
type textarea "upload 4AM Consulting & Projects Pty Ltd services. A"
type textarea "x"
type textarea "upload 4AM Consulting & Projects Pty Ltd services. Am"
type textarea "x"
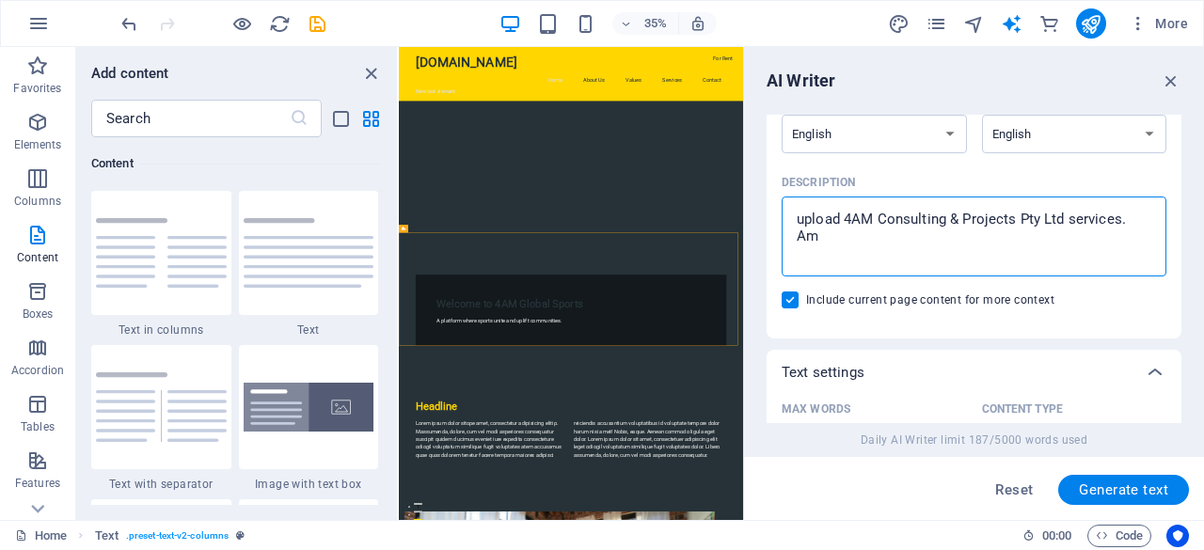
type textarea "upload 4AM Consulting & Projects Pty Ltd services. Amu"
type textarea "x"
type textarea "upload 4AM Consulting & Projects Pty Ltd services. Amul"
type textarea "x"
type textarea "upload 4AM Consulting & Projects Pty Ltd services. Amult"
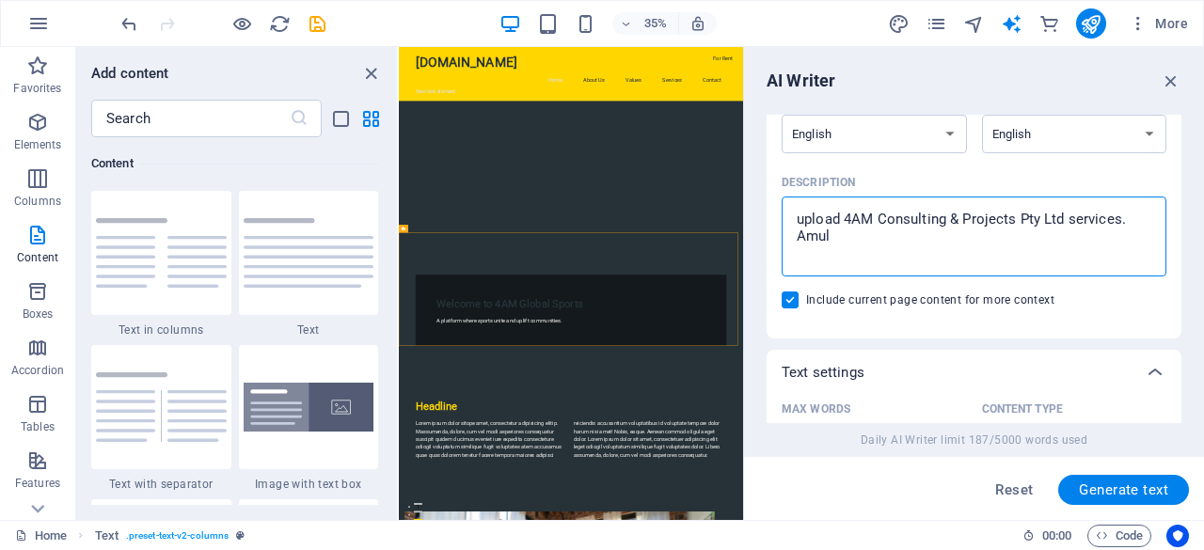
type textarea "x"
type textarea "upload 4AM Consulting & Projects Pty Ltd services. Amulti"
type textarea "x"
type textarea "upload 4AM Consulting & Projects Pty Ltd services. Amult"
type textarea "x"
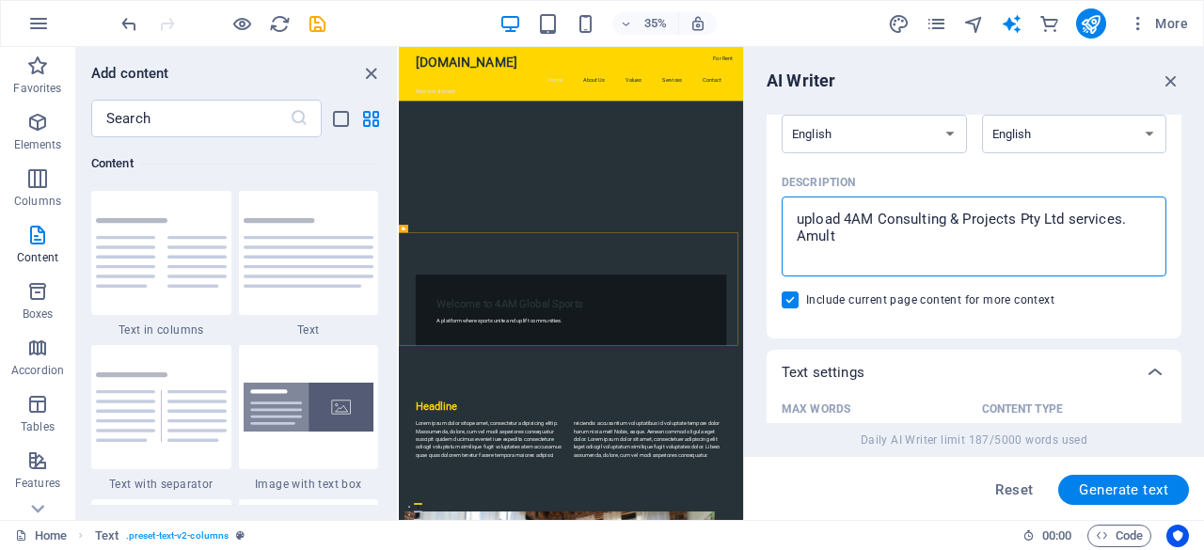
type textarea "upload 4AM Consulting & Projects Pty Ltd services. Amul"
type textarea "x"
type textarea "upload 4AM Consulting & Projects Pty Ltd services. Amu"
type textarea "x"
type textarea "upload 4AM Consulting & Projects Pty Ltd services. Am"
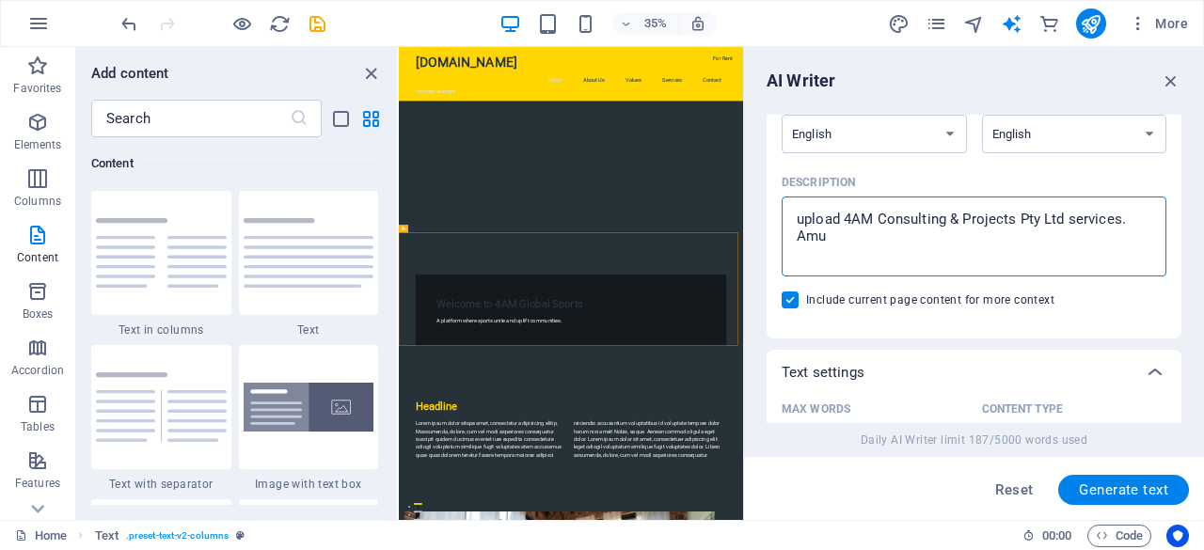
type textarea "x"
type textarea "upload 4AM Consulting & Projects Pty Ltd services. A"
type textarea "x"
type textarea "upload 4AM Consulting & Projects Pty Ltd services. A"
type textarea "x"
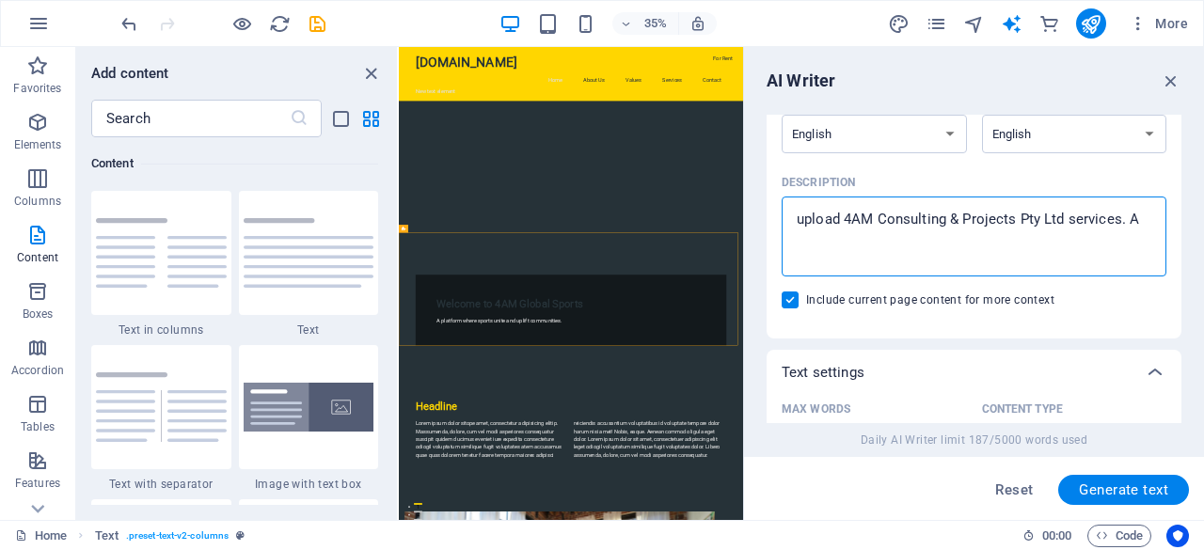
type textarea "upload 4AM Consulting & Projects Pty Ltd services. A c"
type textarea "x"
type textarea "upload 4AM Consulting & Projects Pty Ltd services. A cr"
type textarea "x"
type textarea "upload 4AM Consulting & Projects Pty Ltd services. A cro"
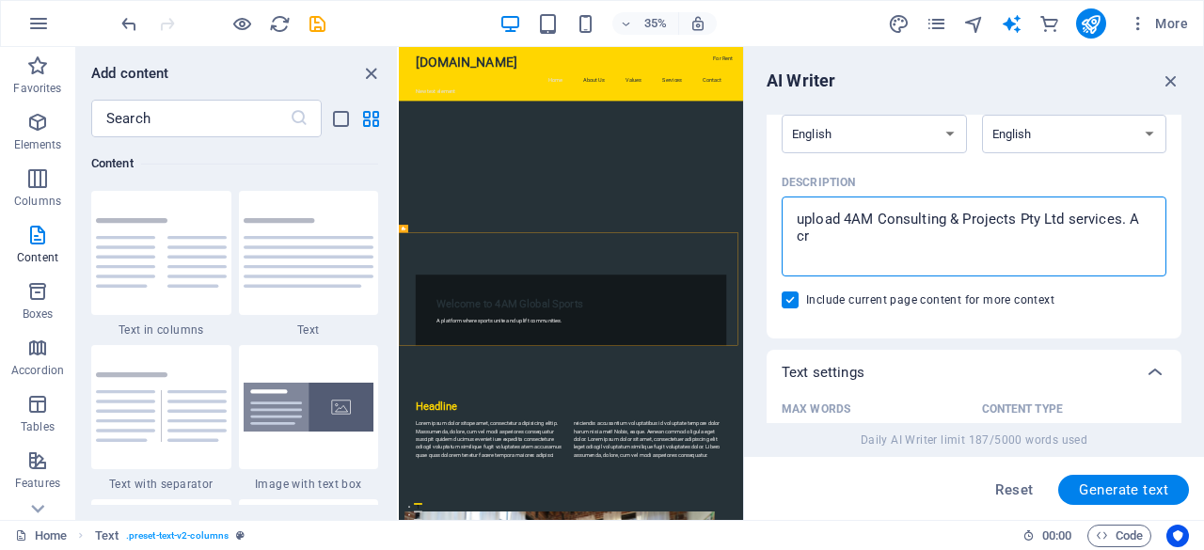
type textarea "x"
type textarea "upload 4AM Consulting & Projects Pty Ltd services. A cros"
type textarea "x"
type textarea "upload 4AM Consulting & Projects Pty Ltd services. A cross"
type textarea "x"
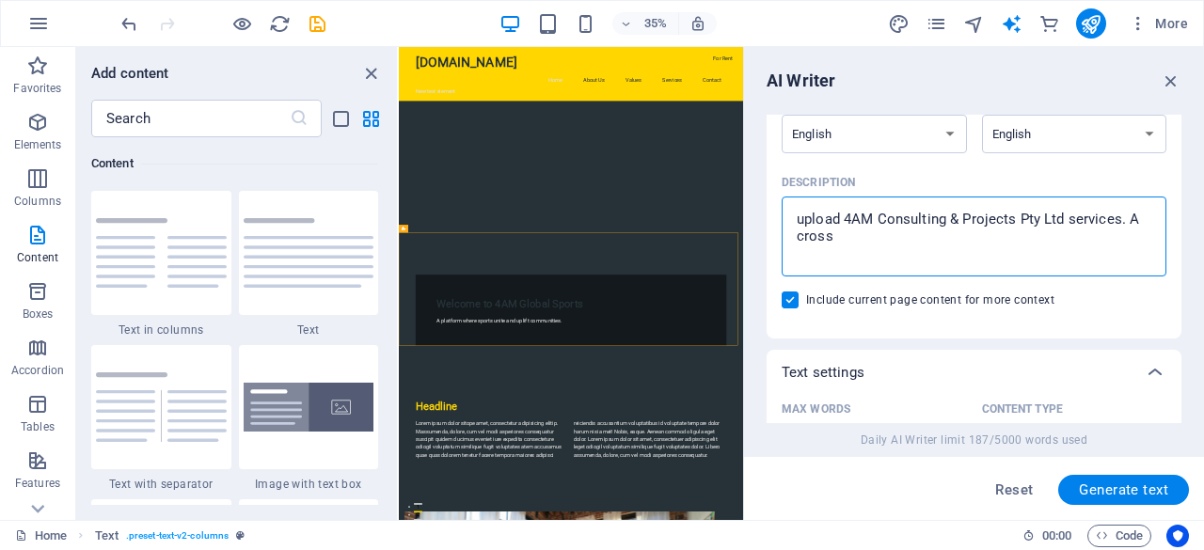
type textarea "upload 4AM Consulting & Projects Pty Ltd services. A cross-"
type textarea "x"
type textarea "upload 4AM Consulting & Projects Pty Ltd services. A cross-s"
type textarea "x"
type textarea "upload 4AM Consulting & Projects Pty Ltd services. A cross-se"
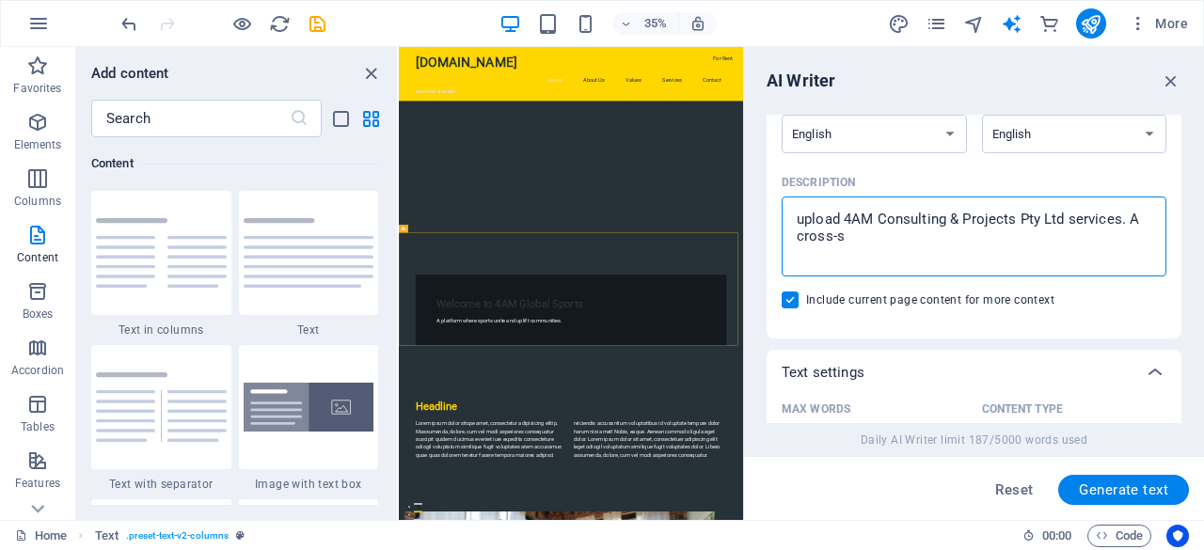
type textarea "x"
type textarea "upload 4AM Consulting & Projects Pty Ltd services. A cross-sec"
type textarea "x"
type textarea "upload 4AM Consulting & Projects Pty Ltd services. A cross-sect"
type textarea "x"
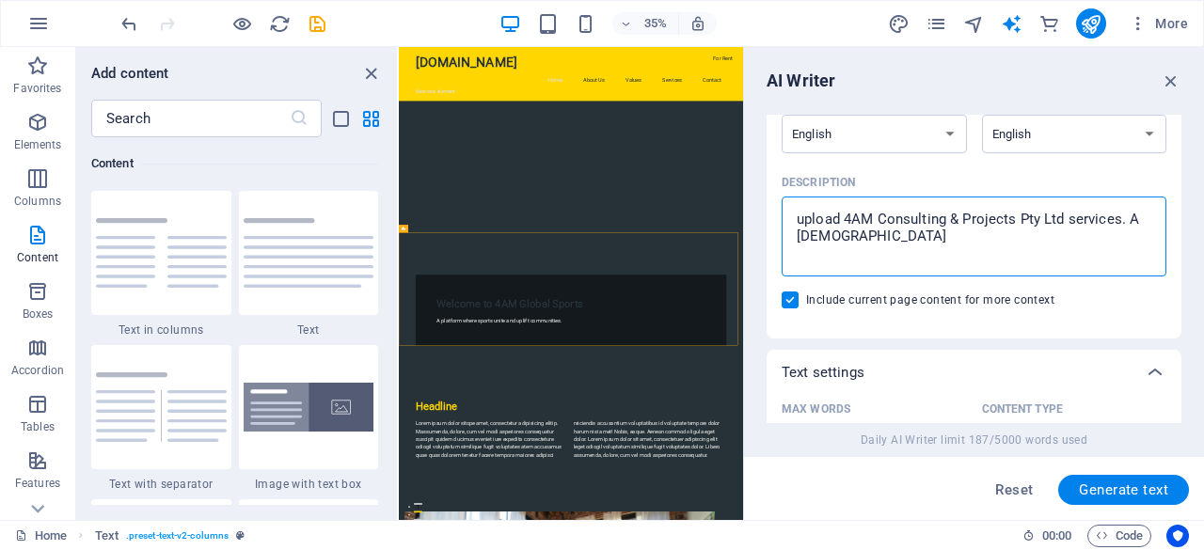
type textarea "upload 4AM Consulting & Projects Pty Ltd services. A cross-secto"
type textarea "x"
type textarea "upload 4AM Consulting & Projects Pty Ltd services. A cross-sector"
type textarea "x"
type textarea "upload 4AM Consulting & Projects Pty Ltd services. A cross-sectora"
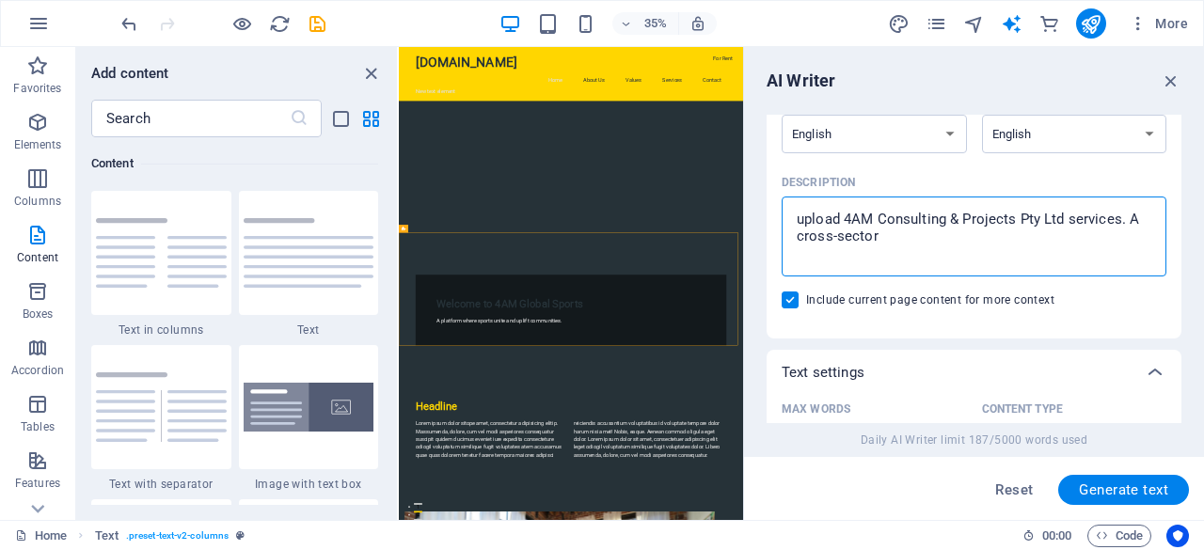
type textarea "x"
type textarea "upload 4AM Consulting & Projects Pty Ltd services. A cross-sectoral"
type textarea "x"
type textarea "upload 4AM Consulting & Projects Pty Ltd services. A cross-sectoral"
type textarea "x"
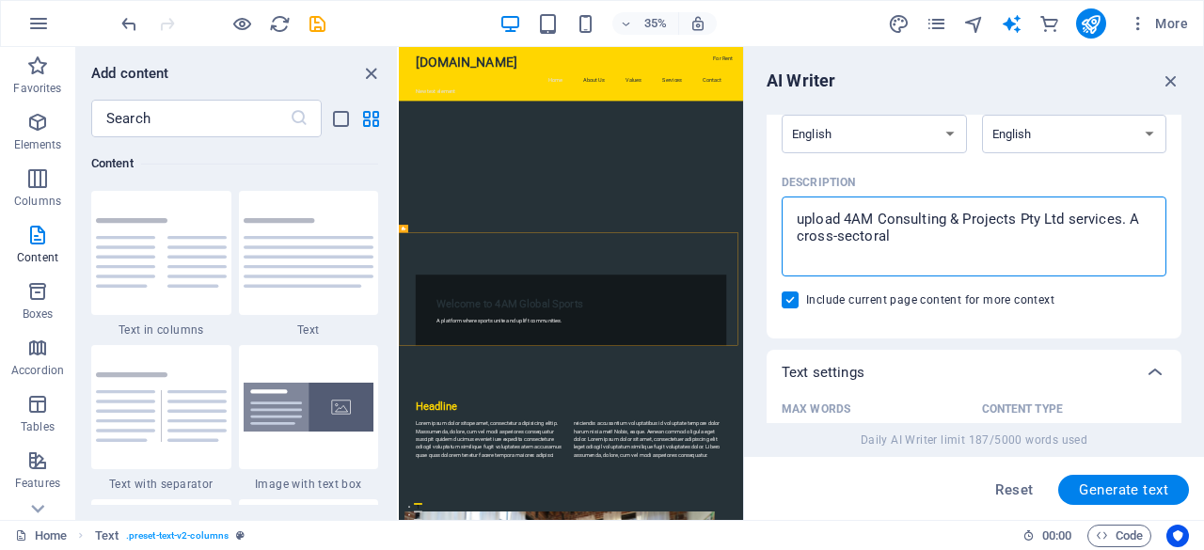
type textarea "upload 4AM Consulting & Projects Pty Ltd services. A cross-sectoral b"
type textarea "x"
type textarea "upload 4AM Consulting & Projects Pty Ltd services. A cross-sectoral bu"
type textarea "x"
type textarea "upload 4AM Consulting & Projects Pty Ltd services. A cross-sectoral bus"
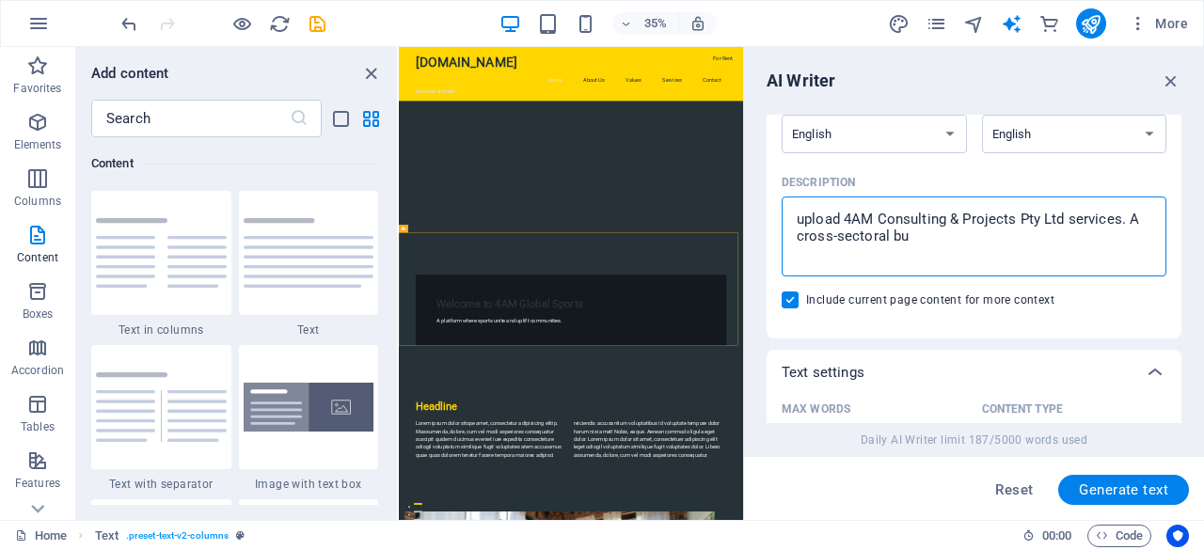
type textarea "x"
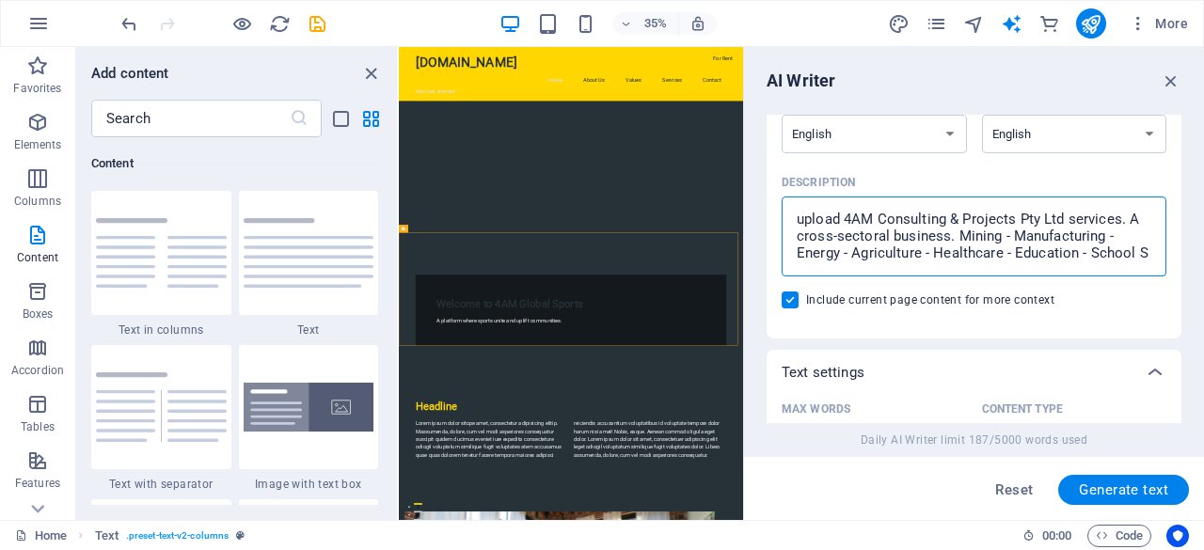
scroll to position [10, 0]
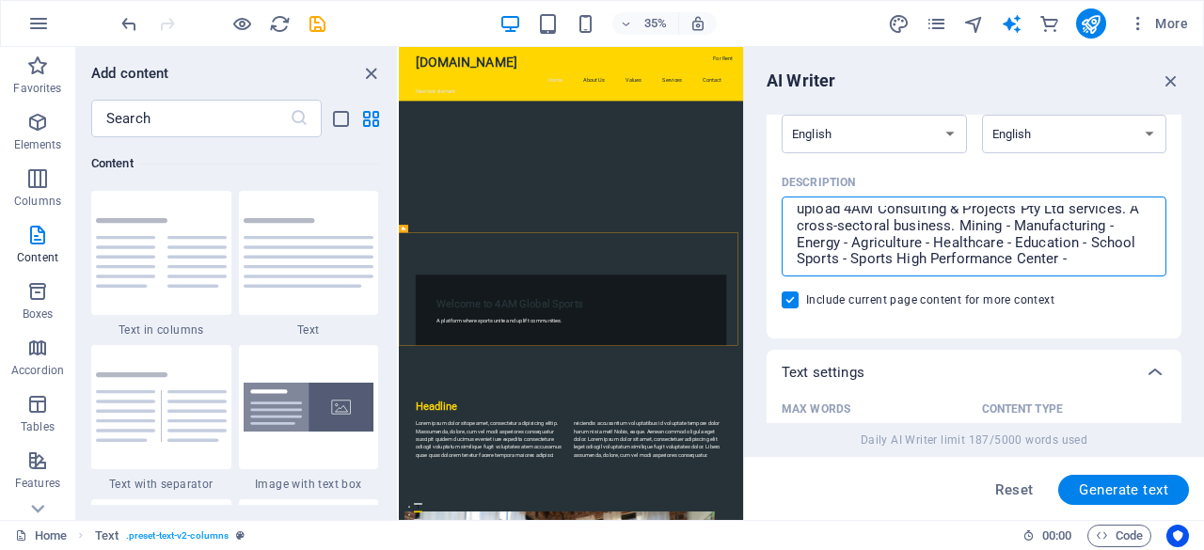
click at [898, 255] on textarea "upload 4AM Consulting & Projects Pty Ltd services. A cross-sectoral business. M…" at bounding box center [974, 236] width 366 height 61
click at [971, 259] on textarea "upload 4AM Consulting & Projects Pty Ltd services. A cross-sectoral business. M…" at bounding box center [974, 236] width 366 height 61
click at [1147, 255] on textarea "upload 4AM Consulting & Projects Pty Ltd services. A cross-sectoral business. M…" at bounding box center [974, 236] width 366 height 61
click at [809, 256] on textarea "upload 4AM Consulting & Projects Pty Ltd services. A cross-sectoral business. M…" at bounding box center [974, 236] width 366 height 61
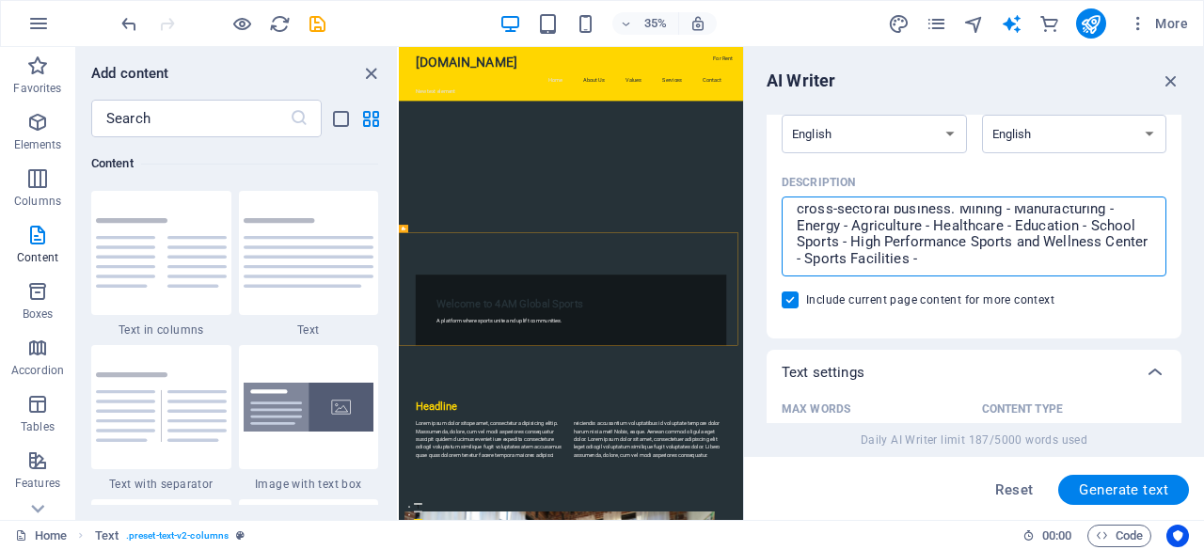
click at [805, 259] on textarea "upload 4AM Consulting & Projects Pty Ltd services. A cross-sectoral business. M…" at bounding box center [974, 236] width 366 height 61
click at [1011, 252] on textarea "upload 4AM Consulting & Projects Pty Ltd services. A cross-sectoral business. M…" at bounding box center [974, 236] width 366 height 61
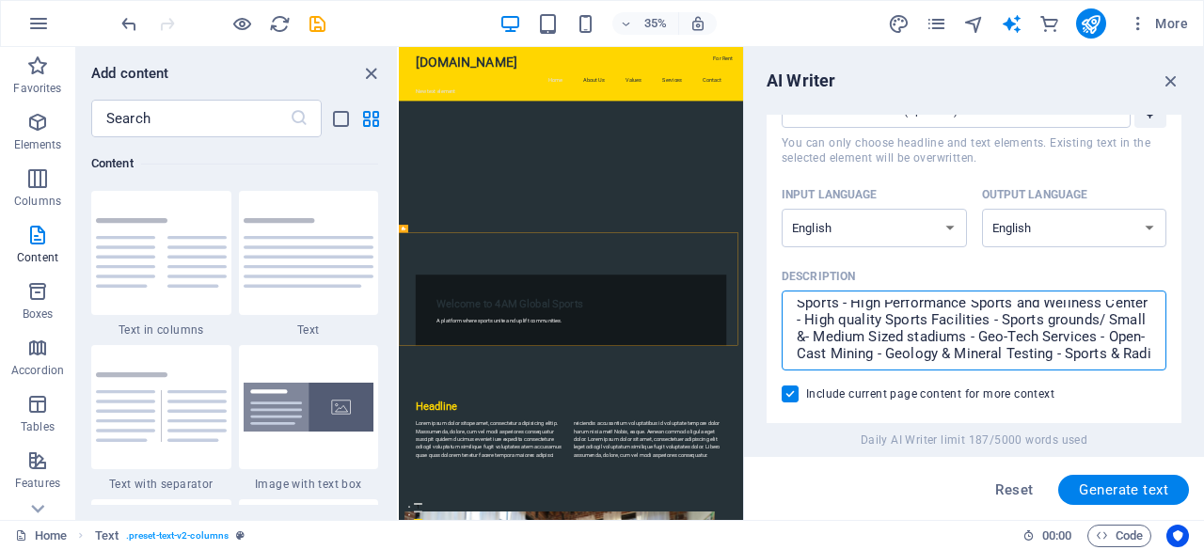
scroll to position [77, 0]
drag, startPoint x: 1064, startPoint y: 338, endPoint x: 1070, endPoint y: 351, distance: 14.3
click at [1070, 351] on textarea "upload 4AM Consulting & Projects Pty Ltd services. A cross-sectoral business. M…" at bounding box center [974, 330] width 366 height 61
click at [1013, 356] on textarea "upload 4AM Consulting & Projects Pty Ltd services. A cross-sectoral business. M…" at bounding box center [974, 330] width 366 height 61
paste textarea "Sports & Radio broadcasting Services -"
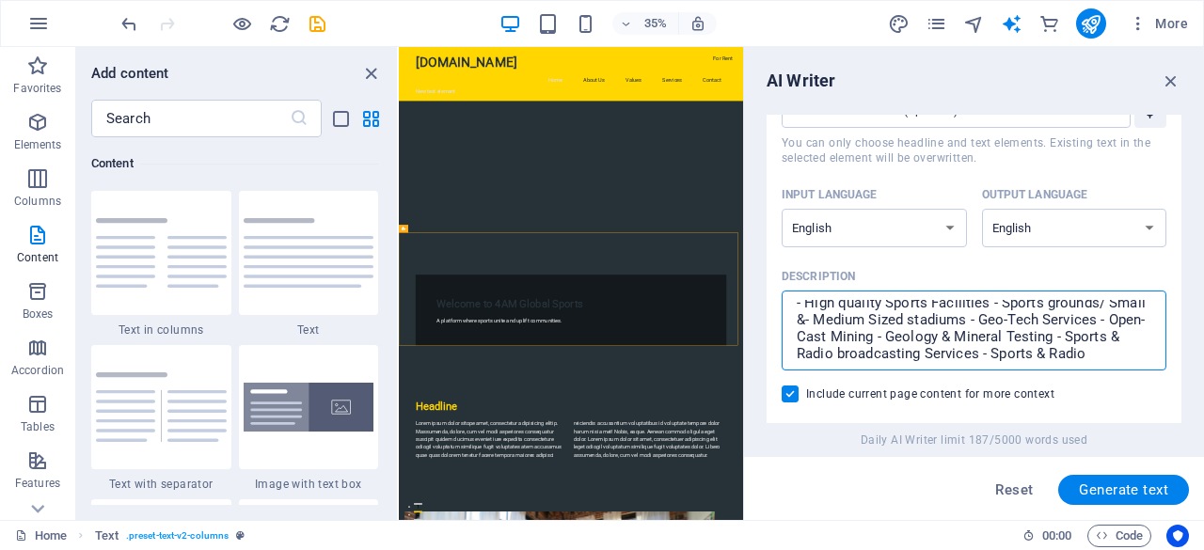
scroll to position [94, 0]
click at [936, 354] on textarea "upload 4AM Consulting & Projects Pty Ltd services. A cross-sectoral business. M…" at bounding box center [974, 330] width 366 height 61
click at [1055, 356] on textarea "upload 4AM Consulting & Projects Pty Ltd services. A cross-sectoral business. M…" at bounding box center [974, 330] width 366 height 61
click at [1088, 356] on textarea "upload 4AM Consulting & Projects Pty Ltd services. A cross-sectoral business. M…" at bounding box center [974, 330] width 366 height 61
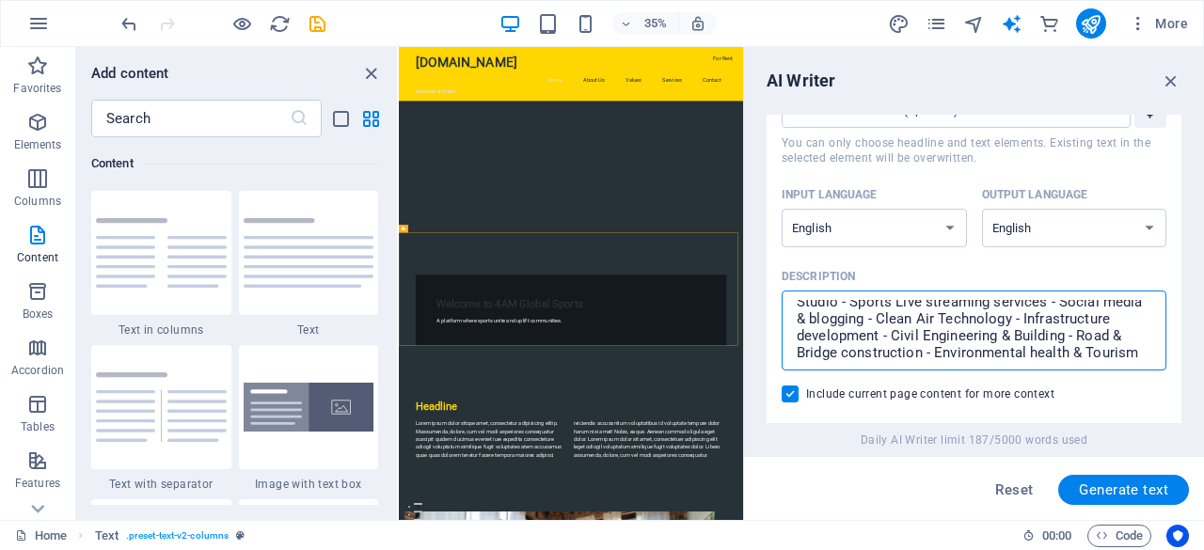
scroll to position [178, 0]
click at [1062, 353] on textarea "upload 4AM Consulting & Projects Pty Ltd services. A cross-sectoral business. M…" at bounding box center [974, 330] width 366 height 61
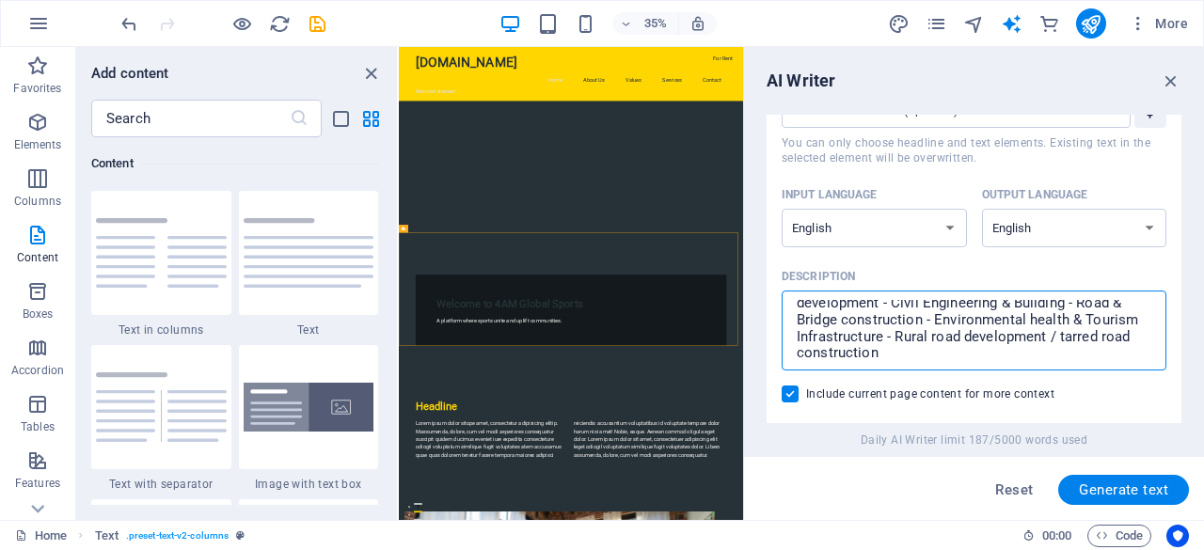
click at [897, 358] on textarea "upload 4AM Consulting & Projects Pty Ltd services. A cross-sectoral business. M…" at bounding box center [974, 330] width 366 height 61
click at [895, 348] on textarea "upload 4AM Consulting & Projects Pty Ltd services. A cross-sectoral business. M…" at bounding box center [974, 330] width 366 height 61
click at [1134, 493] on span "Generate text" at bounding box center [1122, 489] width 89 height 15
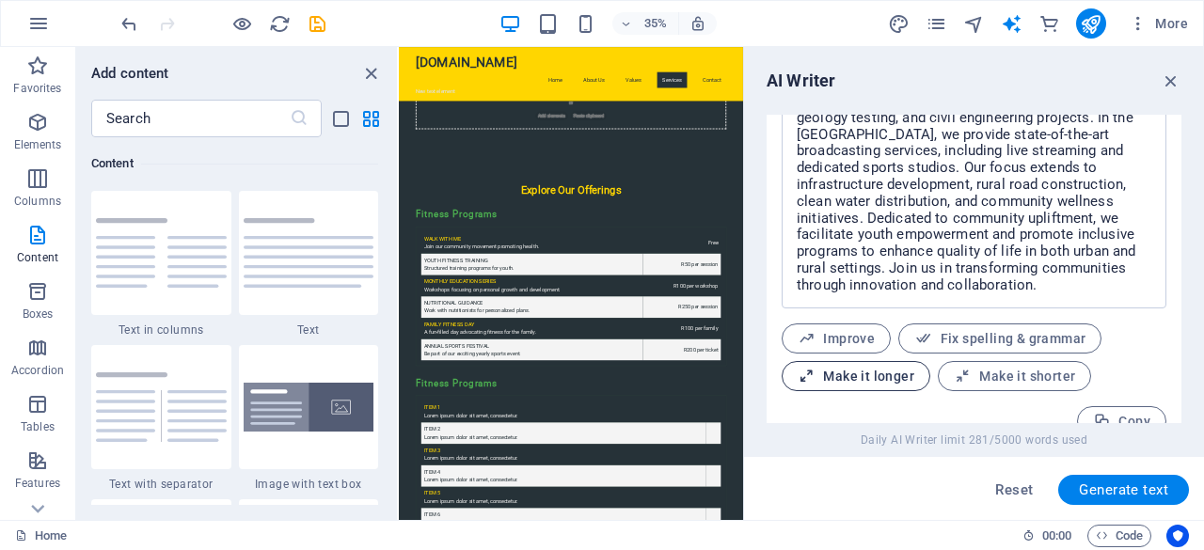
scroll to position [901, 0]
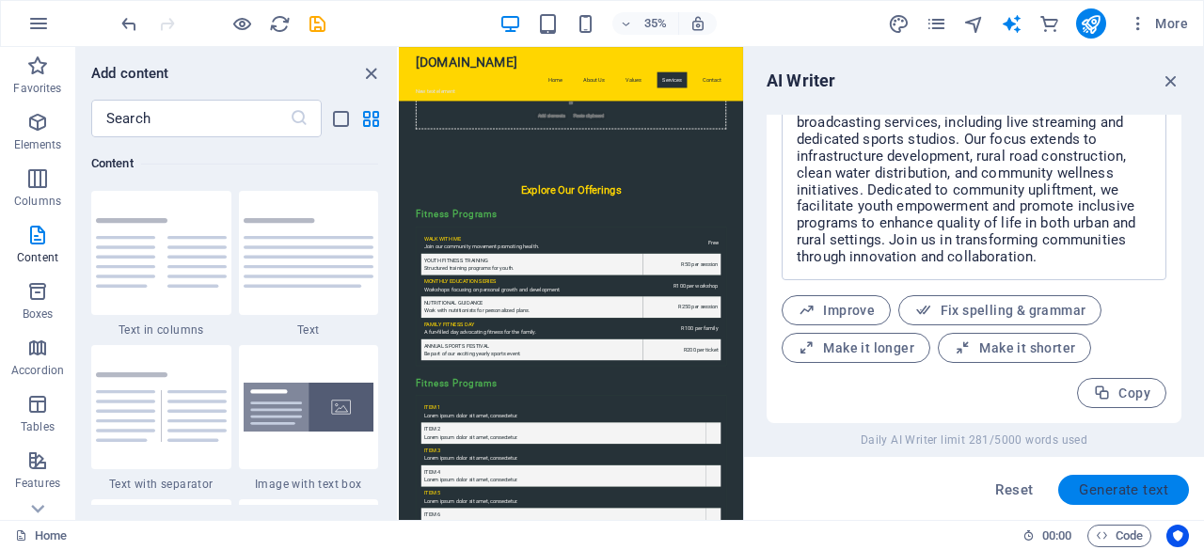
click at [1099, 485] on span "Generate text" at bounding box center [1122, 489] width 89 height 15
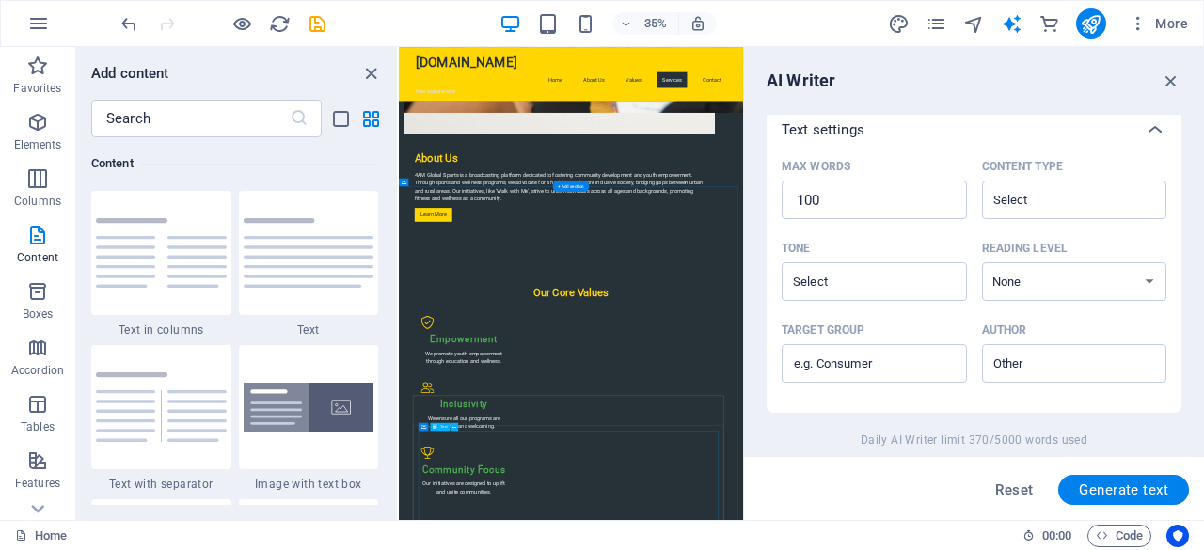
scroll to position [2597, 0]
